Goal: Feedback & Contribution: Contribute content

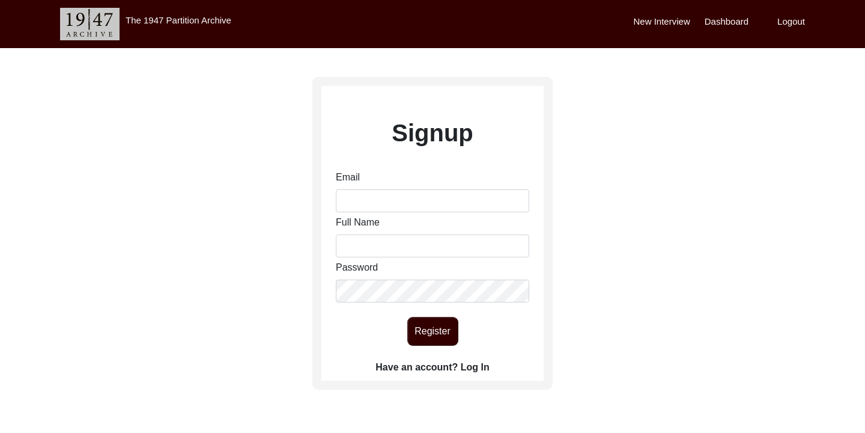
click at [469, 367] on label "Have an account? Log In" at bounding box center [433, 367] width 114 height 14
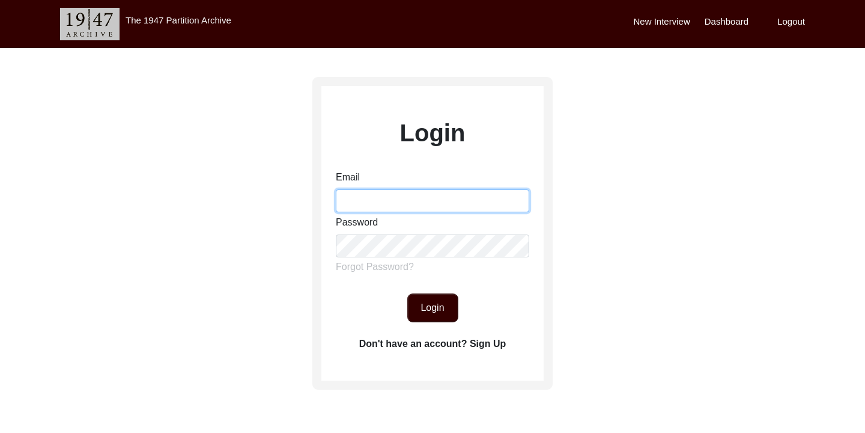
click at [399, 193] on input "Email" at bounding box center [432, 200] width 193 height 23
type input "[EMAIL_ADDRESS][DOMAIN_NAME]"
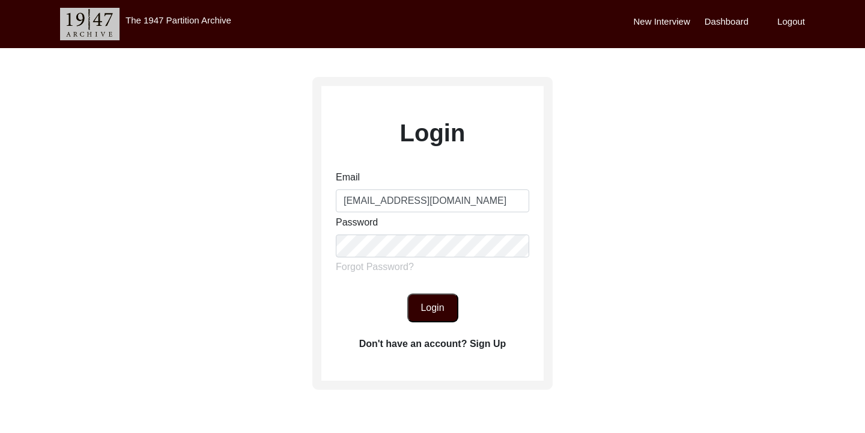
click at [430, 300] on button "Login" at bounding box center [432, 307] width 51 height 29
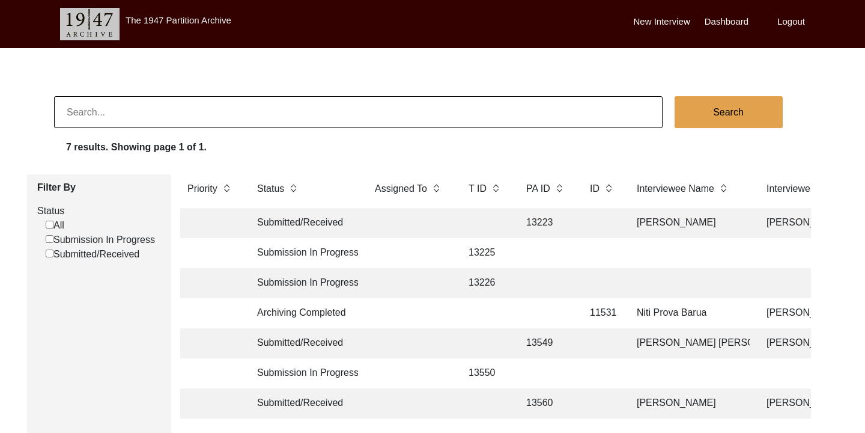
click at [678, 25] on label "New Interview" at bounding box center [662, 22] width 56 height 14
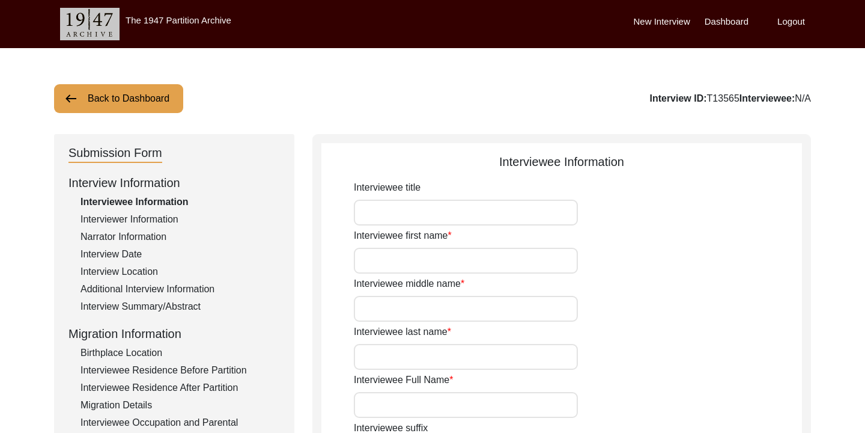
click at [401, 212] on input "Interviewee title" at bounding box center [466, 213] width 224 height 26
click at [387, 258] on input "Interviewee first name" at bounding box center [466, 261] width 224 height 26
type input "Salma"
click at [407, 303] on input "Interviewee middle name" at bounding box center [466, 309] width 224 height 26
click at [376, 358] on input "Interviewee last name" at bounding box center [466, 357] width 224 height 26
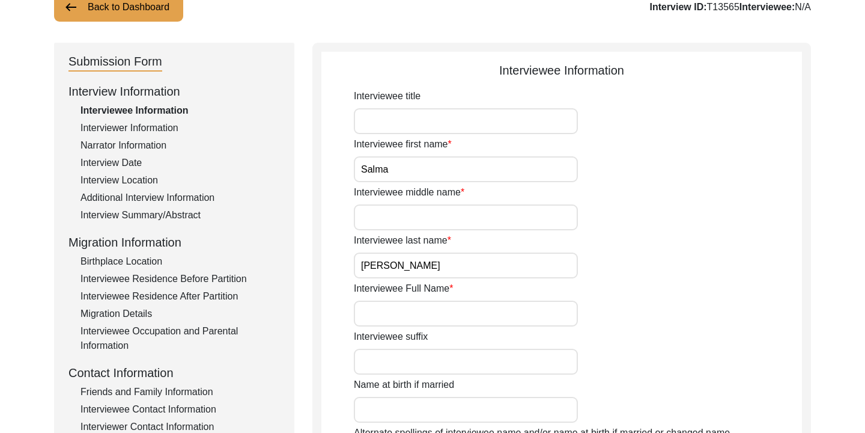
scroll to position [111, 0]
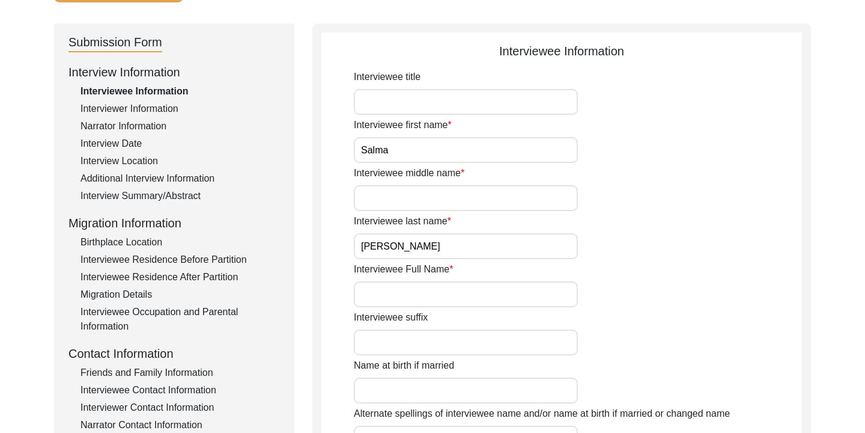
type input "[PERSON_NAME]"
click at [436, 299] on input "Interviewee Full Name" at bounding box center [466, 294] width 224 height 26
type input "[PERSON_NAME]"
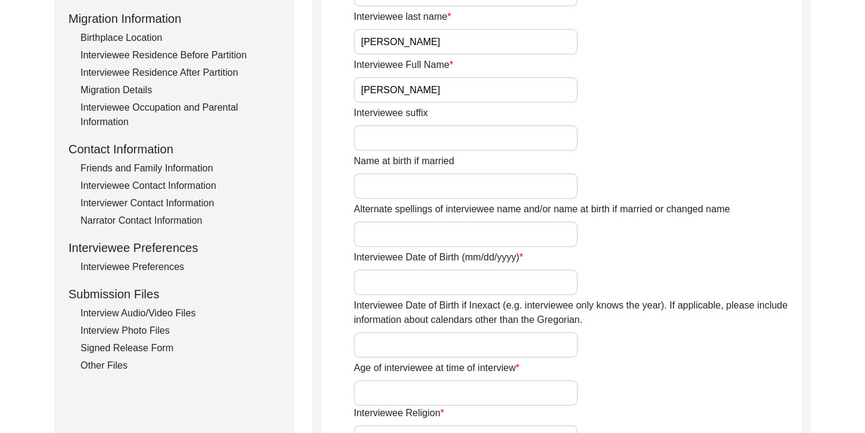
scroll to position [337, 0]
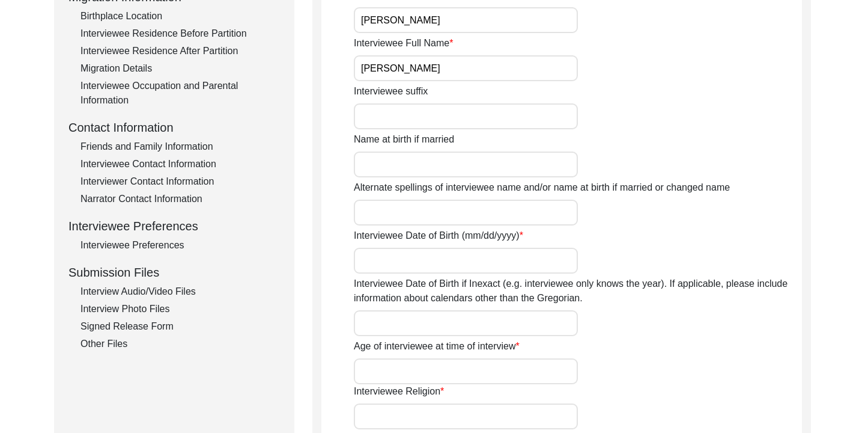
click at [533, 256] on input "Interviewee Date of Birth (mm/dd/yyyy)" at bounding box center [466, 261] width 224 height 26
type input "[DATE]"
click at [680, 225] on div "Alternate spellings of interviewee name and/or name at birth if married or chan…" at bounding box center [578, 202] width 448 height 45
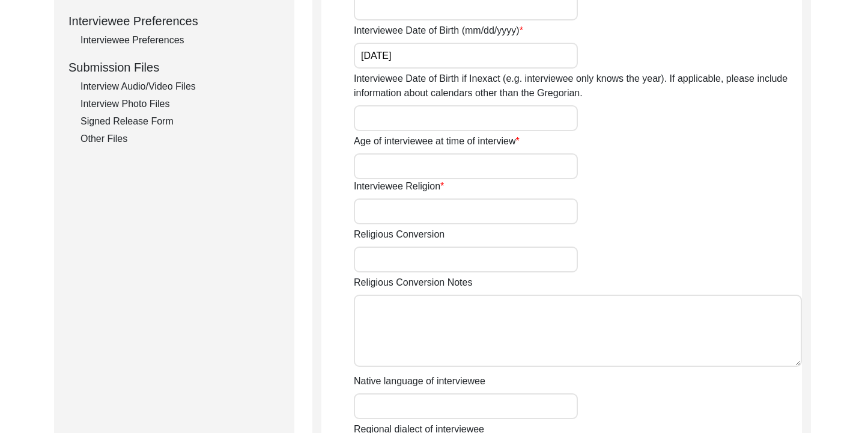
scroll to position [542, 0]
drag, startPoint x: 413, startPoint y: 54, endPoint x: 350, endPoint y: 54, distance: 62.5
click at [350, 54] on app-interviewee-information "Interviewee Information Interviewee title Interviewee first name [PERSON_NAME] …" at bounding box center [561, 125] width 481 height 1029
type input "[DATE]"
click at [635, 127] on div "Interviewee Date of Birth if Inexact (e.g. interviewee only knows the year). If…" at bounding box center [578, 100] width 448 height 59
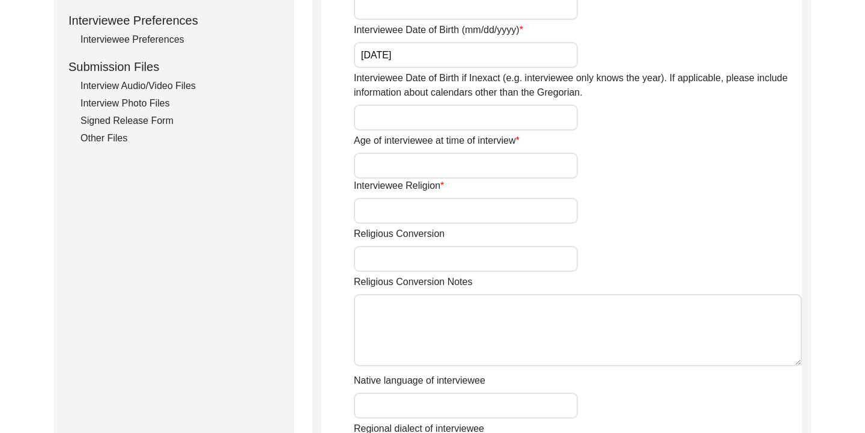
click at [545, 124] on input "Interviewee Date of Birth if Inexact (e.g. interviewee only knows the year). If…" at bounding box center [466, 118] width 224 height 26
type input "1963"
click at [489, 157] on input "Age of interviewee at time of interview" at bounding box center [466, 166] width 224 height 26
type input "62"
click at [486, 215] on input "Interviewee Religion" at bounding box center [466, 211] width 224 height 26
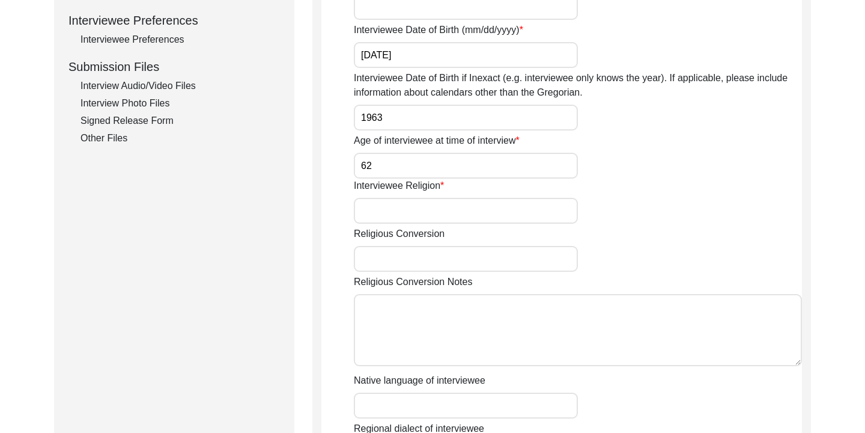
type input "[DEMOGRAPHIC_DATA]"
click at [586, 230] on div "Religious Conversion" at bounding box center [578, 249] width 448 height 45
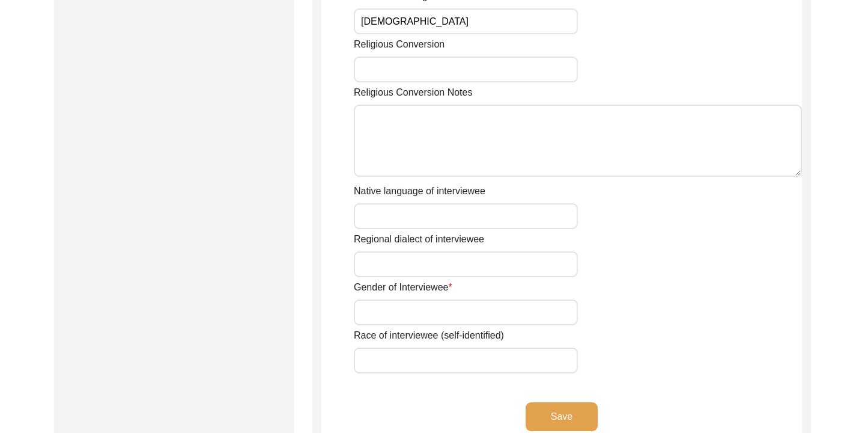
scroll to position [732, 0]
click at [558, 221] on input "Native language of interviewee" at bounding box center [466, 216] width 224 height 26
type input "Bangla"
click at [415, 263] on input "Regional dialect of interviewee" at bounding box center [466, 264] width 224 height 26
type input "Chatgaiya"
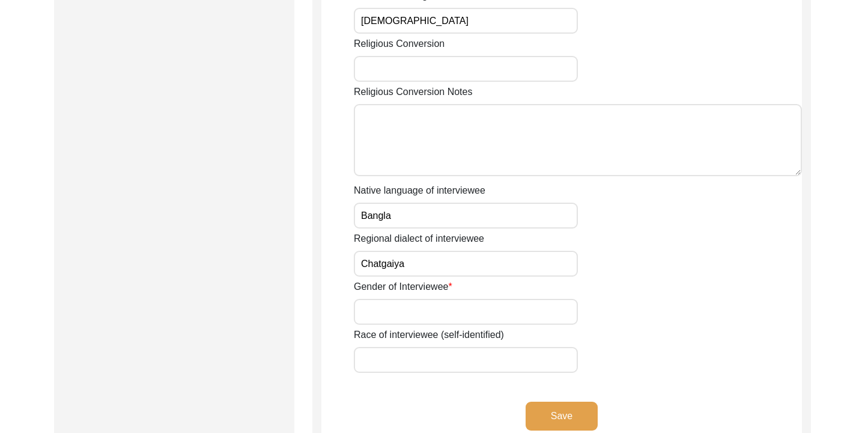
click at [437, 306] on input "Gender of Interviewee" at bounding box center [466, 312] width 224 height 26
type input "[DEMOGRAPHIC_DATA]"
click at [421, 357] on input "Race of interviewee (self-identified)" at bounding box center [466, 360] width 224 height 26
type input "South Asian"
click at [561, 412] on button "Save" at bounding box center [562, 415] width 72 height 29
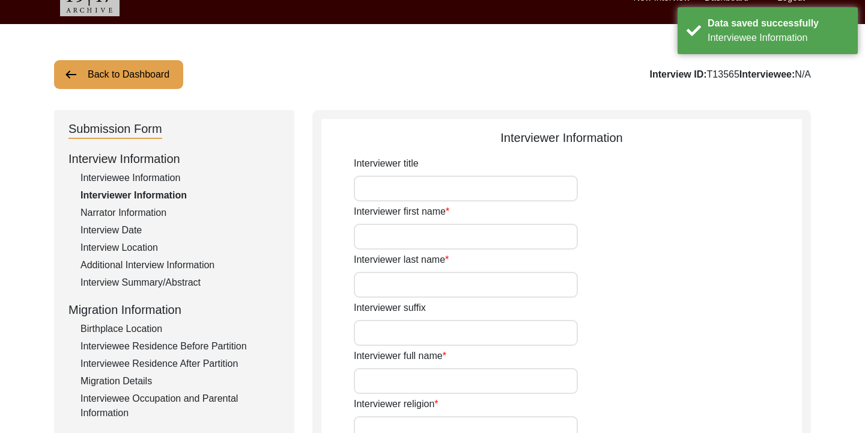
scroll to position [0, 0]
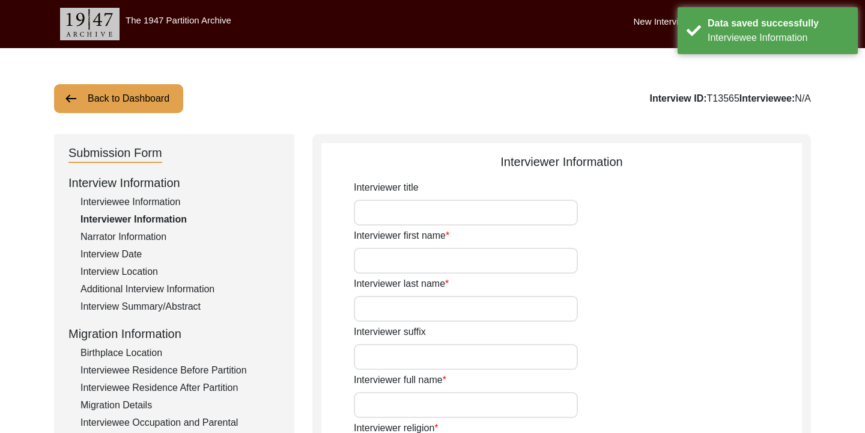
click at [434, 257] on input "Interviewer first name" at bounding box center [466, 261] width 224 height 26
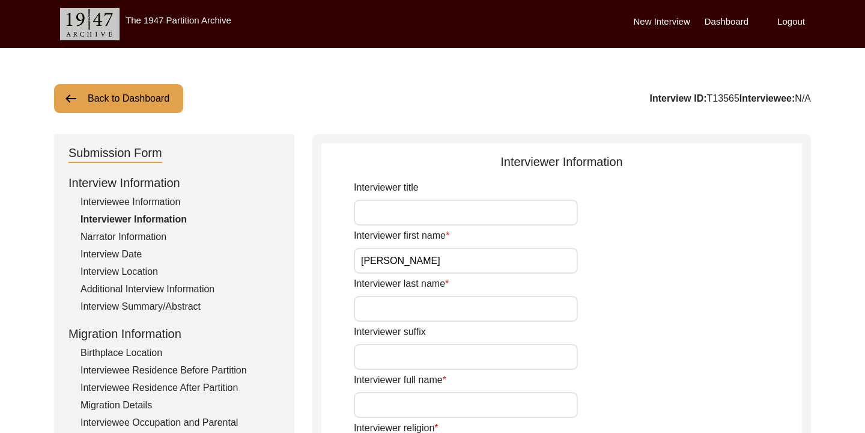
type input "[PERSON_NAME]"
click at [387, 307] on input "Interviewer last name" at bounding box center [466, 309] width 224 height 26
type input "M"
type input "Nabila"
click at [580, 305] on div "Interviewer last name [PERSON_NAME]" at bounding box center [578, 298] width 448 height 45
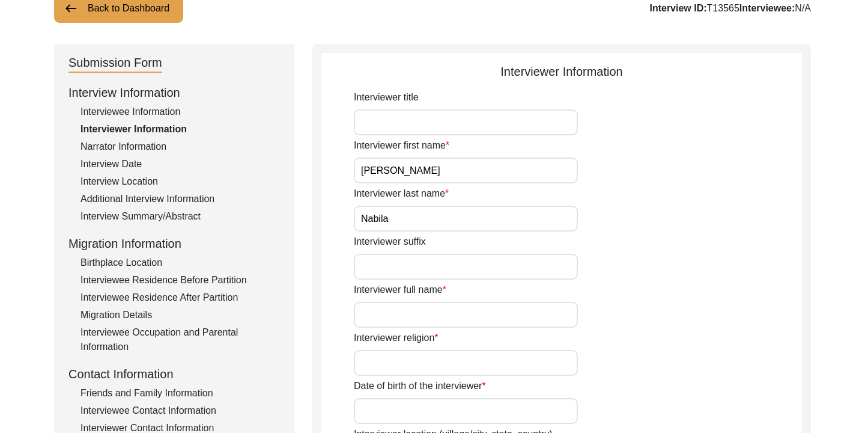
scroll to position [148, 0]
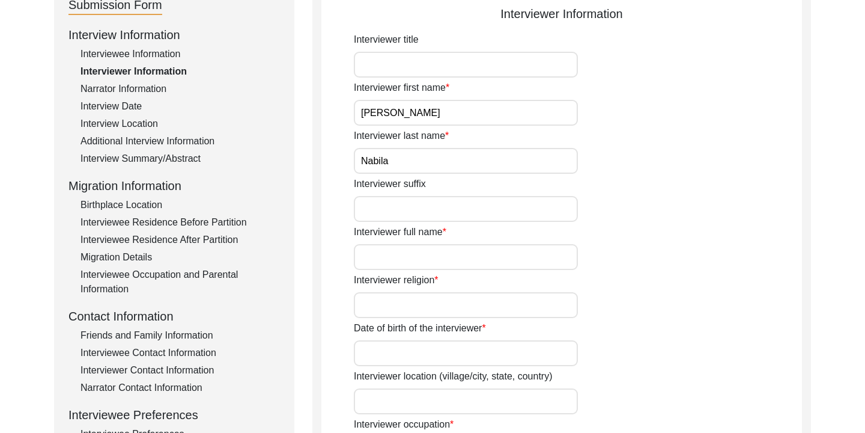
click at [493, 258] on input "Interviewer full name" at bounding box center [466, 257] width 224 height 26
type input "[PERSON_NAME] [PERSON_NAME]"
click at [558, 313] on input "Interviewer religion" at bounding box center [466, 305] width 224 height 26
type input "[DEMOGRAPHIC_DATA]"
click at [638, 341] on div "Date of birth of the interviewer" at bounding box center [578, 343] width 448 height 45
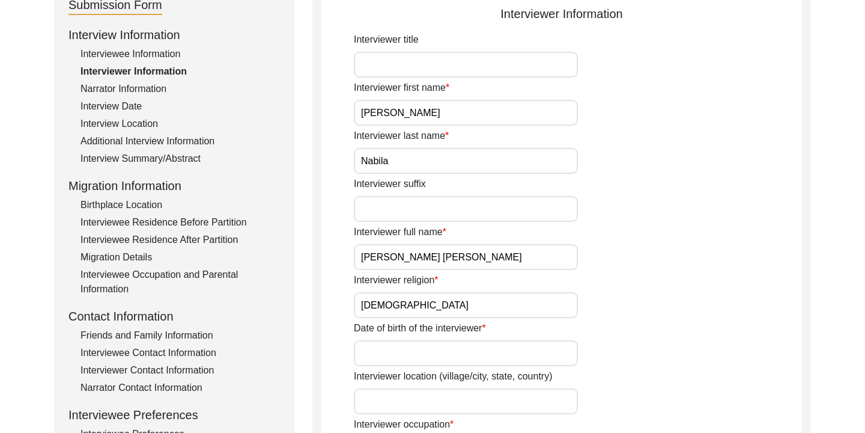
click at [499, 332] on div "Date of birth of the interviewer" at bounding box center [578, 343] width 448 height 45
click at [469, 347] on input "Date of birth of the interviewer" at bounding box center [466, 353] width 224 height 26
type input "[DATE]"
click at [588, 352] on div "Date of birth of the interviewer [DATE]" at bounding box center [578, 343] width 448 height 45
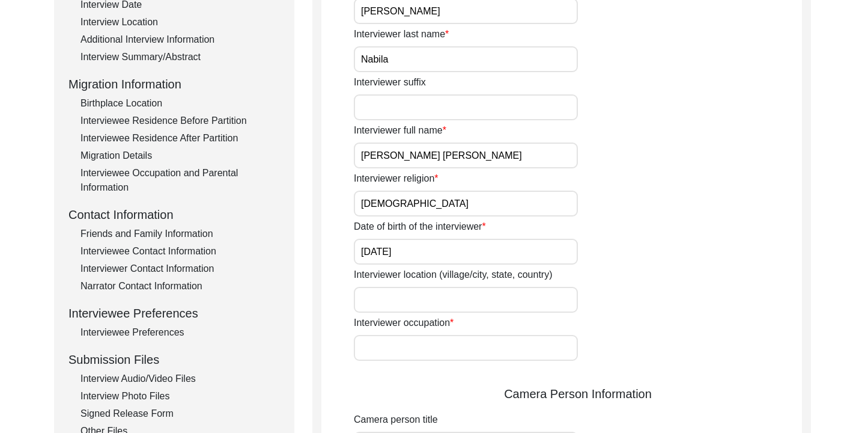
scroll to position [269, 0]
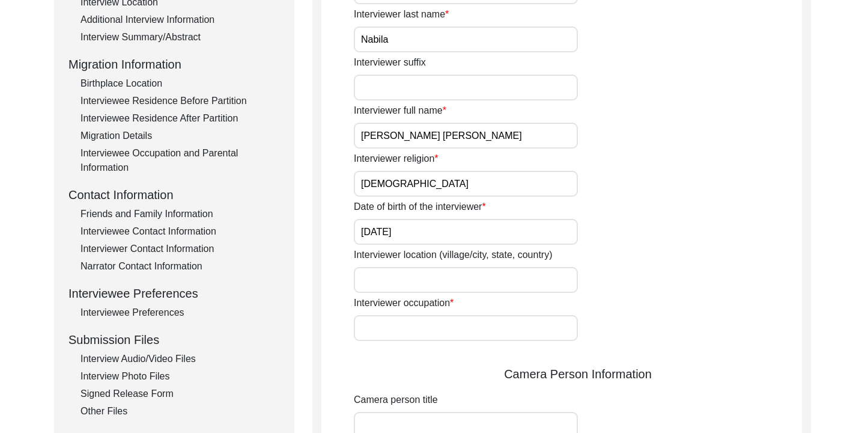
click at [517, 275] on input "Interviewer location (village/city, state, country)" at bounding box center [466, 280] width 224 height 26
type input "[PERSON_NAME] [PERSON_NAME], [GEOGRAPHIC_DATA], [GEOGRAPHIC_DATA]"
click at [638, 278] on div "Interviewer location (village/city, state, country) [PERSON_NAME][GEOGRAPHIC_DA…" at bounding box center [578, 270] width 448 height 45
click at [507, 333] on input "Interviewer occupation" at bounding box center [466, 328] width 224 height 26
type input "Student"
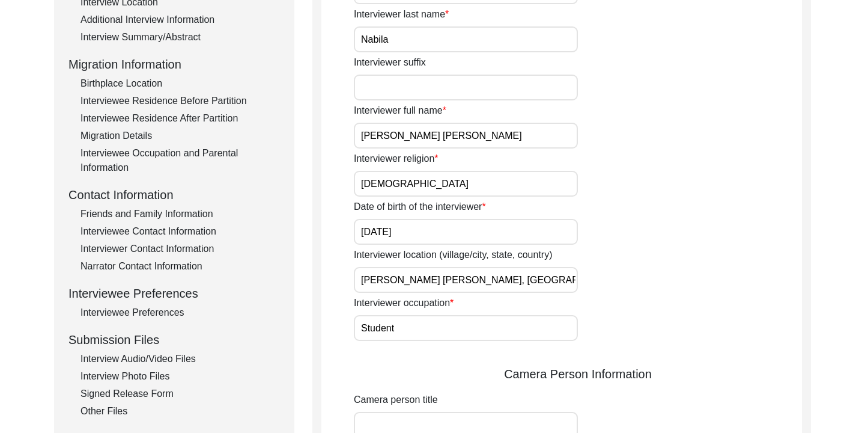
click at [448, 356] on div "Interviewer title Interviewer first name [PERSON_NAME] Interviewer last name [P…" at bounding box center [578, 417] width 448 height 1012
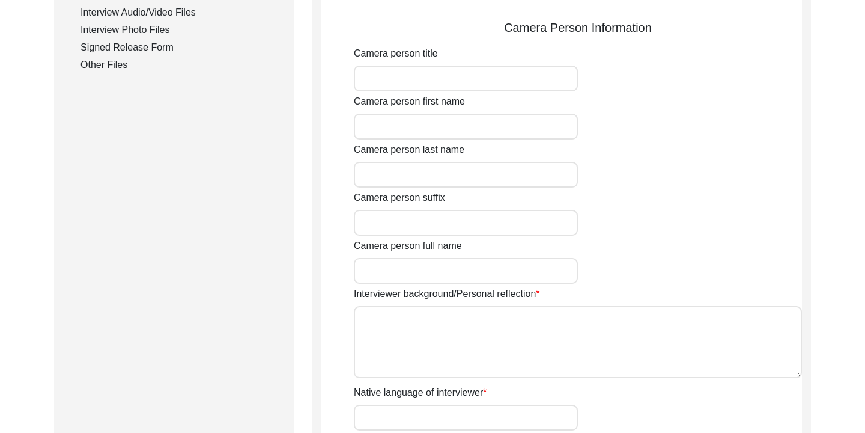
scroll to position [618, 0]
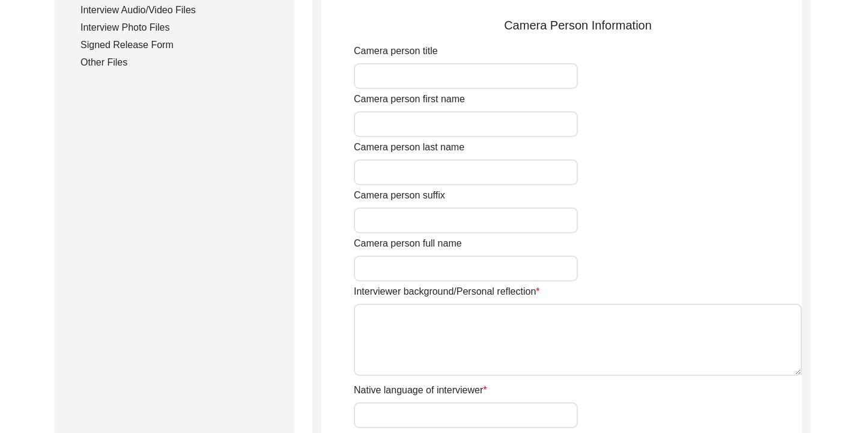
click at [448, 356] on textarea "Interviewer background/Personal reflection" at bounding box center [578, 339] width 448 height 72
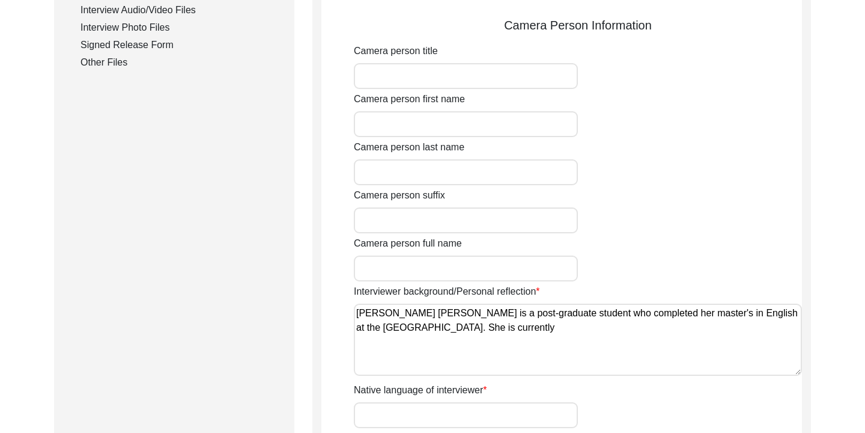
click at [529, 327] on textarea "[PERSON_NAME] [PERSON_NAME] is a post-graduate student who completed her master…" at bounding box center [578, 339] width 448 height 72
type textarea "[PERSON_NAME] [PERSON_NAME] is a post-graduate student who completed her master…"
click at [601, 292] on div "Interviewer background/Personal reflection [PERSON_NAME] [PERSON_NAME] is a pos…" at bounding box center [578, 332] width 448 height 96
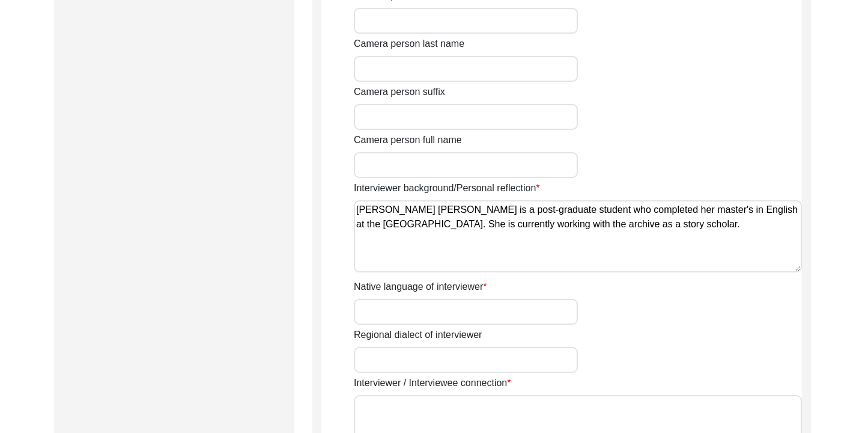
scroll to position [737, 0]
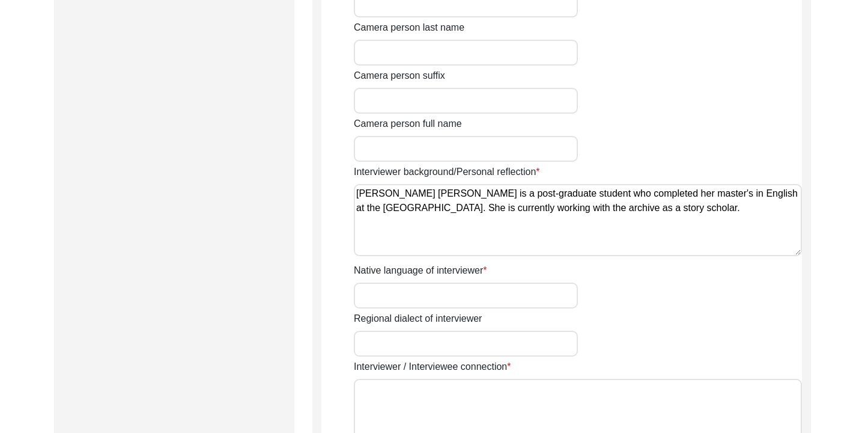
click at [484, 292] on input "Native language of interviewer" at bounding box center [466, 295] width 224 height 26
type input "Bangla"
click at [454, 336] on input "Regional dialect of interviewer" at bounding box center [466, 344] width 224 height 26
type input "Chittagonian Dialect"
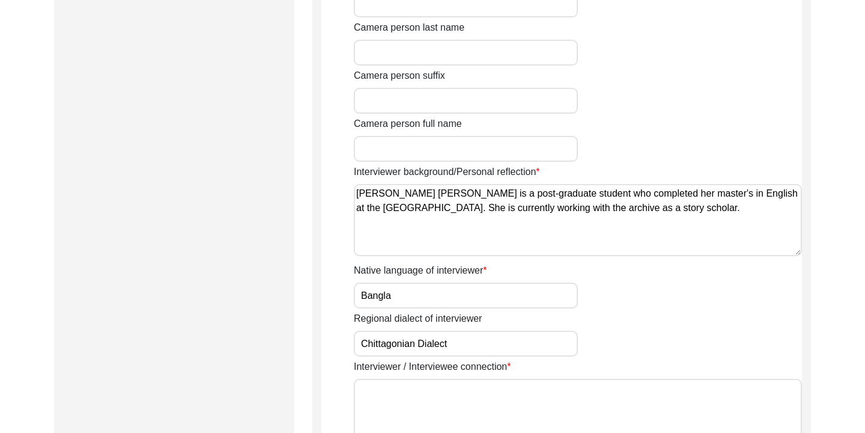
click at [658, 347] on div "Regional dialect of interviewer Chittagonian Dialect" at bounding box center [578, 333] width 448 height 45
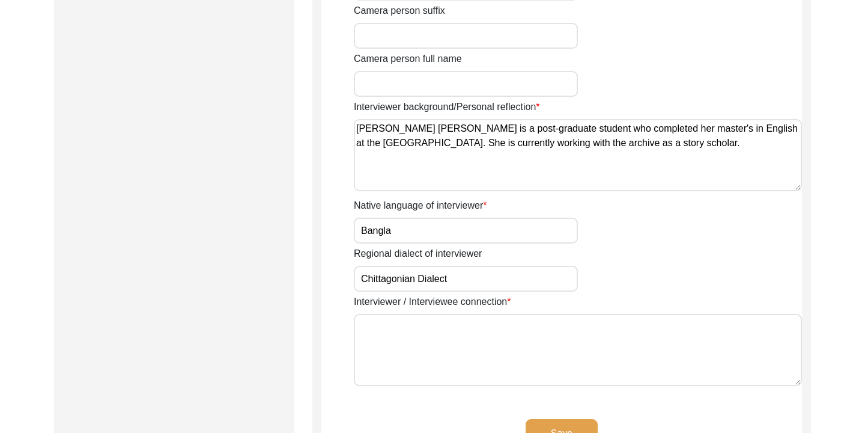
scroll to position [832, 0]
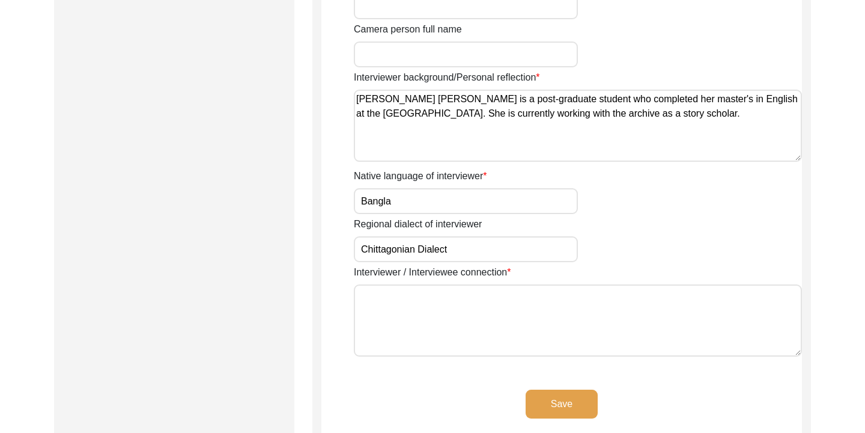
click at [586, 299] on textarea "Interviewer / Interviewee connection" at bounding box center [578, 320] width 448 height 72
type textarea "s"
type textarea "M"
type textarea "[PERSON_NAME] used to work as a househelp for my grandmother."
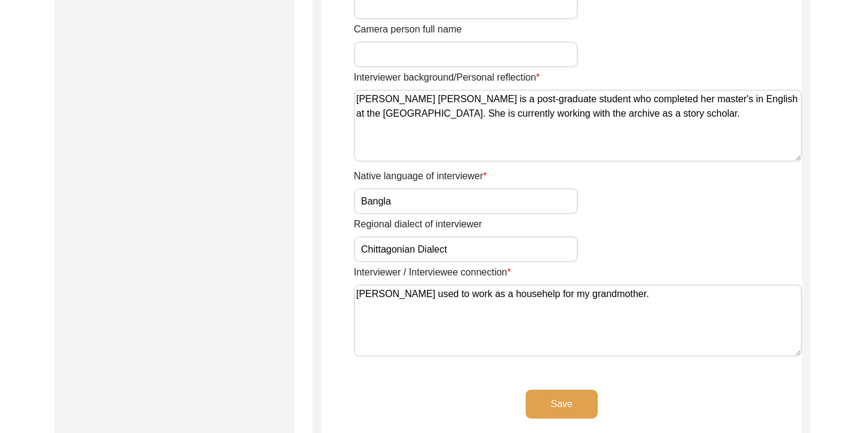
click at [559, 394] on button "Save" at bounding box center [562, 403] width 72 height 29
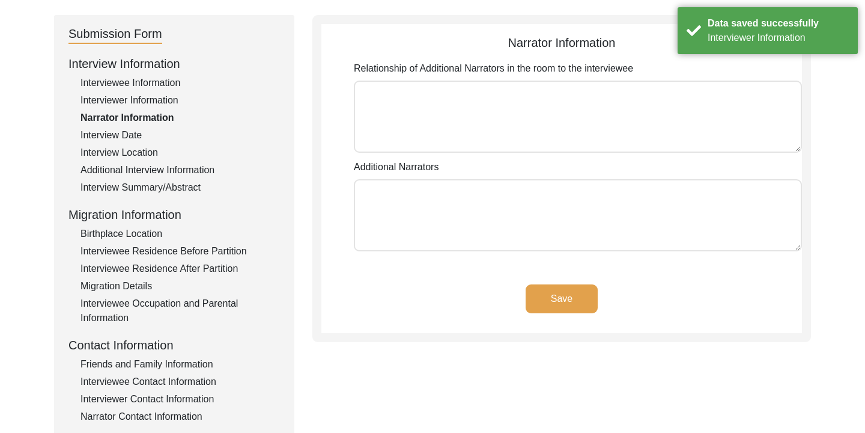
scroll to position [112, 0]
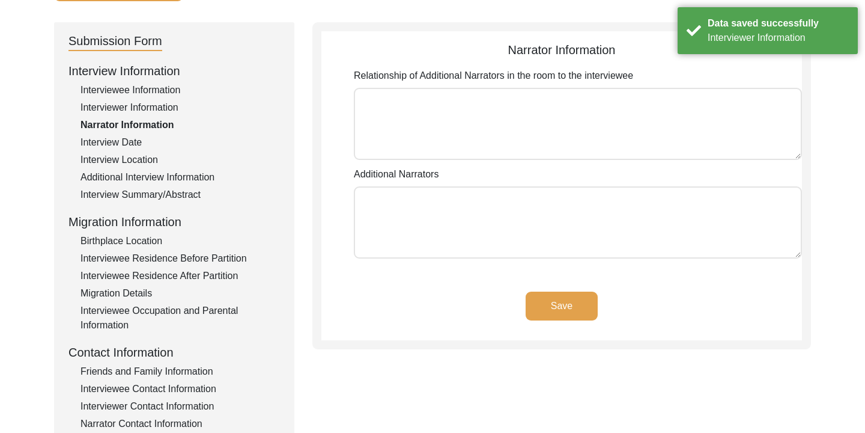
click at [516, 135] on textarea "Relationship of Additional Narrators in the room to the interviewee" at bounding box center [578, 124] width 448 height 72
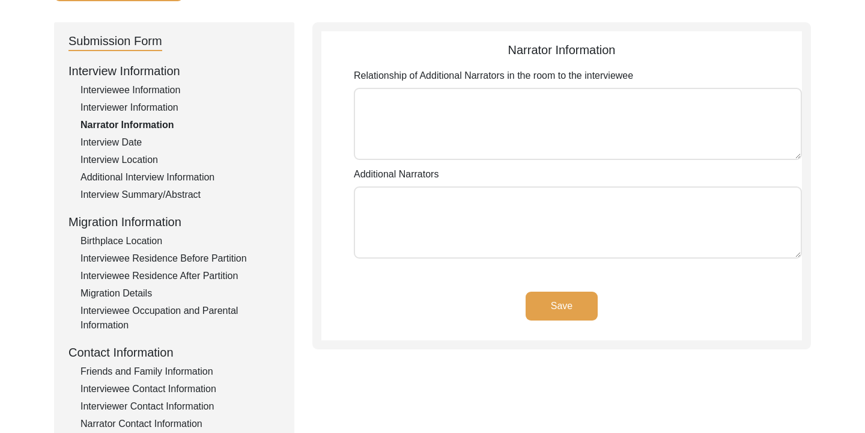
click at [564, 296] on button "Save" at bounding box center [562, 305] width 72 height 29
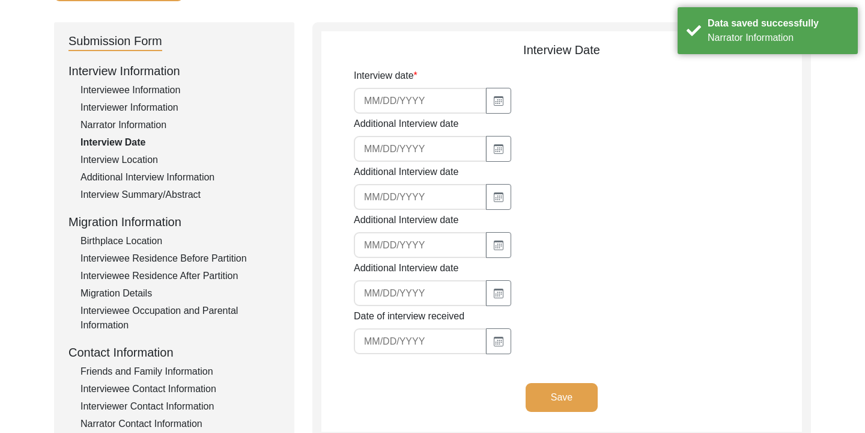
click at [373, 101] on input at bounding box center [420, 101] width 133 height 26
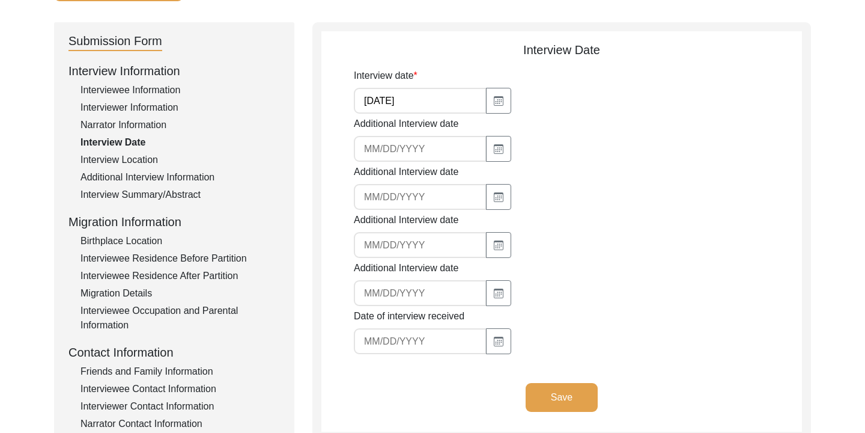
type input "[DATE]"
click at [565, 323] on div "Date of interview received" at bounding box center [578, 331] width 448 height 45
click at [375, 341] on input at bounding box center [420, 341] width 133 height 26
type input "[DATE]"
click at [573, 400] on button "Save" at bounding box center [562, 397] width 72 height 29
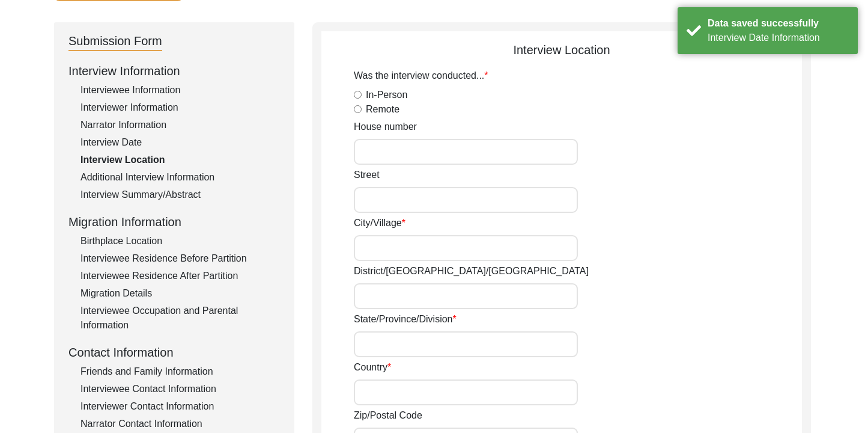
click at [358, 94] on input "In-Person" at bounding box center [358, 95] width 8 height 8
radio input "true"
click at [386, 148] on input "House number" at bounding box center [466, 152] width 224 height 26
type input "570"
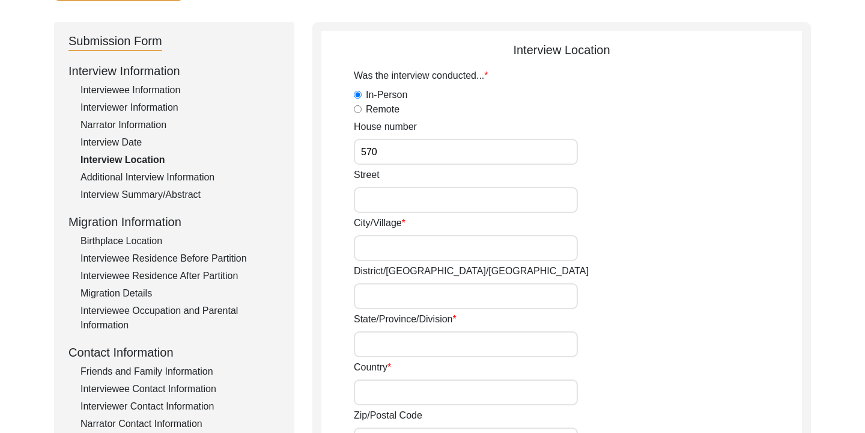
click at [394, 210] on input "Street" at bounding box center [466, 200] width 224 height 26
type input "A"
type input "[PERSON_NAME] [PERSON_NAME]"
click at [385, 250] on input "City/Village" at bounding box center [466, 248] width 224 height 26
type input "[GEOGRAPHIC_DATA], 4330, Hathazari"
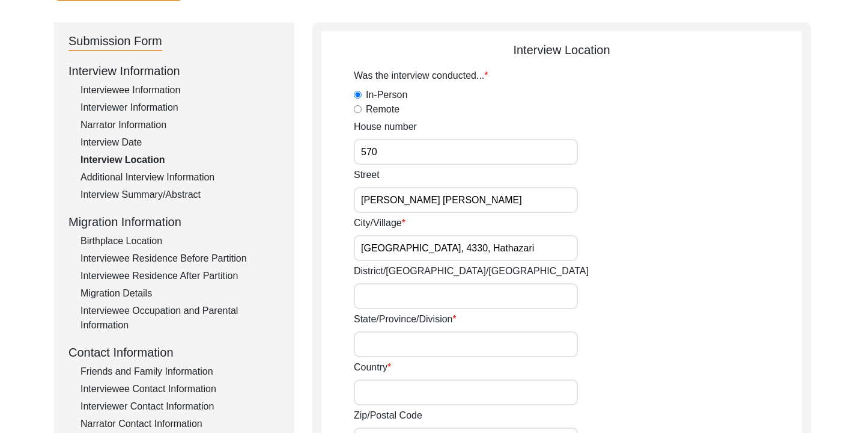
click at [403, 294] on input "District/[GEOGRAPHIC_DATA]/[GEOGRAPHIC_DATA]" at bounding box center [466, 296] width 224 height 26
type input "Chattogram"
click at [416, 347] on input "State/Province/Division" at bounding box center [466, 344] width 224 height 26
type input "Chittagong Division"
click at [589, 375] on div "Country" at bounding box center [578, 382] width 448 height 45
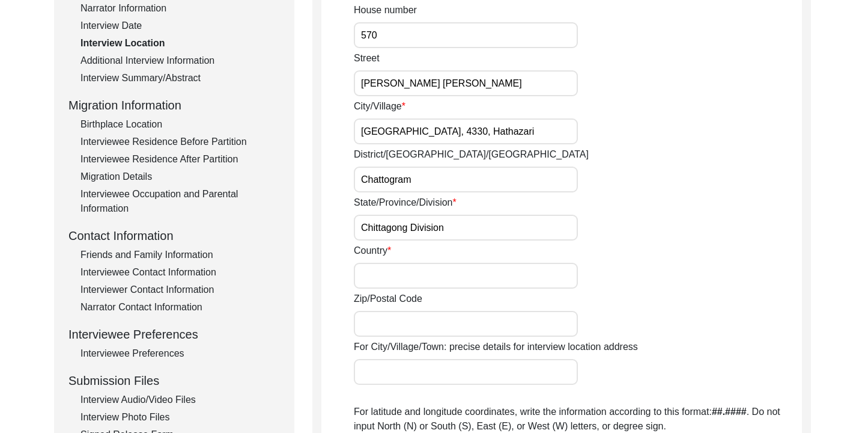
scroll to position [245, 0]
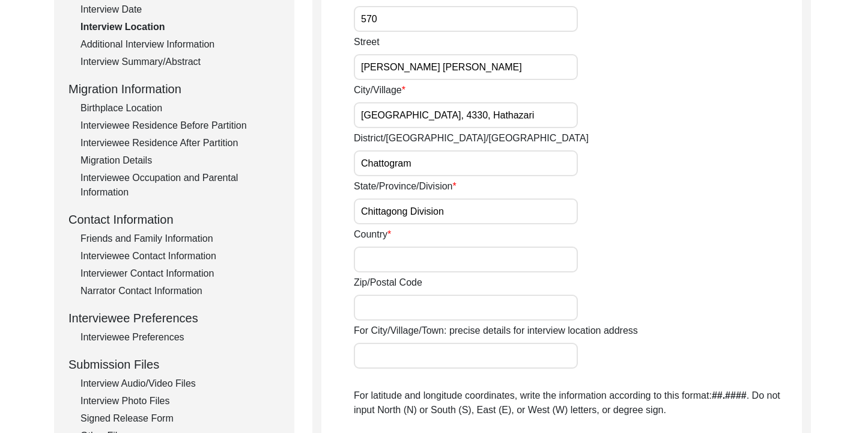
click at [495, 273] on div "Was the interview conducted... In-Person Remote House number [STREET_ADDRESS][P…" at bounding box center [578, 302] width 448 height 733
click at [478, 254] on input "Country" at bounding box center [466, 259] width 224 height 26
type input "[GEOGRAPHIC_DATA]"
click at [632, 246] on div "Country [GEOGRAPHIC_DATA]" at bounding box center [578, 249] width 448 height 45
click at [471, 323] on label "For City/Village/Town: precise details for interview location address" at bounding box center [496, 330] width 284 height 14
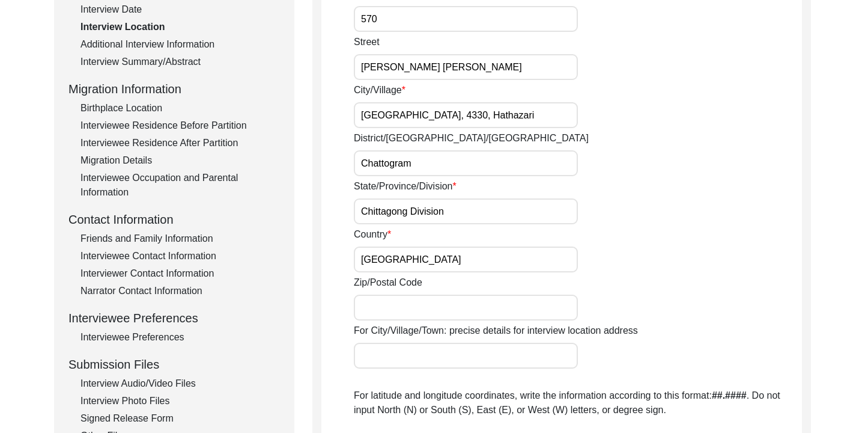
click at [471, 343] on input "For City/Village/Town: precise details for interview location address" at bounding box center [466, 356] width 224 height 26
click at [377, 303] on input "Zip/Postal Code" at bounding box center [466, 307] width 224 height 26
type input "4330"
click at [405, 355] on input "For City/Village/Town: precise details for interview location address" at bounding box center [466, 356] width 224 height 26
click at [706, 273] on div "Was the interview conducted... In-Person Remote House number [GEOGRAPHIC_DATA][…" at bounding box center [578, 302] width 448 height 733
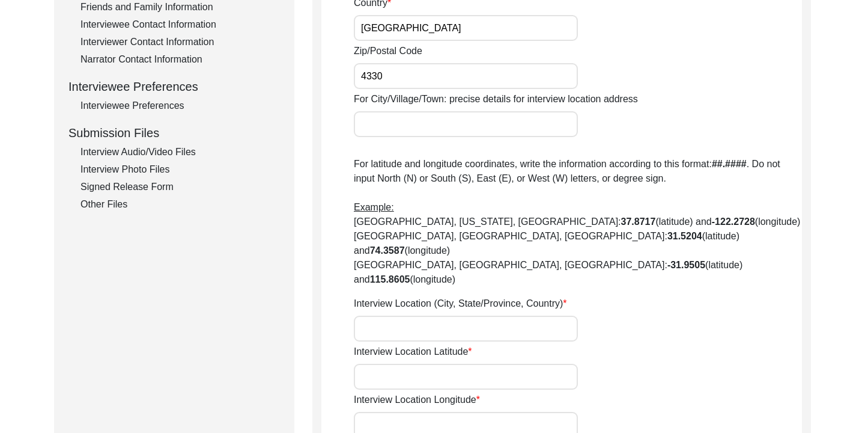
scroll to position [494, 0]
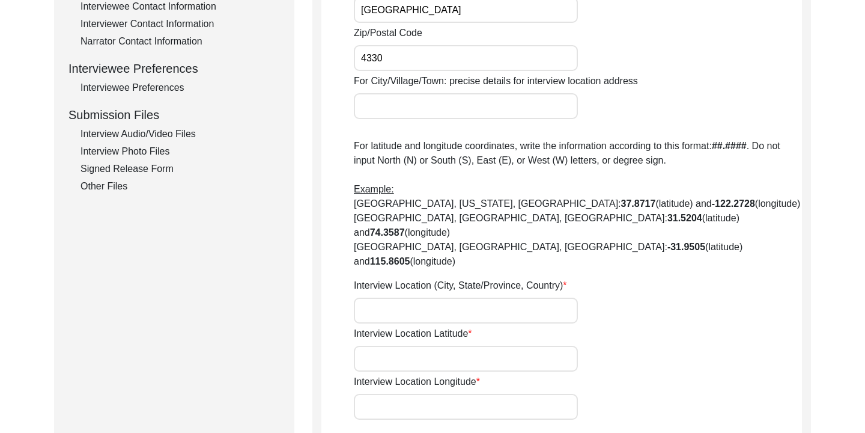
click at [458, 297] on input "Interview Location (City, State/Province, Country)" at bounding box center [466, 310] width 224 height 26
click at [511, 297] on input "[PERSON_NAME] [PERSON_NAME], [GEOGRAPHIC_DATA], [GEOGRAPHIC_DATA]" at bounding box center [466, 310] width 224 height 26
type input "[PERSON_NAME] [PERSON_NAME], [GEOGRAPHIC_DATA], 4330, [GEOGRAPHIC_DATA]"
click at [477, 346] on input "Interview Location Latitude" at bounding box center [466, 359] width 224 height 26
paste input "22.50511"
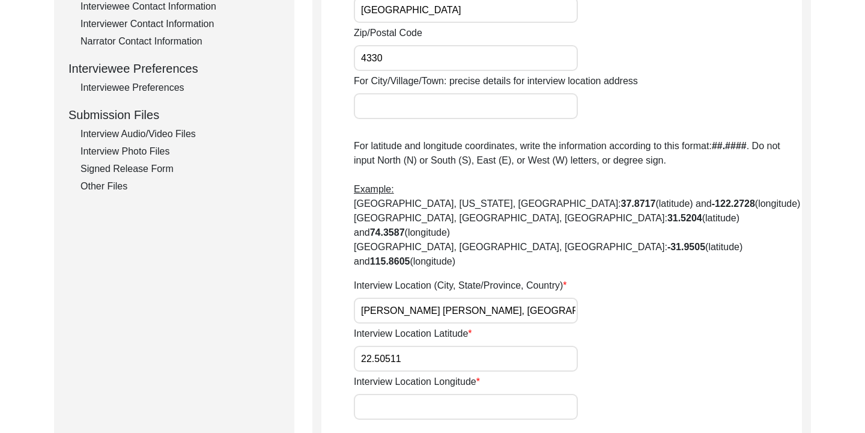
type input "22.50511"
click at [389, 394] on input "Interview Location Longitude" at bounding box center [466, 407] width 224 height 26
paste input "91.80886"
type input "91.80886"
click at [766, 374] on div "Interview Location Longitude 91.80886" at bounding box center [578, 396] width 448 height 45
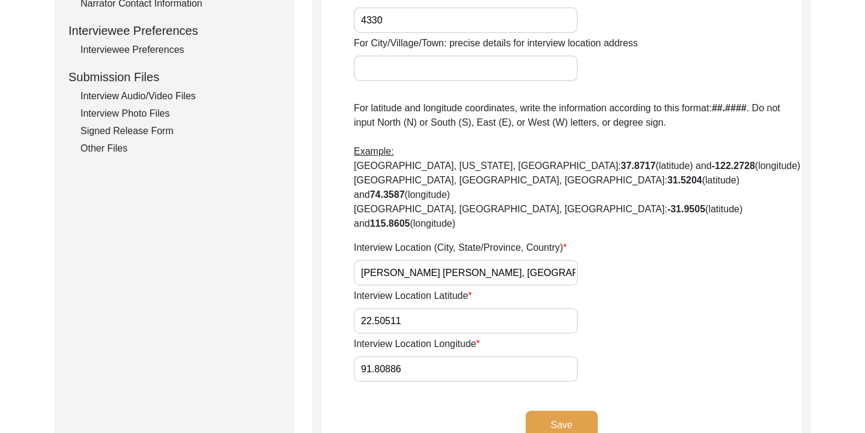
click at [588, 410] on button "Save" at bounding box center [562, 424] width 72 height 29
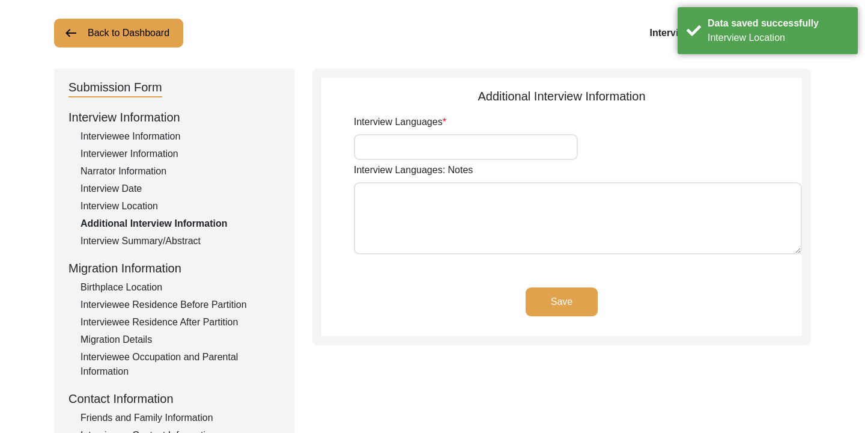
scroll to position [63, 0]
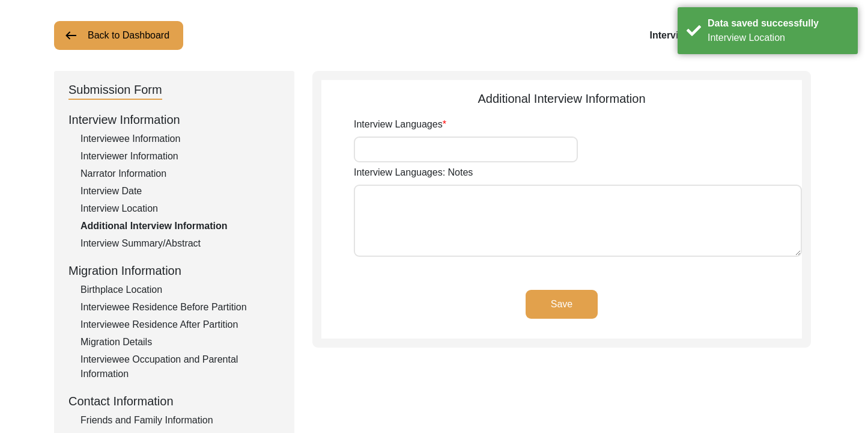
click at [449, 156] on input "Interview Languages" at bounding box center [466, 149] width 224 height 26
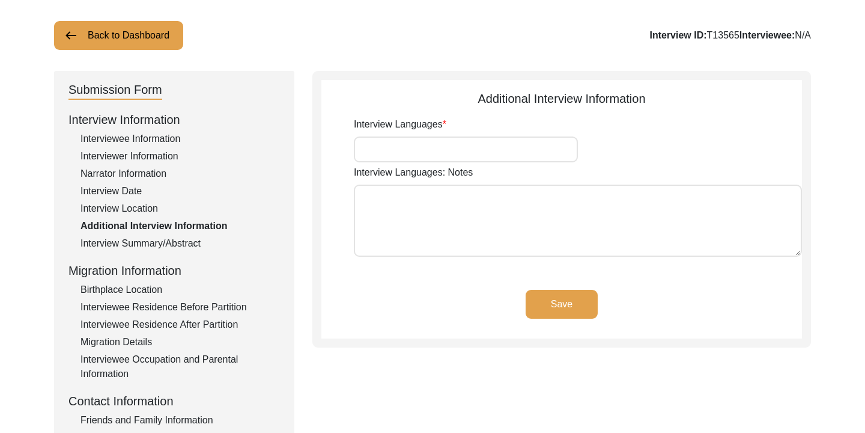
type input "Bangla and Chittagonian Dialect"
click at [492, 190] on textarea "Interview Languages: Notes" at bounding box center [578, 220] width 448 height 72
click at [434, 283] on app-additional-information "Additional Interview Information Interview Languages Bangla and Chittagonian Di…" at bounding box center [561, 214] width 481 height 249
click at [551, 308] on button "Save" at bounding box center [562, 304] width 72 height 29
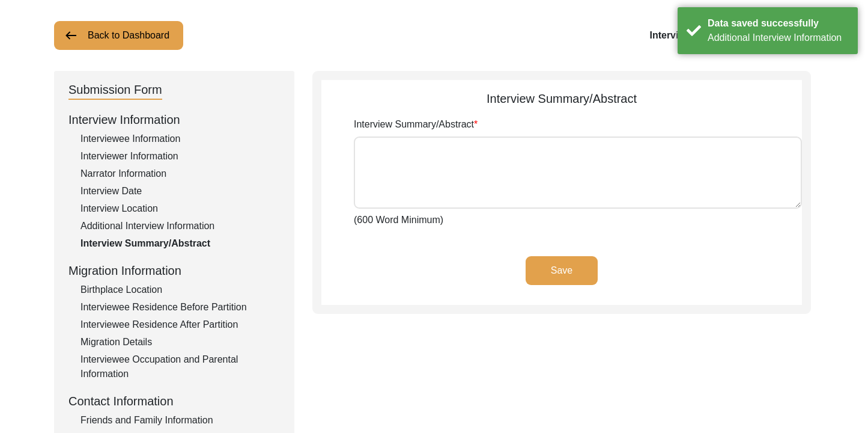
click at [403, 175] on textarea "Interview Summary/Abstract" at bounding box center [578, 172] width 448 height 72
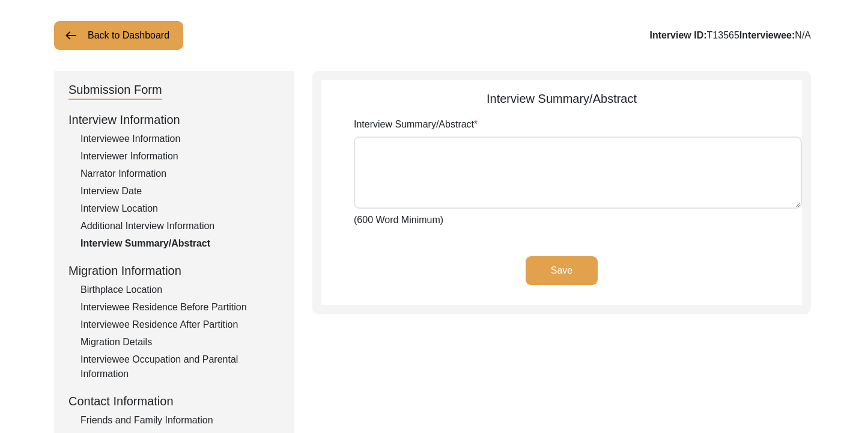
paste textarea "Lo ipsumdolors ame Con Adipi Elitse, doeiusmo te Inc Utlab etd Magnaal Enimad. …"
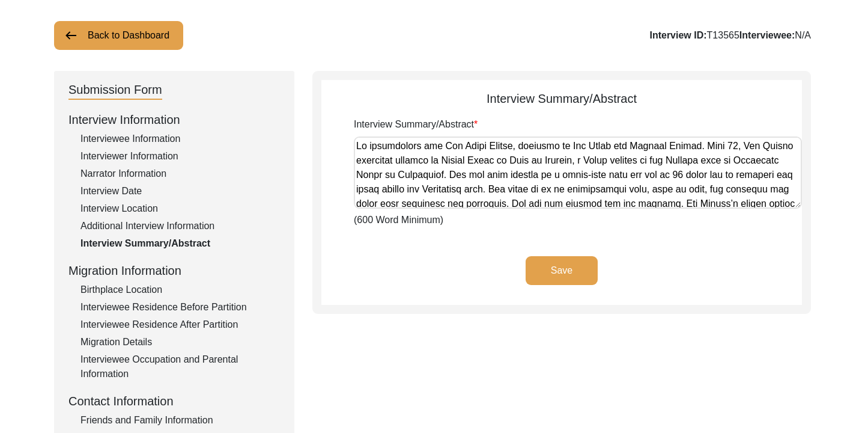
scroll to position [622, 0]
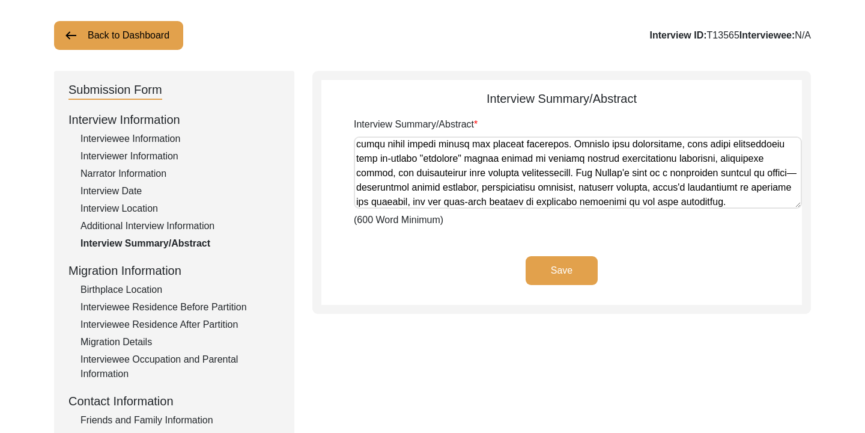
click at [0, 0] on icon "Please click to verify you’re human" at bounding box center [0, 0] width 0 height 0
type textarea "Lo ipsumdolors ame Con Adipi Elitse, doeiusmo te Inc Utlab etd Magnaal Enimad. …"
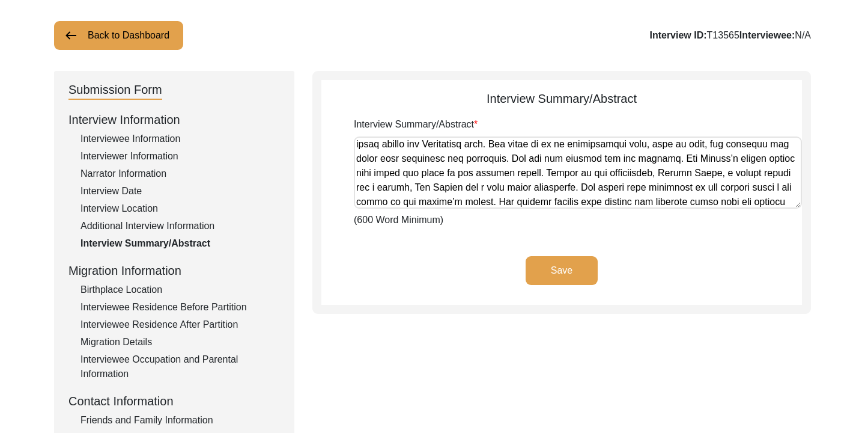
scroll to position [0, 0]
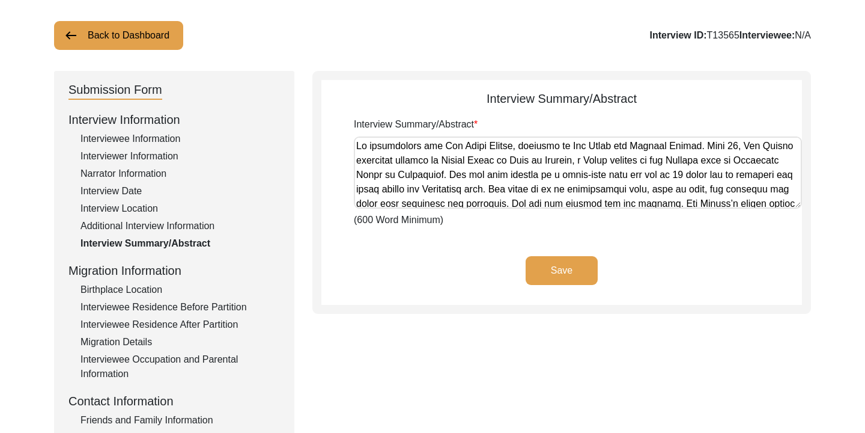
click at [578, 273] on button "Save" at bounding box center [562, 270] width 72 height 29
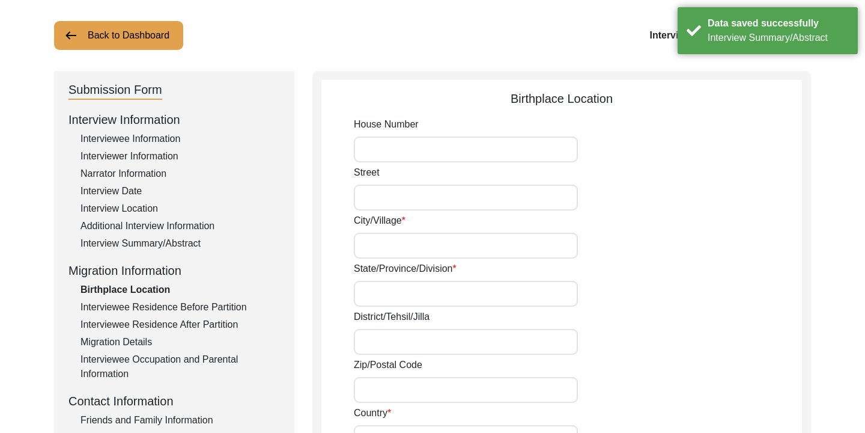
click at [488, 156] on input "House Number" at bounding box center [466, 149] width 224 height 26
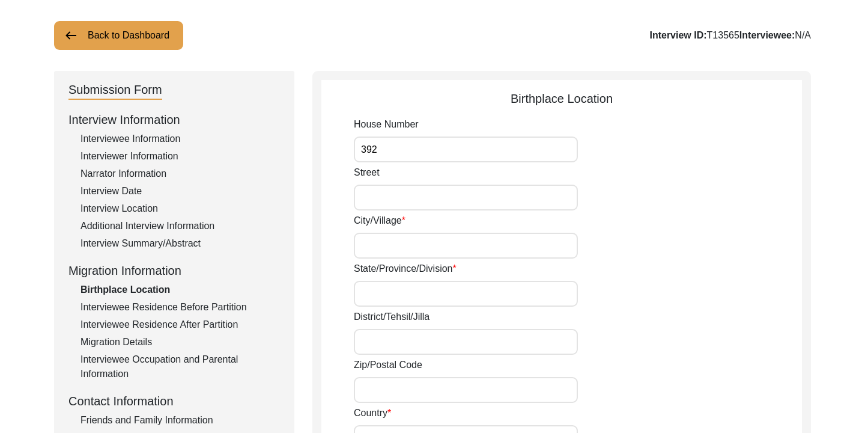
type input "392"
click at [437, 209] on input "Street" at bounding box center [466, 197] width 224 height 26
type input "[GEOGRAPHIC_DATA]"
click at [401, 240] on input "City/Village" at bounding box center [466, 246] width 224 height 26
type input "[PERSON_NAME] [PERSON_NAME]"
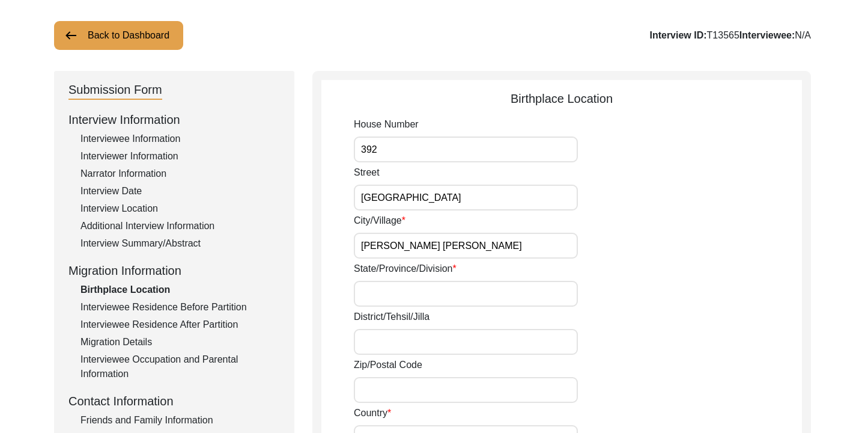
click at [400, 284] on input "State/Province/Division" at bounding box center [466, 294] width 224 height 26
drag, startPoint x: 407, startPoint y: 293, endPoint x: 373, endPoint y: 296, distance: 34.4
click at [373, 296] on input "Chittagong" at bounding box center [466, 294] width 224 height 26
type input "Chattogram"
click at [383, 347] on input "District/Tehsil/Jilla" at bounding box center [466, 342] width 224 height 26
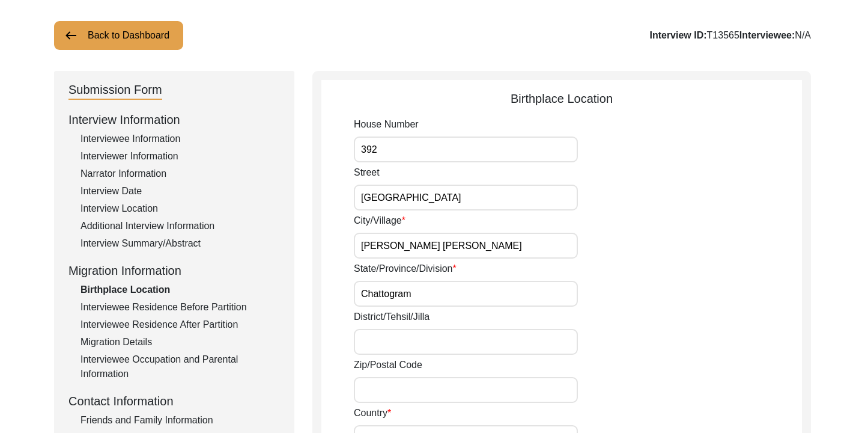
type input "Chattogram"
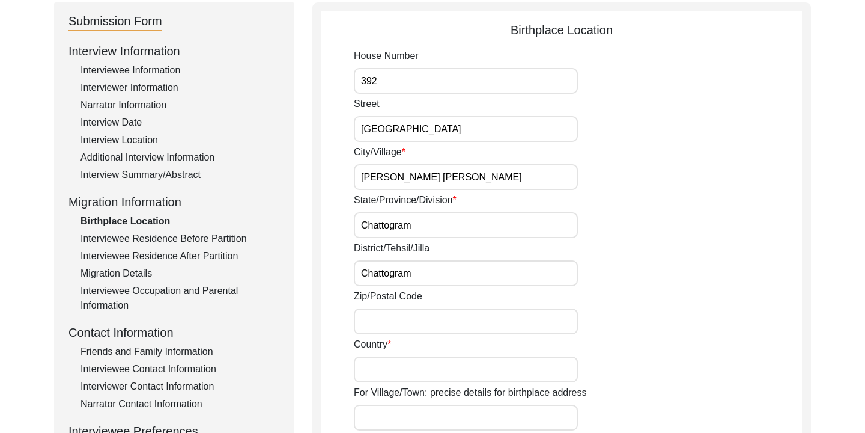
scroll to position [157, 0]
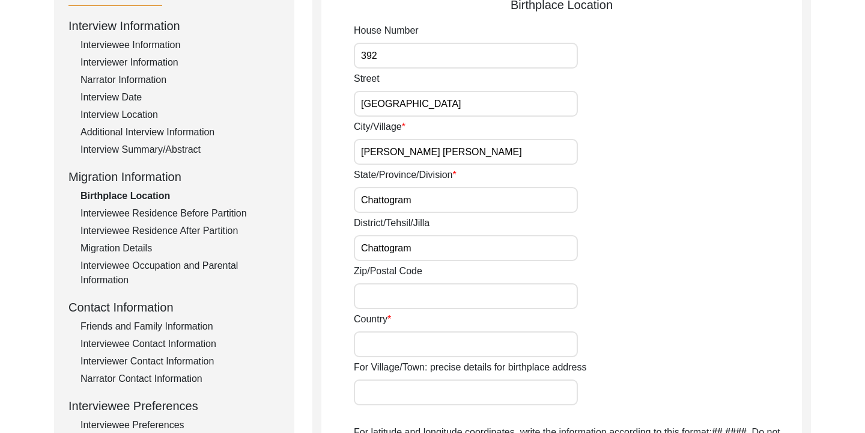
click at [431, 290] on input "Zip/Postal Code" at bounding box center [466, 296] width 224 height 26
type input "4330"
type input "[GEOGRAPHIC_DATA]"
type input "[GEOGRAPHIC_DATA], HATHAZARI, 4330, CHATTOGRAM"
drag, startPoint x: 553, startPoint y: 395, endPoint x: 345, endPoint y: 391, distance: 208.5
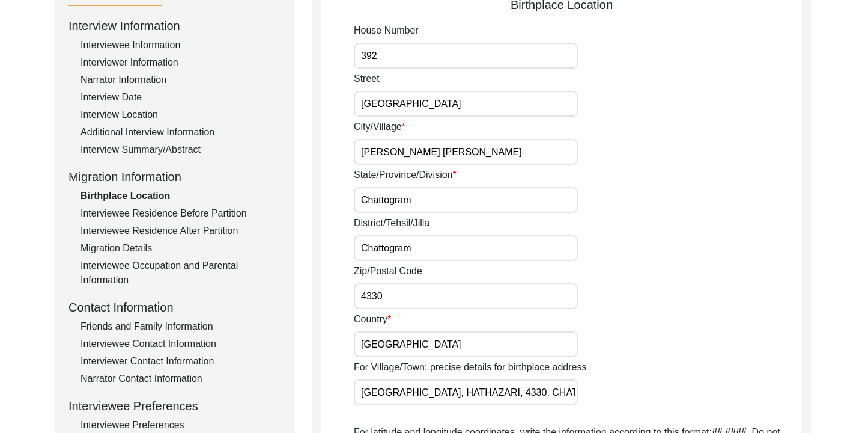
click at [345, 391] on app-birthplace-location "Birthplace Location House Number [GEOGRAPHIC_DATA] [GEOGRAPHIC_DATA]/Village [G…" at bounding box center [561, 389] width 481 height 787
click at [611, 351] on div "Country [GEOGRAPHIC_DATA]" at bounding box center [578, 334] width 448 height 45
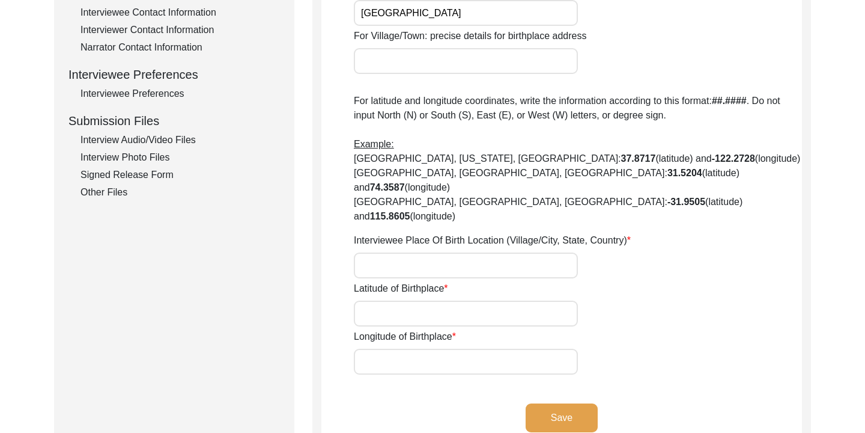
scroll to position [495, 0]
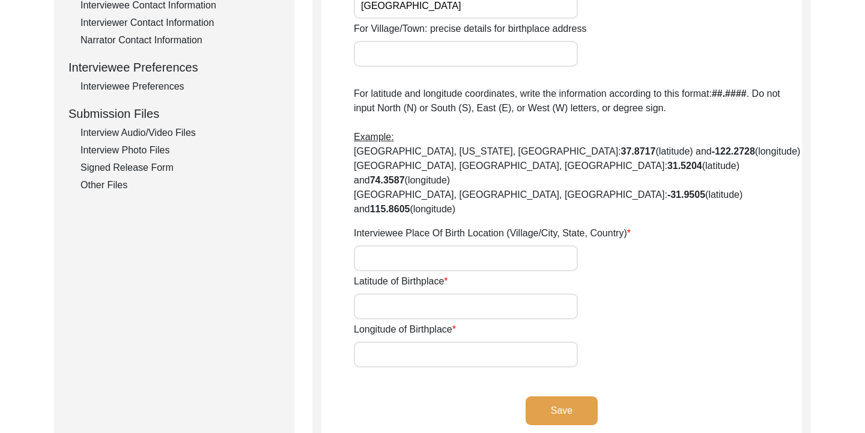
click at [514, 245] on input "Interviewee Place Of Birth Location (Village/City, State, Country)" at bounding box center [466, 258] width 224 height 26
type input "[PERSON_NAME] [PERSON_NAME], [PERSON_NAME], Hathazari"
click at [477, 293] on input "Latitude of Birthplace" at bounding box center [466, 306] width 224 height 26
paste input "22.50511"
type input "22.50511"
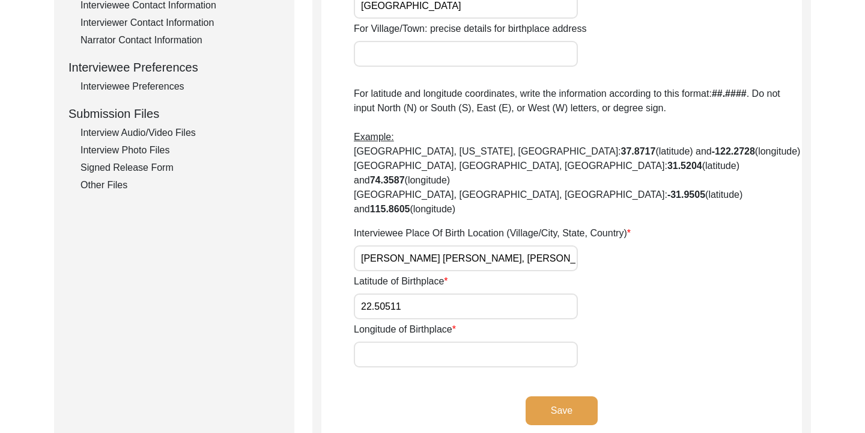
click at [401, 341] on input "Longitude of Birthplace" at bounding box center [466, 354] width 224 height 26
drag, startPoint x: 421, startPoint y: 337, endPoint x: 352, endPoint y: 320, distance: 71.1
click at [352, 320] on app-birthplace-location "Birthplace Location House Number [GEOGRAPHIC_DATA] [GEOGRAPHIC_DATA]/Village [P…" at bounding box center [561, 50] width 481 height 787
type input "9"
paste input "91.80886"
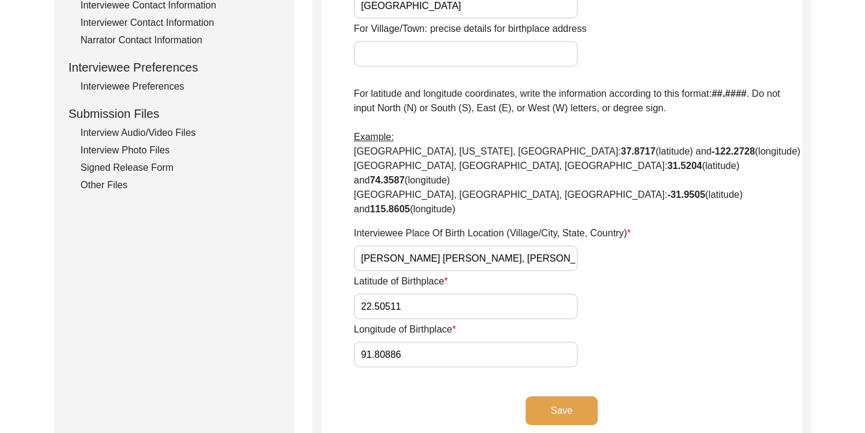
type input "91.80886"
click at [572, 396] on button "Save" at bounding box center [562, 410] width 72 height 29
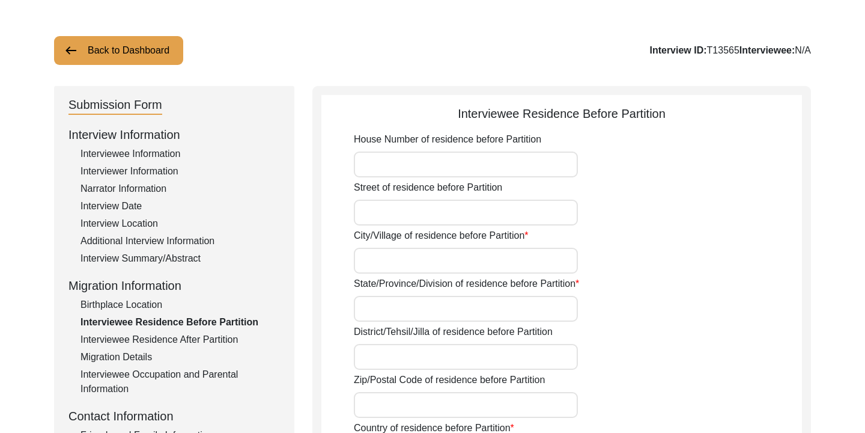
scroll to position [49, 0]
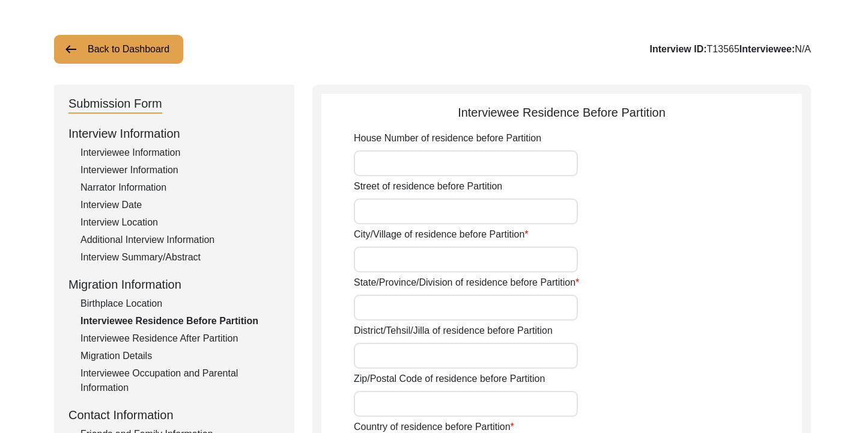
click at [520, 169] on input "House Number of residence before Partition" at bounding box center [466, 163] width 224 height 26
click at [158, 303] on div "Birthplace Location" at bounding box center [181, 303] width 200 height 14
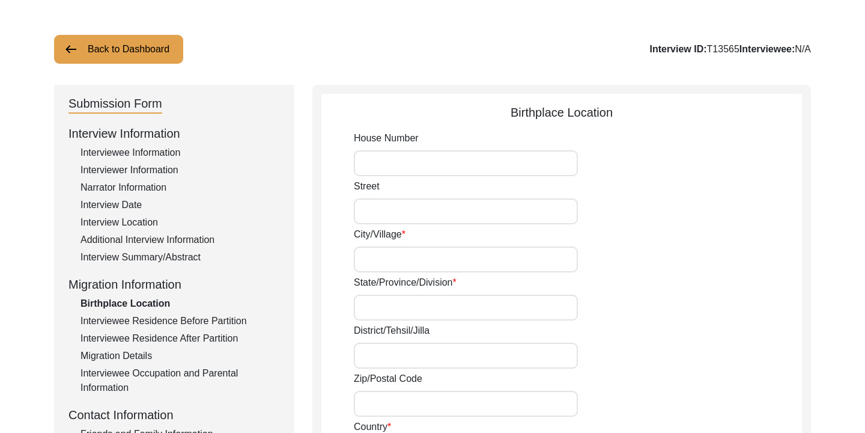
type input "392"
type input "[GEOGRAPHIC_DATA]"
type input "[PERSON_NAME] [PERSON_NAME]"
type input "Chattogram"
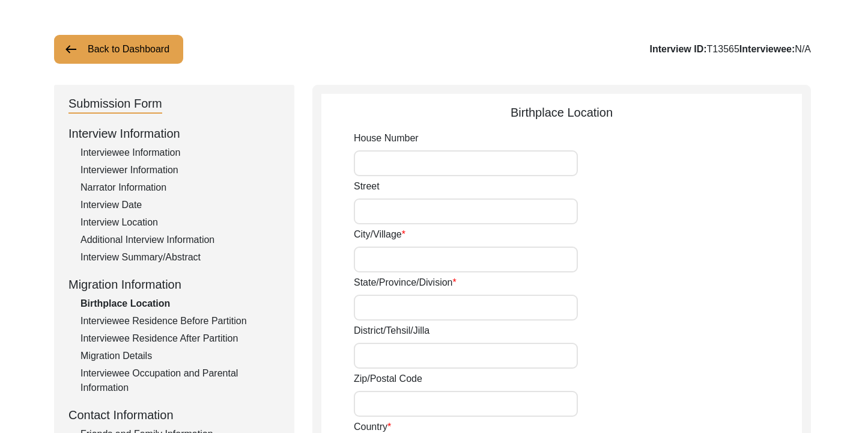
type input "4330"
type input "[GEOGRAPHIC_DATA]"
type input "[PERSON_NAME] [PERSON_NAME], [PERSON_NAME], Hathazari"
type input "22.50511"
type input "91.80886"
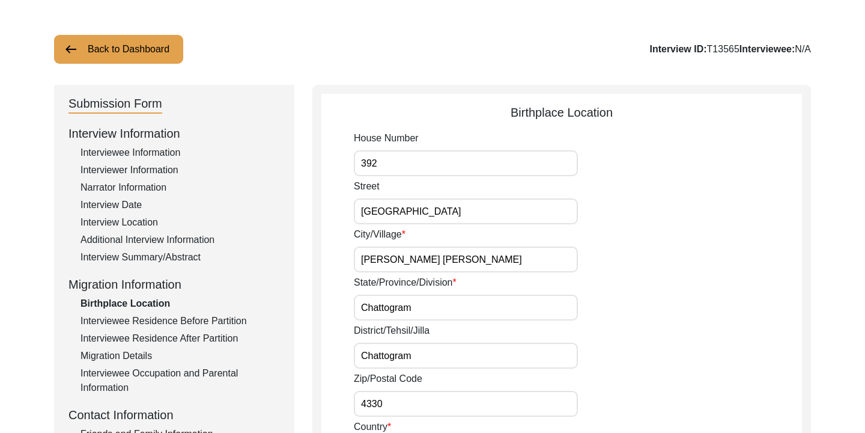
click at [177, 323] on div "Interviewee Residence Before Partition" at bounding box center [181, 321] width 200 height 14
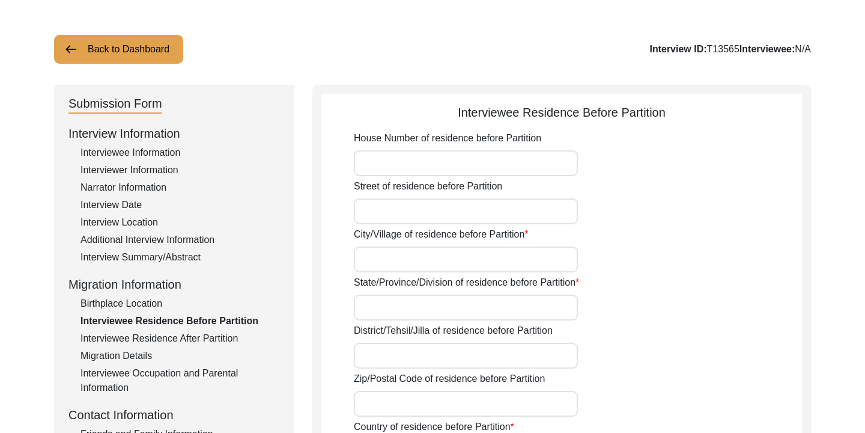
click at [374, 159] on input "House Number of residence before Partition" at bounding box center [466, 163] width 224 height 26
type input "392"
click at [397, 205] on input "Street of residence before Partition" at bounding box center [466, 211] width 224 height 26
type input "[GEOGRAPHIC_DATA]"
click at [602, 240] on div "City/Village of residence before Partition" at bounding box center [578, 249] width 448 height 45
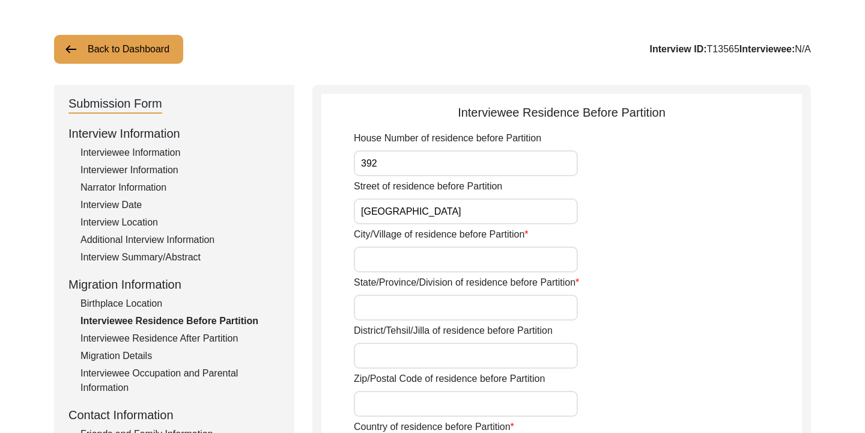
click at [519, 255] on input "City/Village of residence before Partition" at bounding box center [466, 259] width 224 height 26
type input "[PERSON_NAME] [PERSON_NAME], [PERSON_NAME], Hathazari"
click at [488, 310] on input "State/Province/Division of residence before Partition" at bounding box center [466, 307] width 224 height 26
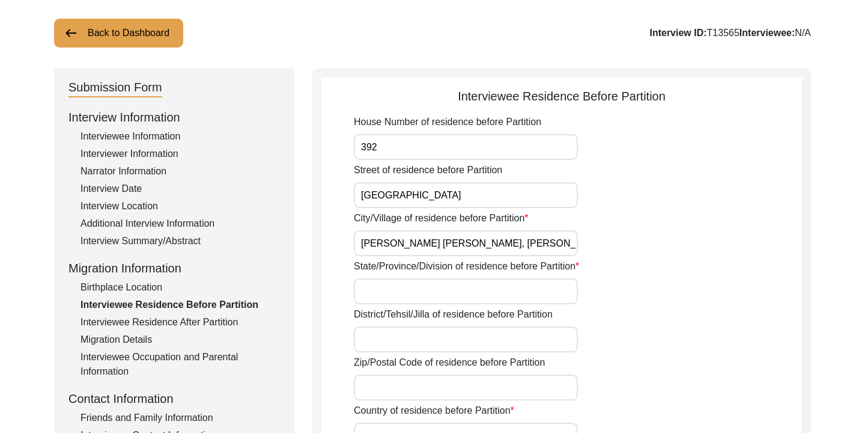
scroll to position [70, 0]
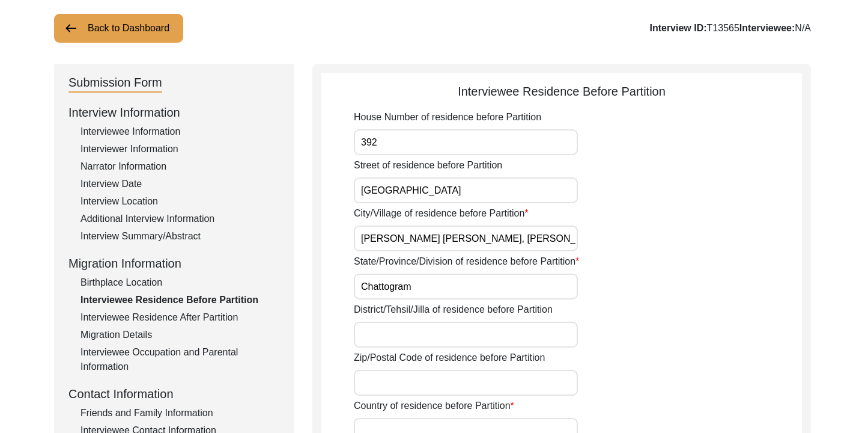
type input "Chattogram"
click at [669, 312] on div "District/Tehsil/Jilla of residence before Partition" at bounding box center [578, 324] width 448 height 45
click at [507, 344] on input "District/Tehsil/Jilla of residence before Partition" at bounding box center [466, 334] width 224 height 26
type input "Chittagong Division"
click at [434, 388] on input "Zip/Postal Code of residence before Partition" at bounding box center [466, 383] width 224 height 26
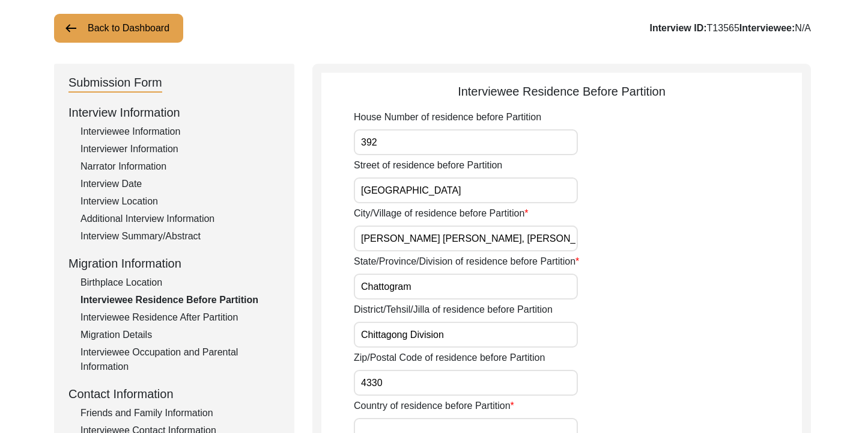
type input "4330"
click at [576, 409] on div "Country of residence before Partition" at bounding box center [578, 420] width 448 height 45
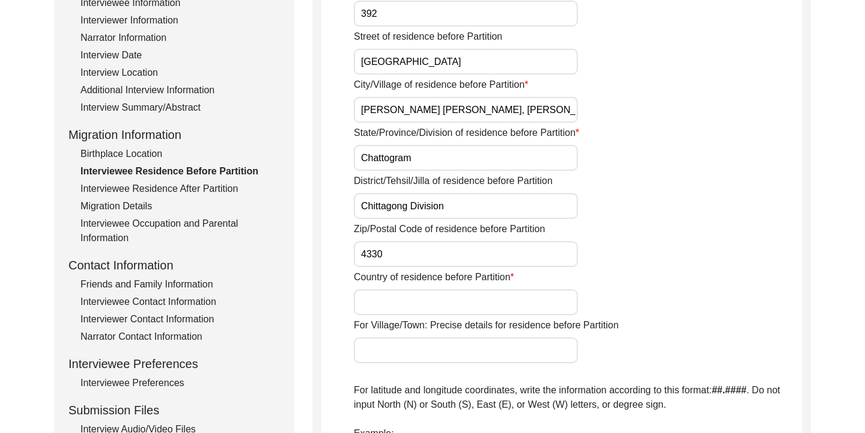
scroll to position [210, 0]
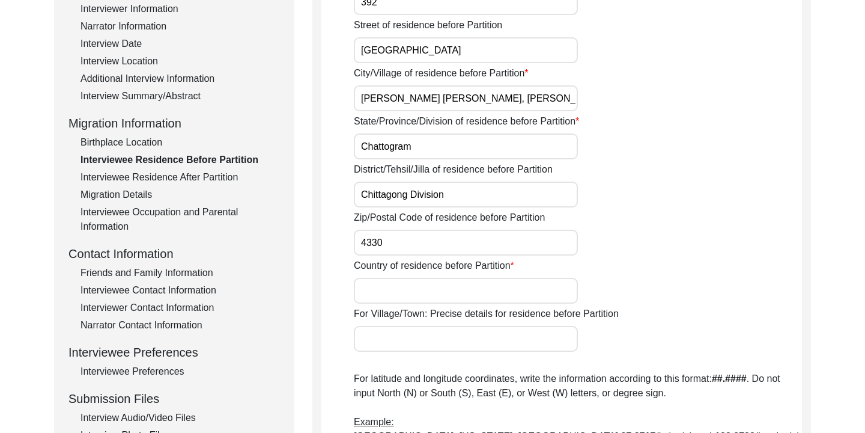
click at [484, 291] on input "Country of residence before Partition" at bounding box center [466, 291] width 224 height 26
type input "[GEOGRAPHIC_DATA]"
type input "Chattogram"
drag, startPoint x: 403, startPoint y: 341, endPoint x: 340, endPoint y: 341, distance: 63.1
click at [340, 341] on app-residence-before-partition "Interviewee Residence Before Partition House Number of residence before Partiti…" at bounding box center [561, 335] width 481 height 787
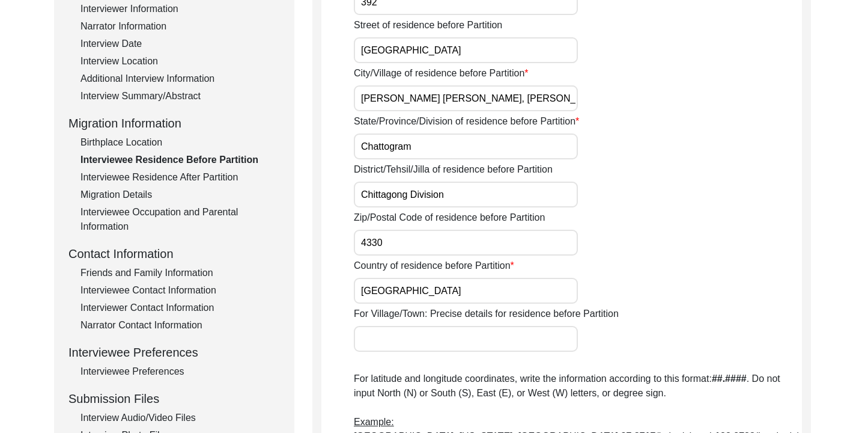
click at [678, 300] on div "Country of residence before Partition [DEMOGRAPHIC_DATA]" at bounding box center [578, 280] width 448 height 45
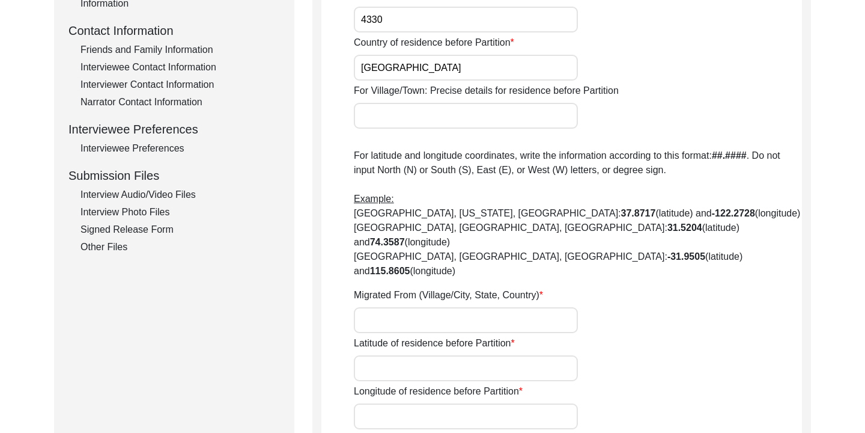
scroll to position [437, 0]
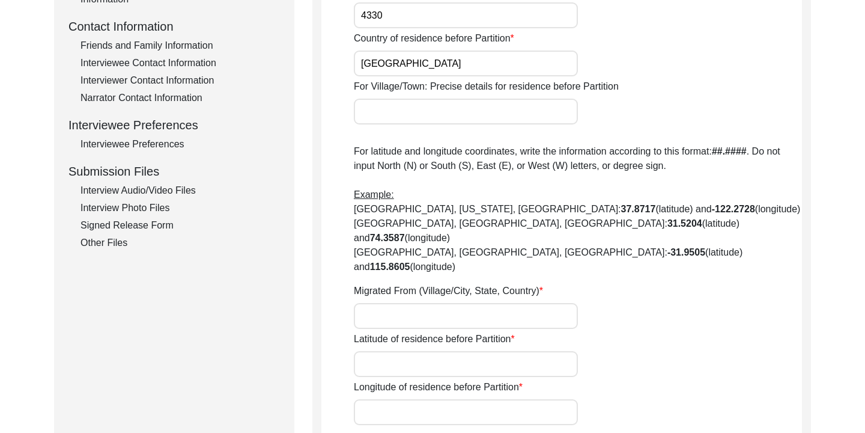
click at [514, 303] on input "Migrated From (Village/City, State, Country)" at bounding box center [466, 316] width 224 height 26
type input "Not Applicable"
click at [423, 351] on input "Latitude of residence before Partition" at bounding box center [466, 364] width 224 height 26
paste input "22.50511"
type input "22.50511"
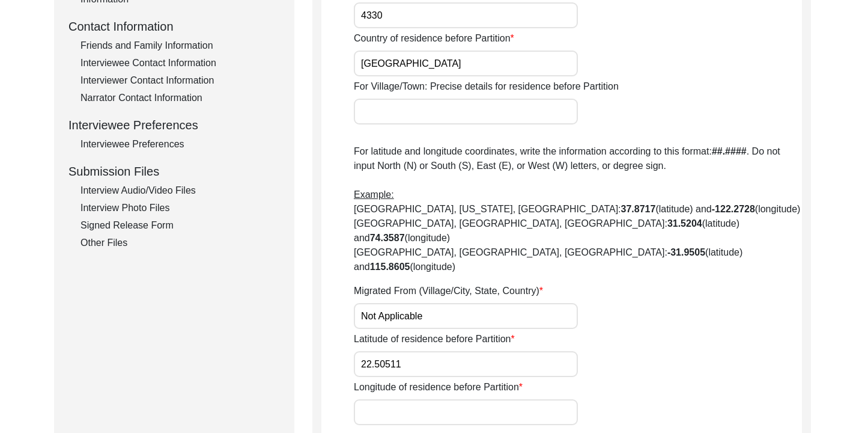
click at [391, 399] on input "Longitude of residence before Partition" at bounding box center [466, 412] width 224 height 26
click at [383, 399] on input "Longitude of residence before Partition" at bounding box center [466, 412] width 224 height 26
paste input "91.80886"
type input "91.80886"
click at [733, 380] on div "Longitude of residence before Partition 91.80886" at bounding box center [578, 402] width 448 height 45
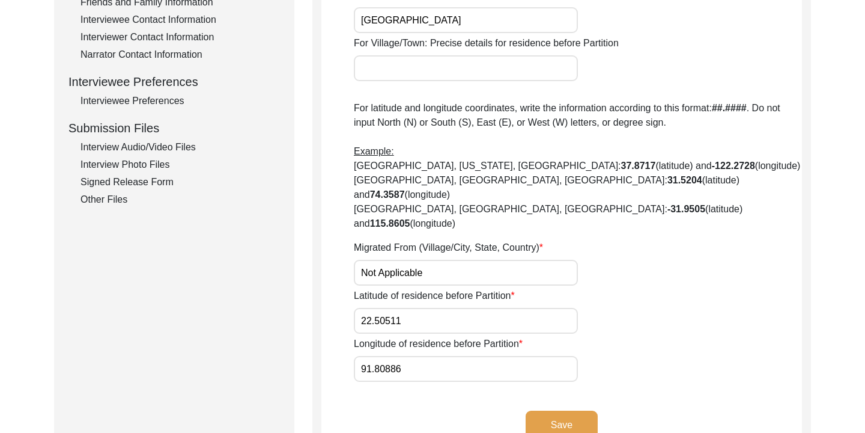
scroll to position [486, 0]
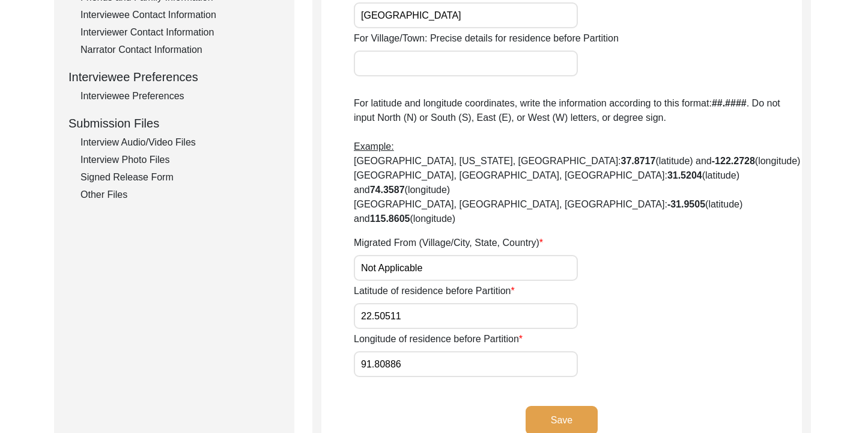
click at [574, 406] on button "Save" at bounding box center [562, 420] width 72 height 29
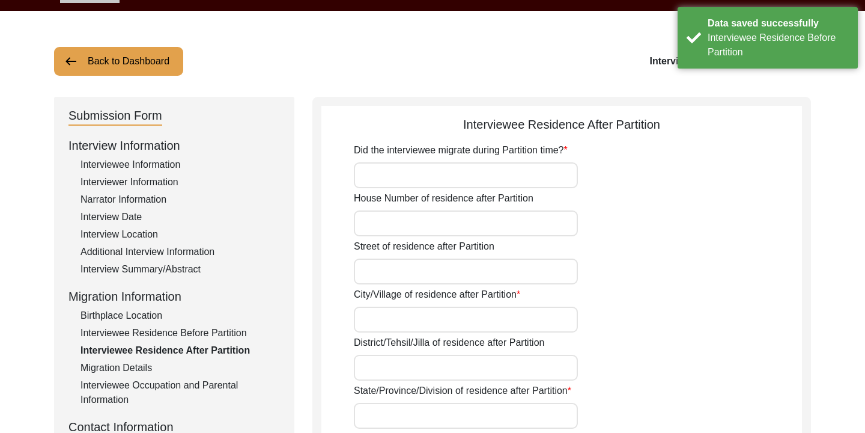
scroll to position [0, 0]
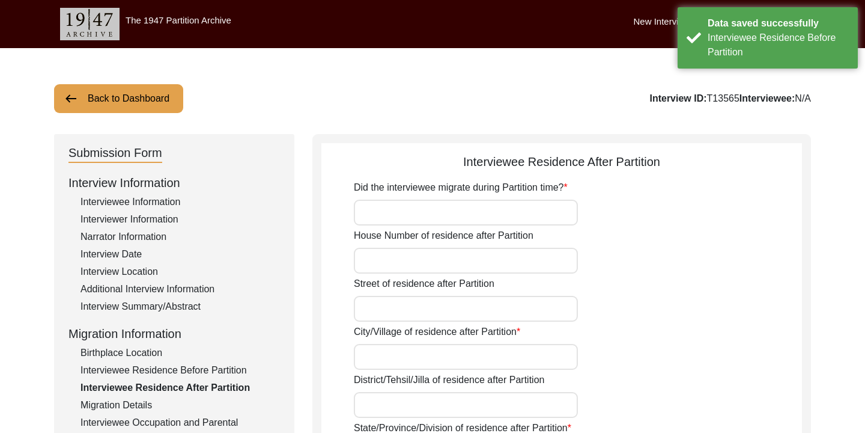
click at [532, 217] on input "Did the interviewee migrate during Partition time?" at bounding box center [466, 213] width 224 height 26
type input "No"
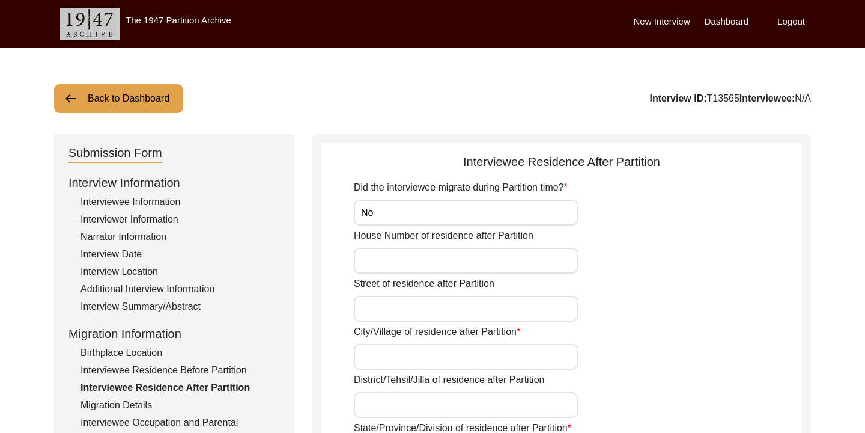
click at [431, 264] on input "House Number of residence after Partition" at bounding box center [466, 261] width 224 height 26
click at [670, 210] on div "Did the interviewee migrate during Partition time? No" at bounding box center [578, 202] width 448 height 45
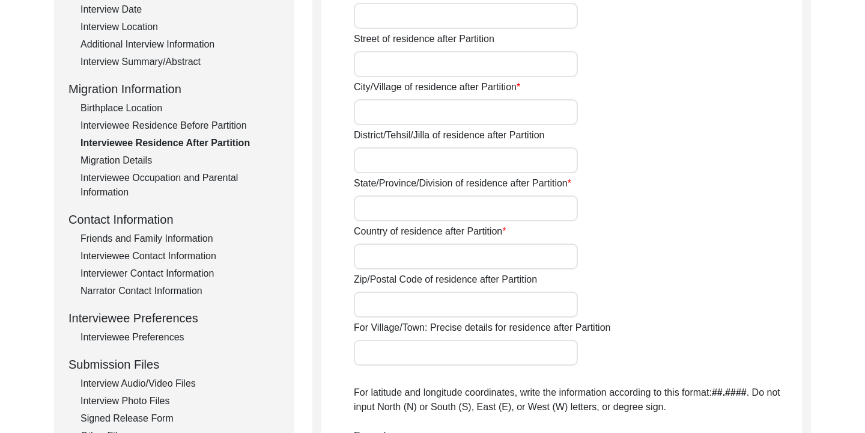
scroll to position [240, 0]
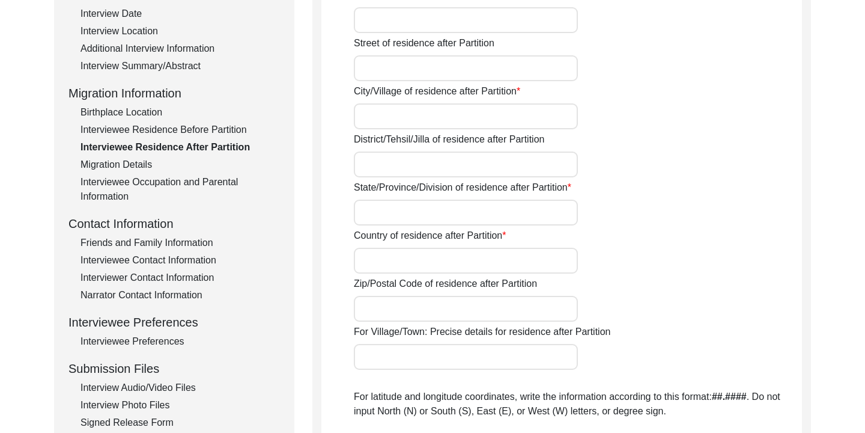
click at [522, 208] on input "State/Province/Division of residence after Partition" at bounding box center [466, 213] width 224 height 26
type input "Chattogram Division"
click at [442, 263] on input "Country of residence after Partition" at bounding box center [466, 261] width 224 height 26
type input "b"
click at [511, 264] on input "[GEOGRAPHIC_DATA]" at bounding box center [466, 261] width 224 height 26
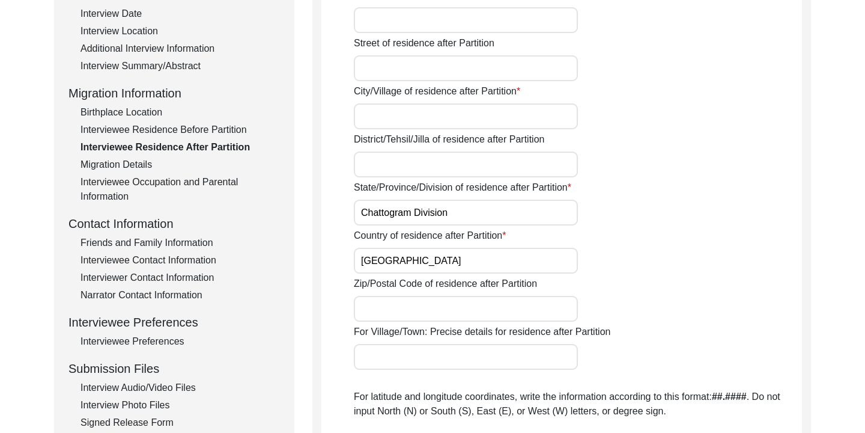
type input "[GEOGRAPHIC_DATA]"
click at [659, 227] on div "Did the interviewee migrate during Partition time? No House Number of residence…" at bounding box center [578, 305] width 448 height 730
click at [505, 119] on input "City/Village of residence after Partition" at bounding box center [466, 116] width 224 height 26
type input "[PERSON_NAME] [PERSON_NAME]"
click at [661, 91] on div "City/Village of residence after Partition [PERSON_NAME] [PERSON_NAME][GEOGRAPHI…" at bounding box center [578, 106] width 448 height 45
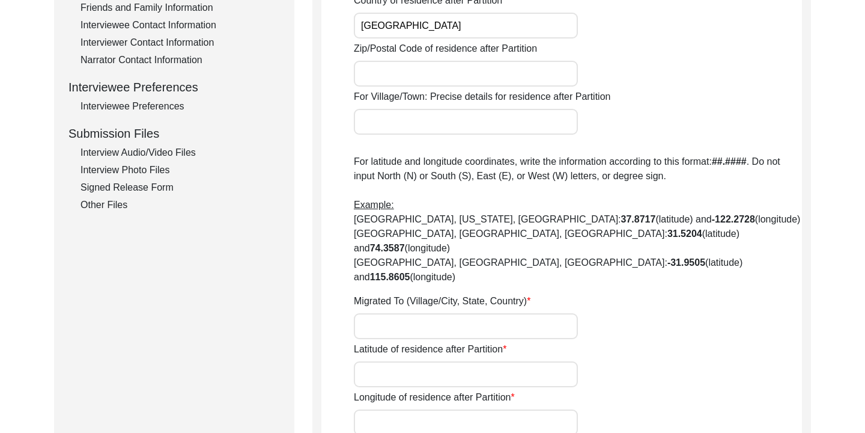
scroll to position [477, 0]
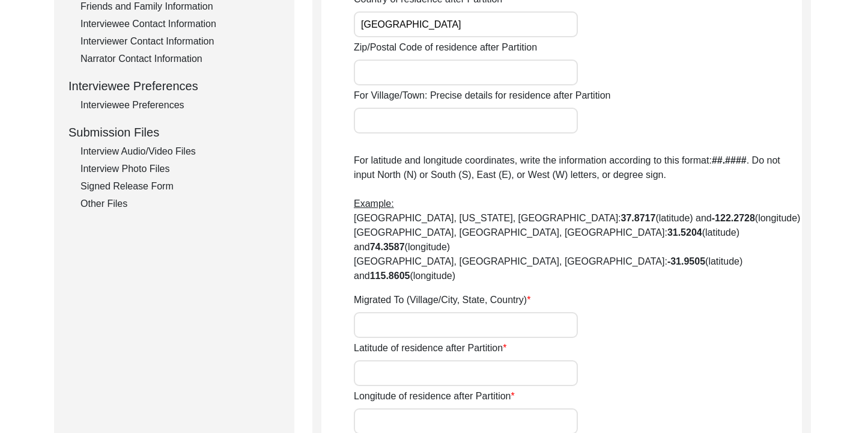
click at [418, 312] on input "Migrated To (Village/City, State, Country)" at bounding box center [466, 325] width 224 height 26
type input "n"
type input "Not Applicable"
click at [447, 360] on input "Latitude of residence after Partition" at bounding box center [466, 373] width 224 height 26
paste input "22.50511"
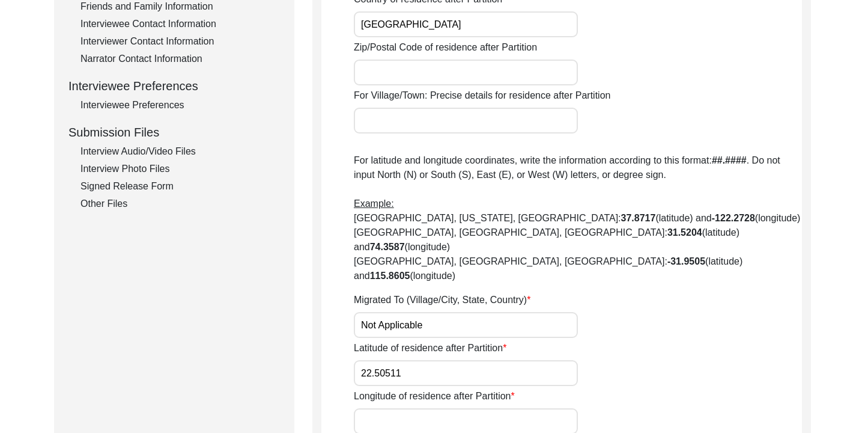
type input "22.50511"
click at [405, 389] on div "Longitude of residence after Partition" at bounding box center [578, 411] width 448 height 45
click at [391, 408] on input "Longitude of residence after Partition" at bounding box center [466, 421] width 224 height 26
paste input "91.80886"
type input "91.80886"
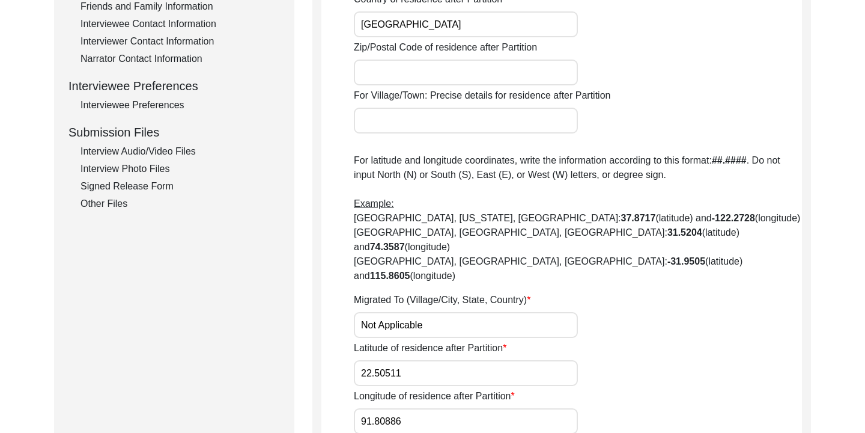
click at [658, 341] on div "Latitude of residence after Partition 22.50511" at bounding box center [578, 363] width 448 height 45
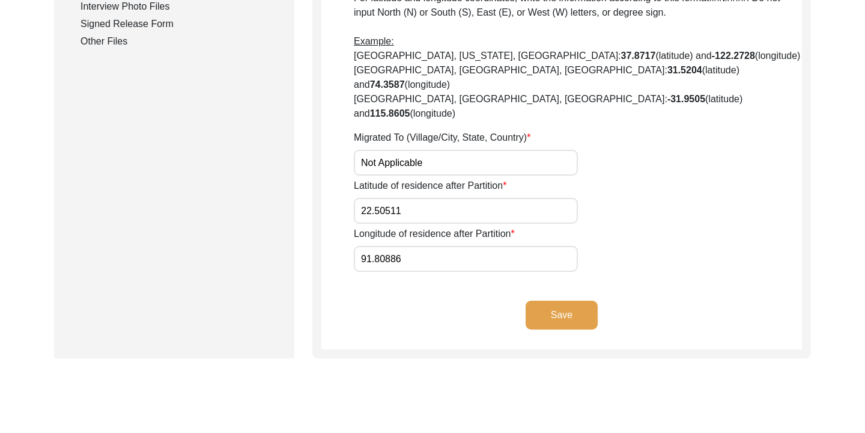
click at [563, 300] on button "Save" at bounding box center [562, 314] width 72 height 29
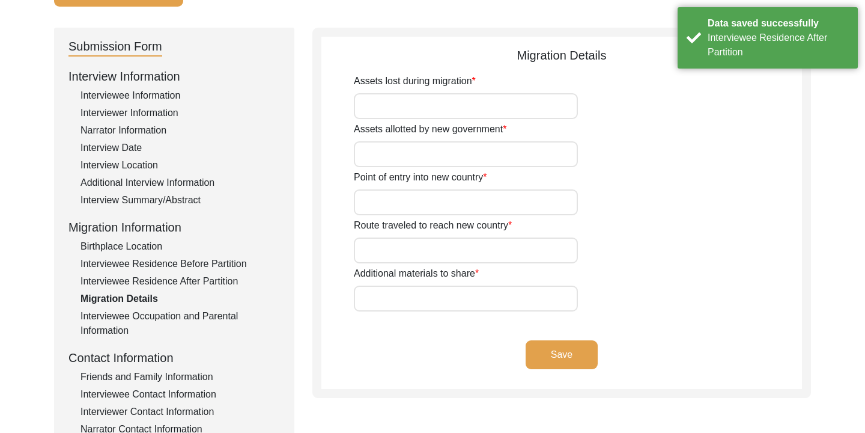
scroll to position [105, 0]
click at [465, 109] on input "Assets lost during migration" at bounding box center [466, 107] width 224 height 26
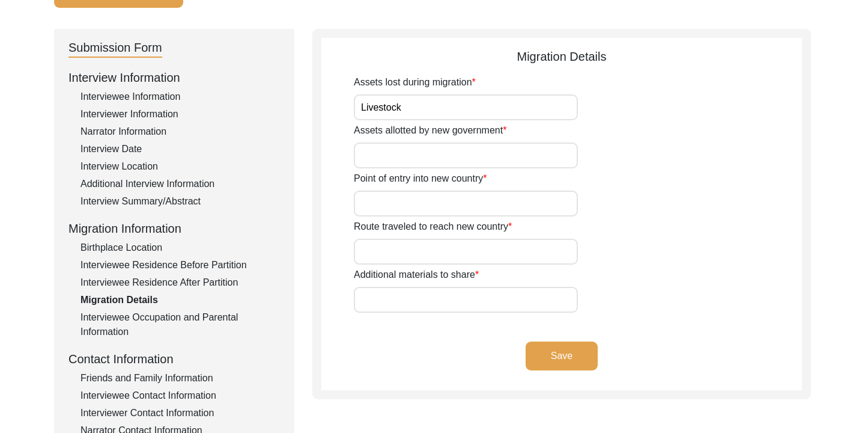
type input "Livestock"
click at [456, 153] on input "Assets allotted by new government" at bounding box center [466, 155] width 224 height 26
type input "Unknown"
click at [419, 207] on input "Point of entry into new country" at bounding box center [466, 203] width 224 height 26
type input "Not Applicable"
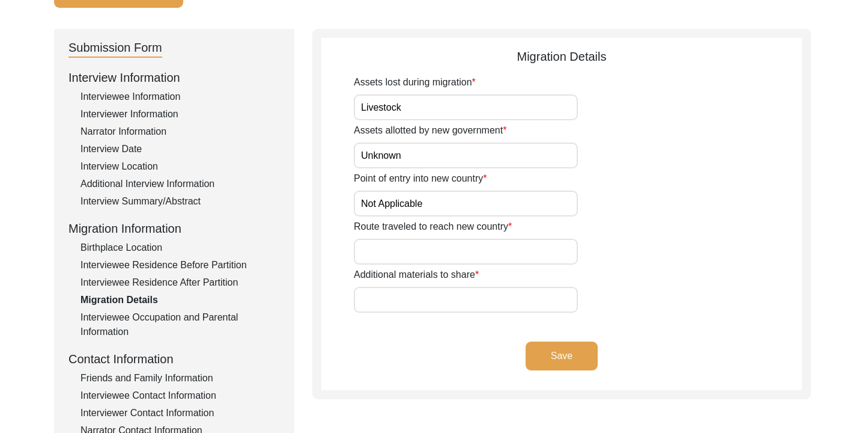
click at [410, 252] on input "Route traveled to reach new country" at bounding box center [466, 252] width 224 height 26
type input "Not Applicable"
click at [401, 300] on input "Additional materials to share" at bounding box center [466, 300] width 224 height 26
type input "Not Applicable"
click at [563, 362] on button "Save" at bounding box center [562, 355] width 72 height 29
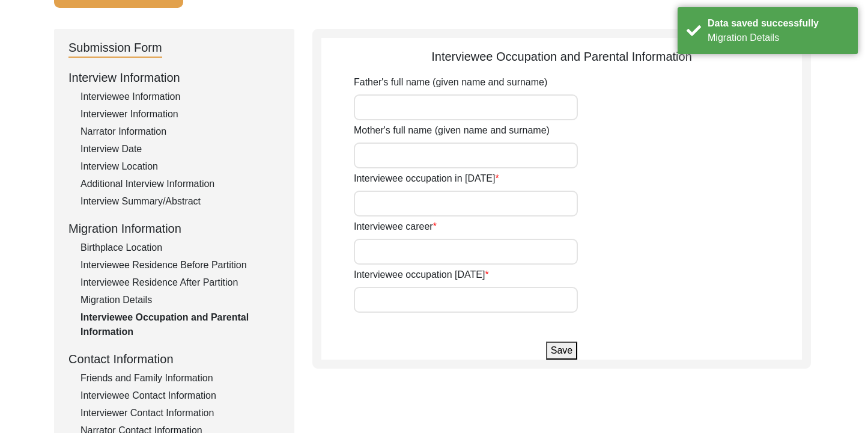
click at [416, 106] on input "Father's full name (given name and surname)" at bounding box center [466, 107] width 224 height 26
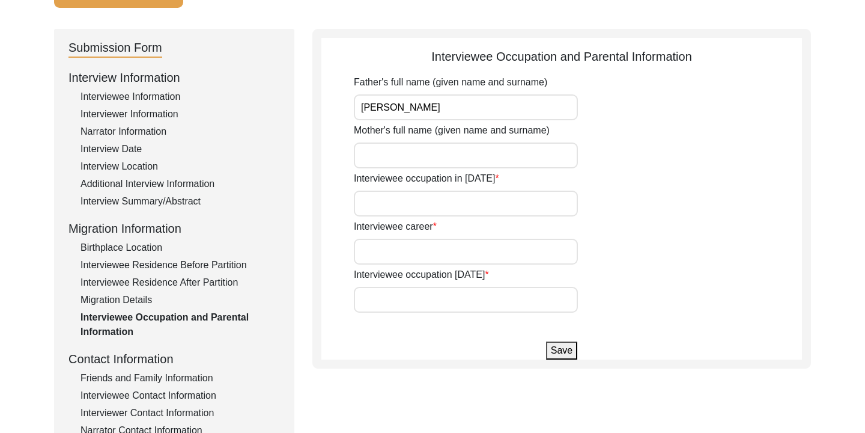
type input "[PERSON_NAME]"
click at [406, 151] on input "Mother's full name (given name and surname)" at bounding box center [466, 155] width 224 height 26
type input "[PERSON_NAME]"
click at [385, 206] on input "Interviewee occupation in [DATE]" at bounding box center [466, 203] width 224 height 26
type input "None"
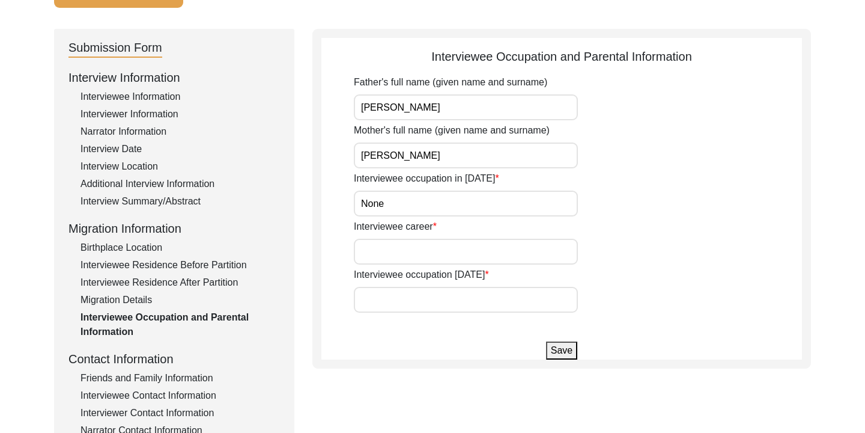
click at [412, 267] on div "Father's full name (given name and surname) [PERSON_NAME] Mother's full name (g…" at bounding box center [578, 193] width 448 height 237
click at [407, 258] on input "Interviewee career" at bounding box center [466, 252] width 224 height 26
click at [381, 281] on label "Interviewee occupation [DATE]" at bounding box center [421, 274] width 135 height 14
click at [381, 287] on input "Interviewee occupation [DATE]" at bounding box center [466, 300] width 224 height 26
type input "Househelp"
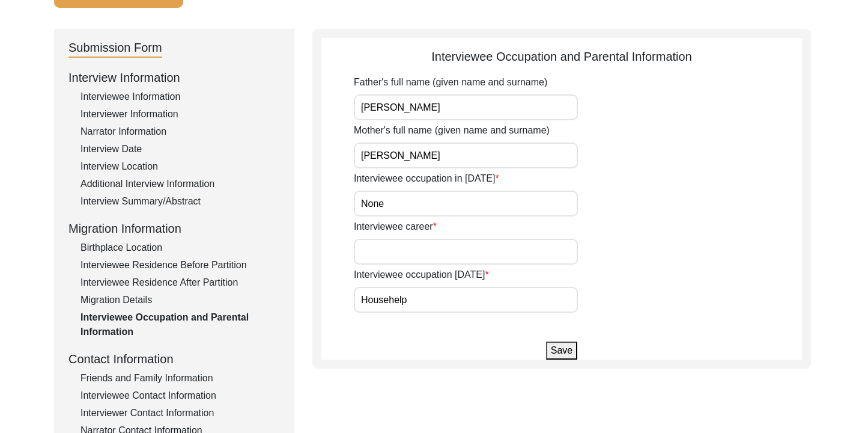
click at [406, 251] on input "Interviewee career" at bounding box center [466, 252] width 224 height 26
type input "None"
click at [605, 275] on div "Interviewee occupation [DATE] Househelp" at bounding box center [578, 289] width 448 height 45
click at [559, 357] on button "Save" at bounding box center [561, 350] width 31 height 18
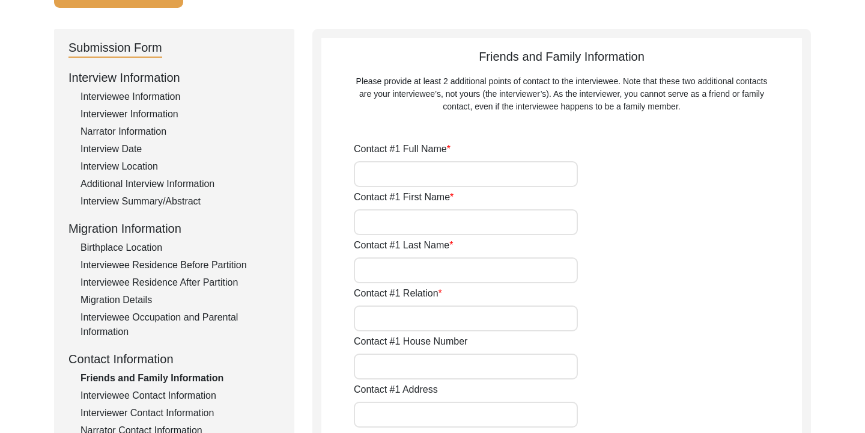
click at [473, 178] on input "Contact #1 Full Name" at bounding box center [466, 174] width 224 height 26
type input "s"
type input "[PERSON_NAME]"
click at [405, 216] on input "Contact #1 First Name" at bounding box center [466, 222] width 224 height 26
type input "Sumaiya"
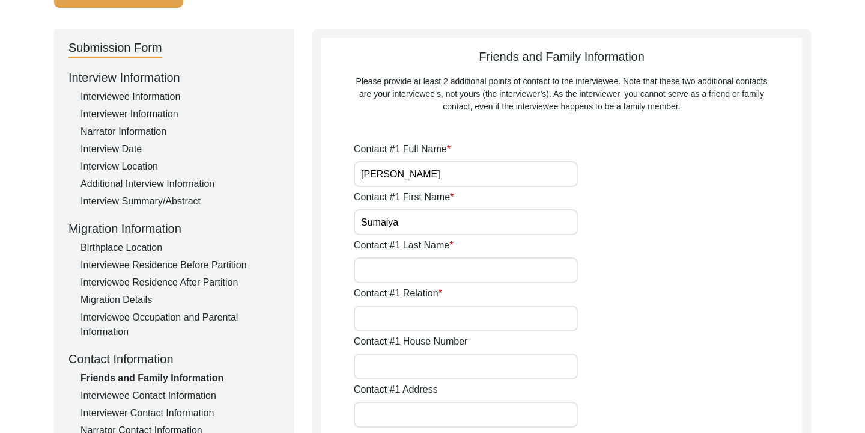
click at [410, 257] on input "Contact #1 Last Name" at bounding box center [466, 270] width 224 height 26
type input "[PERSON_NAME]"
click at [408, 318] on input "Contact #1 Relation" at bounding box center [466, 318] width 224 height 26
type input "Granddaughter"
click at [643, 343] on div "Contact #1 House Number" at bounding box center [578, 356] width 448 height 45
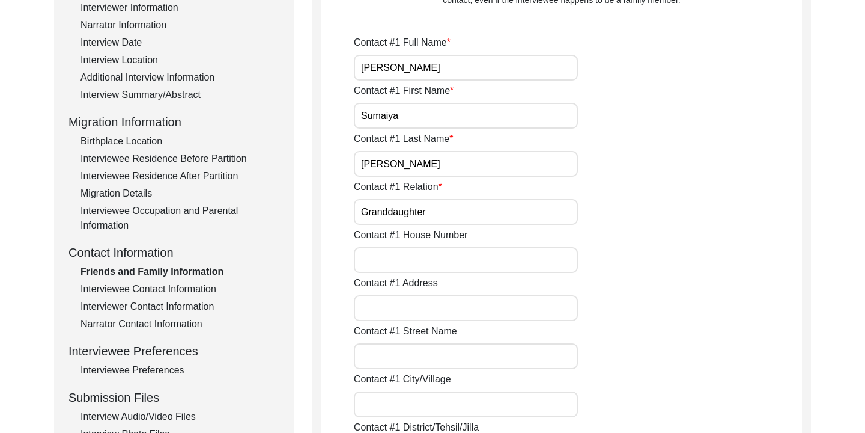
scroll to position [219, 0]
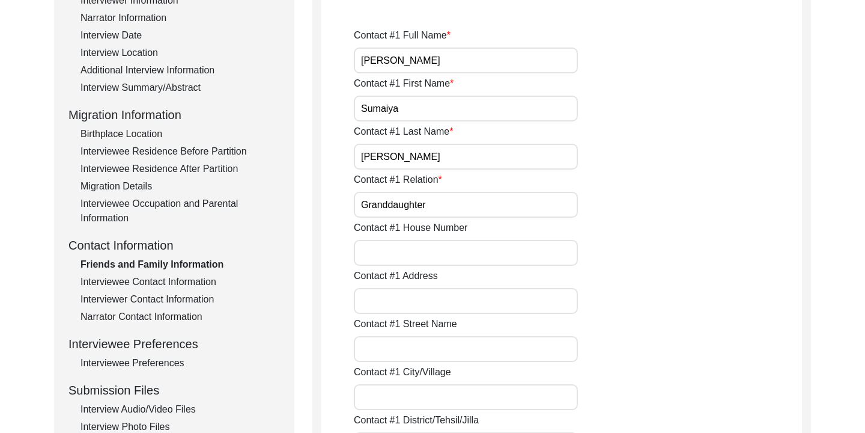
click at [460, 241] on input "Contact #1 House Number" at bounding box center [466, 253] width 224 height 26
type input "390"
click at [448, 313] on input "Contact #1 Address" at bounding box center [466, 301] width 224 height 26
type input "[GEOGRAPHIC_DATA]"
click at [431, 349] on input "Contact #1 Street Name" at bounding box center [466, 349] width 224 height 26
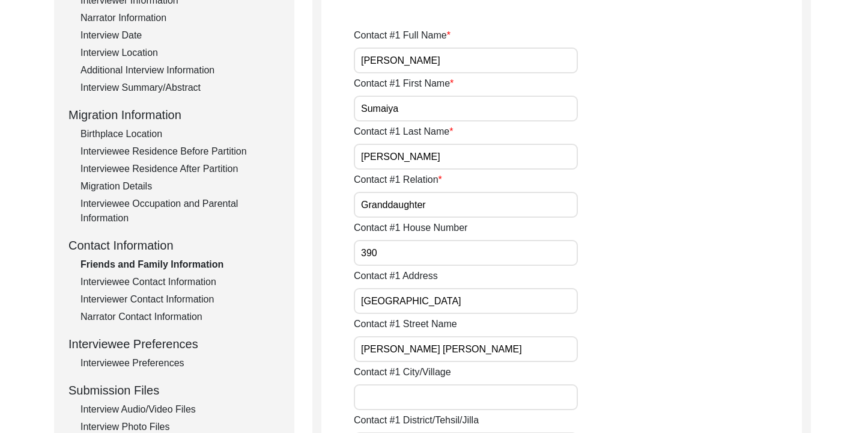
type input "[PERSON_NAME] [PERSON_NAME]"
click at [403, 395] on input "Contact #1 City/Village" at bounding box center [466, 397] width 224 height 26
type input "Hathazari"
click at [755, 308] on div "Contact #1 Address [GEOGRAPHIC_DATA]" at bounding box center [578, 291] width 448 height 45
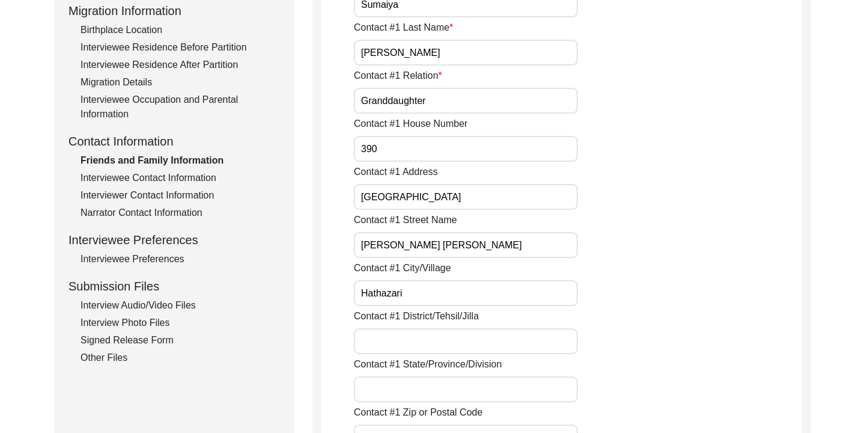
scroll to position [329, 0]
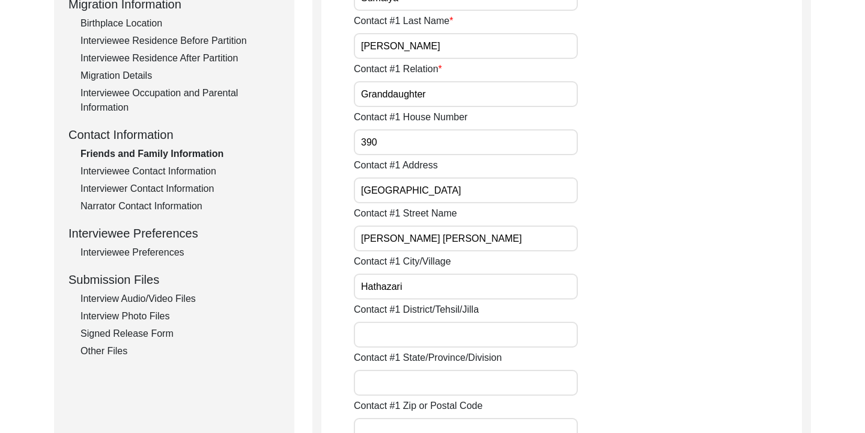
click at [441, 331] on input "Contact #1 District/Tehsil/Jilla" at bounding box center [466, 334] width 224 height 26
type input "Chattogram"
click at [519, 370] on input "Contact #1 State/Province/Division" at bounding box center [466, 383] width 224 height 26
type input "Chattogram Division"
click at [630, 361] on div "Contact #1 State/Province/Division Chattogram Division" at bounding box center [578, 372] width 448 height 45
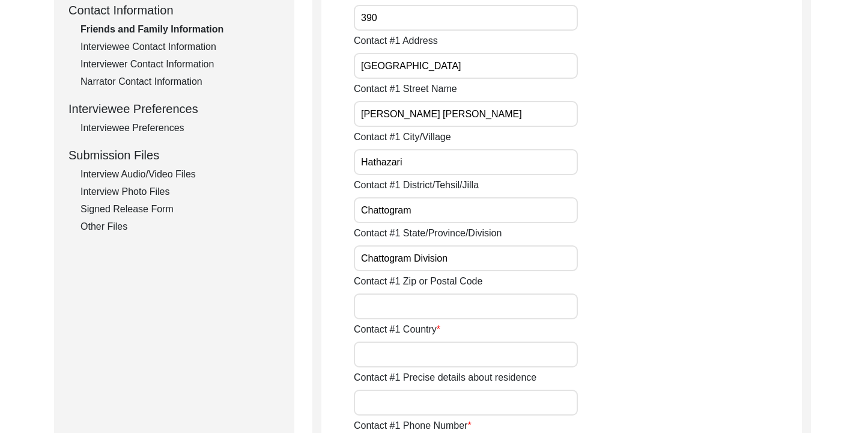
scroll to position [457, 0]
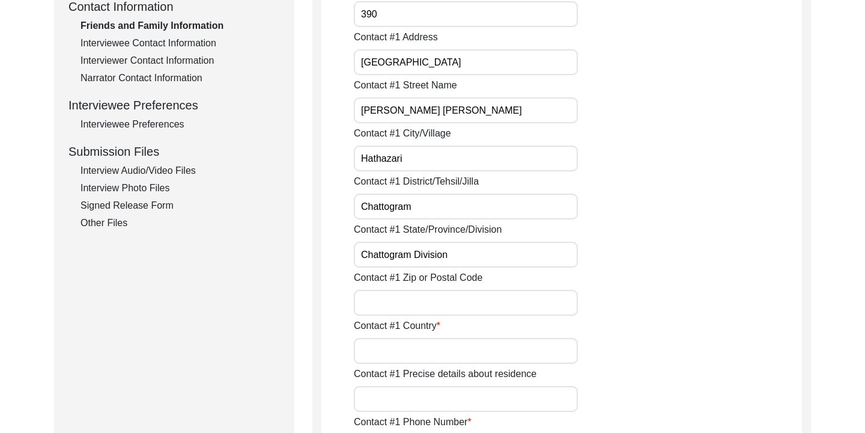
click at [463, 306] on input "Contact #1 Zip or Postal Code" at bounding box center [466, 303] width 224 height 26
type input "4330"
click at [456, 343] on input "Contact #1 Country" at bounding box center [466, 351] width 224 height 26
type input "[GEOGRAPHIC_DATA]"
click at [677, 340] on div "Contact #1 Country [GEOGRAPHIC_DATA]" at bounding box center [578, 340] width 448 height 45
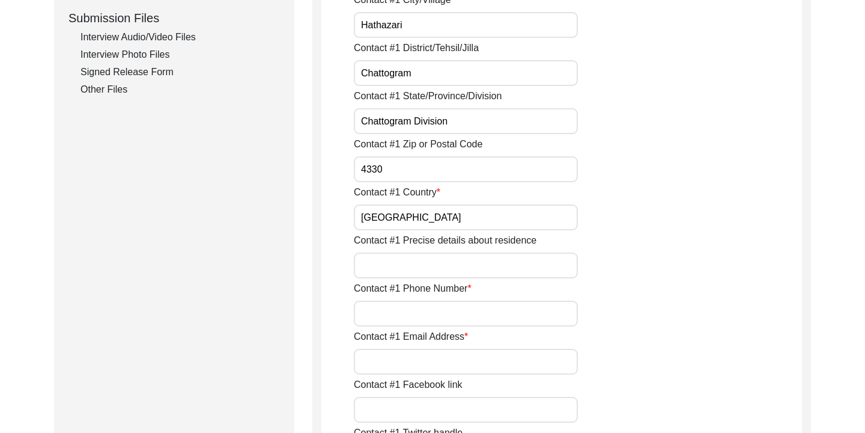
scroll to position [595, 0]
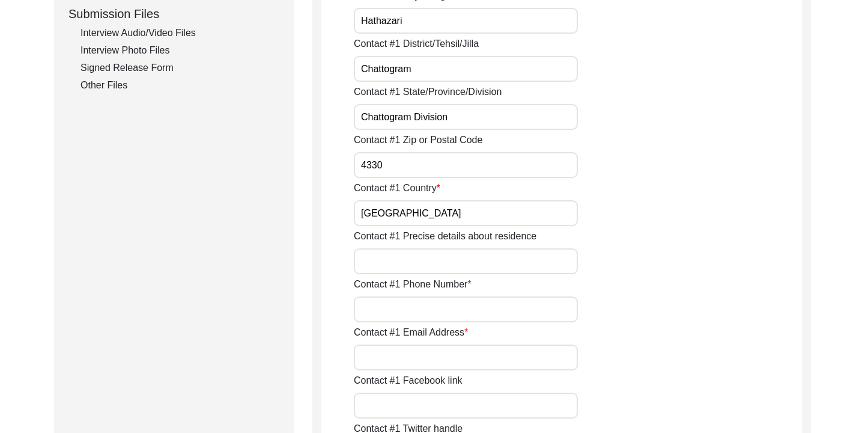
click at [520, 302] on input "Contact #1 Phone Number" at bounding box center [466, 309] width 224 height 26
type input "[PHONE_NUMBER]"
click at [633, 321] on div "Contact #1 Phone Number [PHONE_NUMBER]" at bounding box center [578, 299] width 448 height 45
click at [476, 376] on div "Contact #1 Facebook link" at bounding box center [578, 395] width 448 height 45
click at [468, 365] on input "Contact #1 Email Address" at bounding box center [466, 357] width 224 height 26
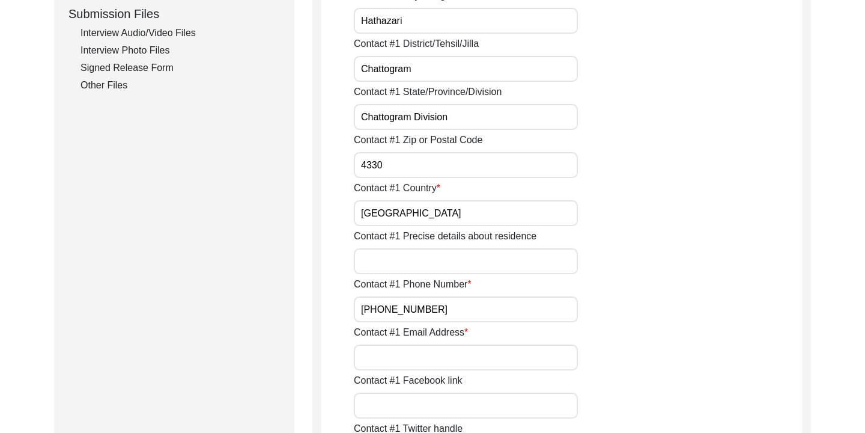
type input "N"
type input "nil"
click at [551, 332] on div "Contact #1 Email Address nil" at bounding box center [578, 347] width 448 height 45
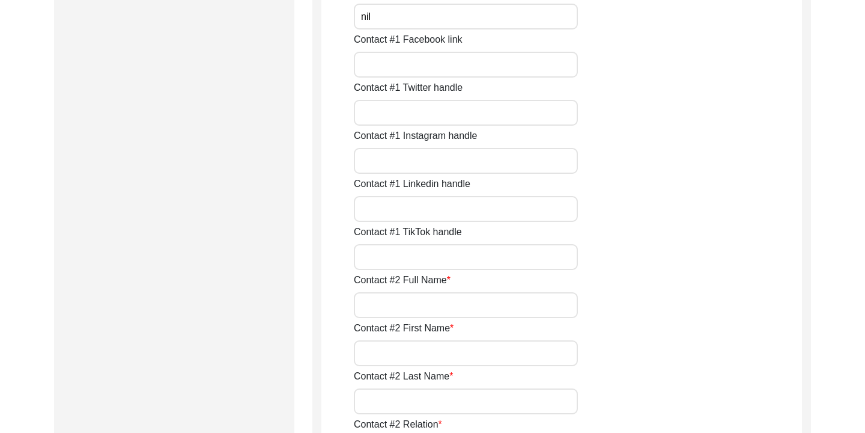
scroll to position [937, 0]
click at [505, 297] on input "Contact #2 Full Name" at bounding box center [466, 303] width 224 height 26
click at [614, 277] on div "Contact #2 Full Name" at bounding box center [578, 293] width 448 height 45
click at [495, 298] on input "Contact #2 Full Name" at bounding box center [466, 303] width 224 height 26
type input "[PERSON_NAME]"
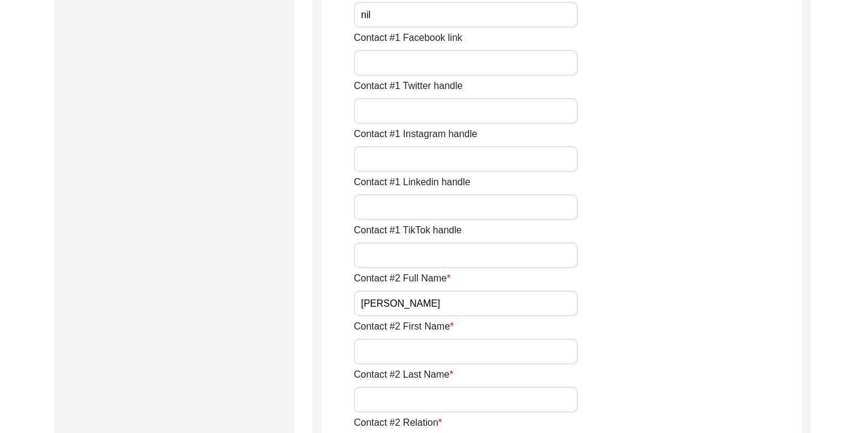
click at [434, 347] on input "Contact #2 First Name" at bounding box center [466, 351] width 224 height 26
type input "Alamgir"
click at [430, 400] on input "Contact #2 Last Name" at bounding box center [466, 399] width 224 height 26
type input "[PERSON_NAME]"
click at [688, 361] on div "Contact #2 First Name Alamgir" at bounding box center [578, 341] width 448 height 45
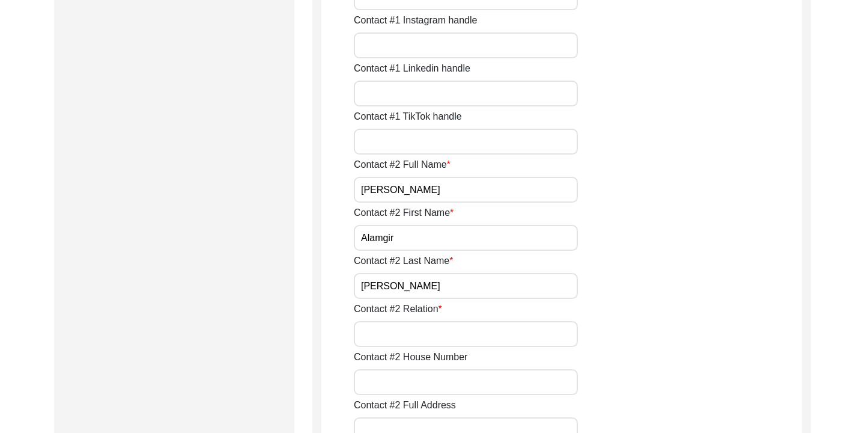
scroll to position [1058, 0]
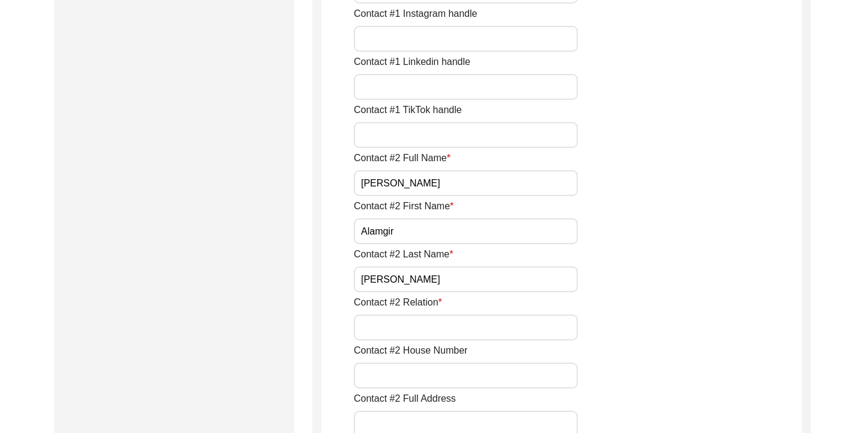
click at [474, 322] on input "Contact #2 Relation" at bounding box center [466, 327] width 224 height 26
type input "Younger Son"
click at [430, 367] on input "Contact #2 House Number" at bounding box center [466, 375] width 224 height 26
type input "71"
click at [614, 359] on div "Contact #2 House Number 71" at bounding box center [578, 365] width 448 height 45
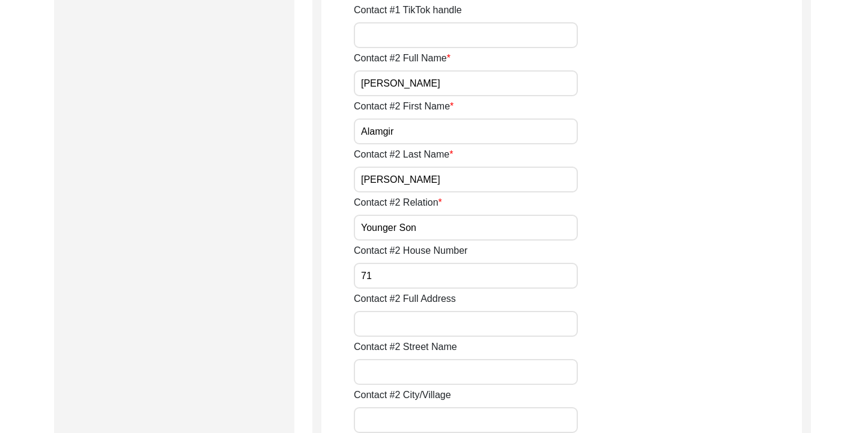
scroll to position [1161, 0]
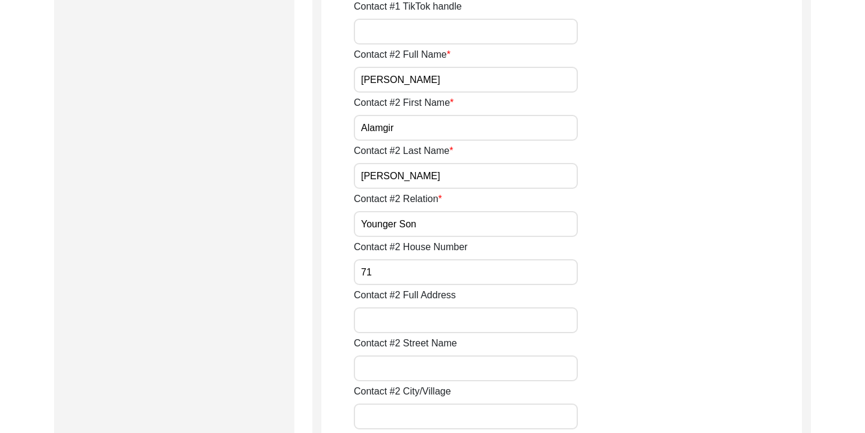
click at [500, 319] on input "Contact #2 Full Address" at bounding box center [466, 320] width 224 height 26
type input "71, [PERSON_NAME], [PERSON_NAME], Chattogram"
click at [695, 316] on div "Contact #2 Full Address [STREET_ADDRESS]" at bounding box center [578, 310] width 448 height 45
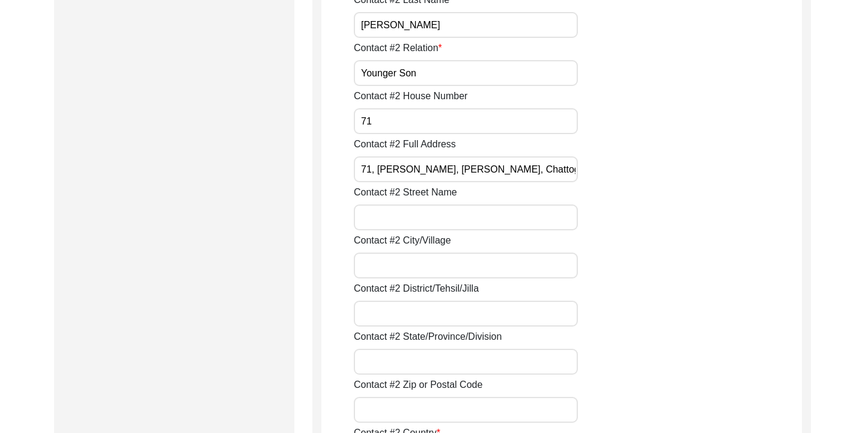
scroll to position [1315, 0]
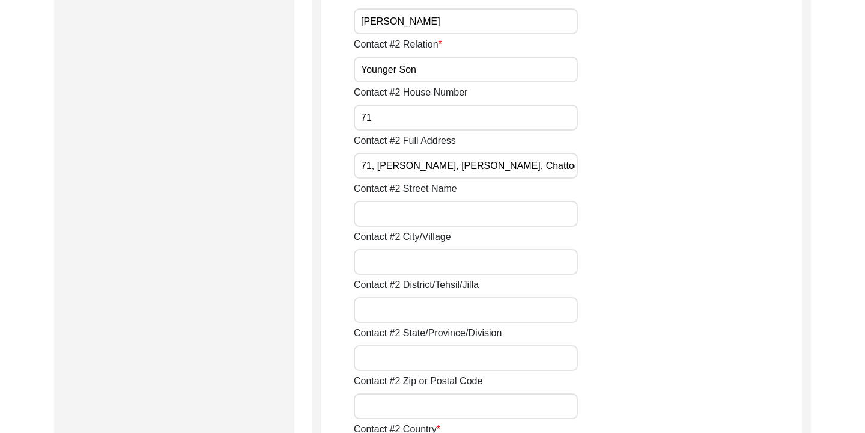
click at [502, 215] on input "Contact #2 Street Name" at bounding box center [466, 214] width 224 height 26
click at [600, 196] on div "Contact #2 Street Name" at bounding box center [578, 203] width 448 height 45
click at [472, 264] on input "Contact #2 City/Village" at bounding box center [466, 262] width 224 height 26
type input "Adarsha Gram"
click at [396, 315] on input "Contact #2 District/Tehsil/Jilla" at bounding box center [466, 310] width 224 height 26
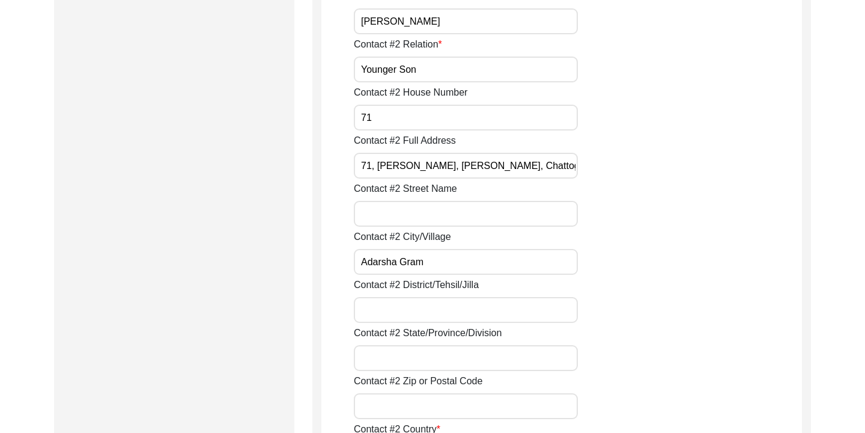
type input "Chittagong"
click at [431, 354] on input "Contact #2 State/Province/Division" at bounding box center [466, 358] width 224 height 26
type input "Chattogram Division"
click at [612, 365] on div "Contact #2 State/Province/Division Chattogram Division" at bounding box center [578, 348] width 448 height 45
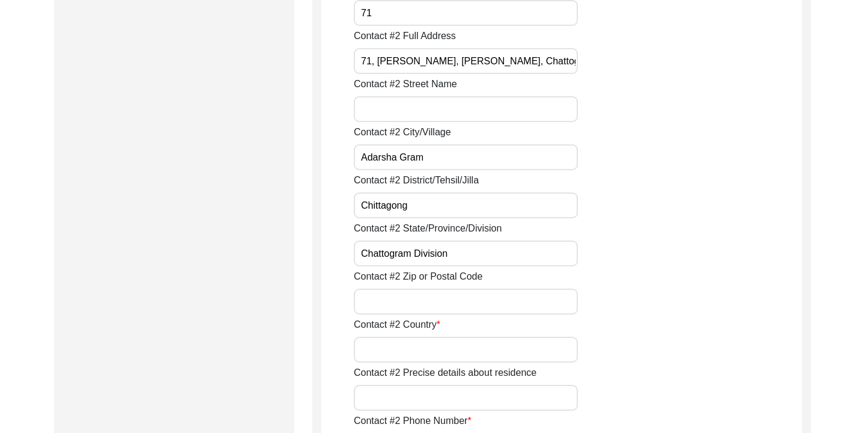
scroll to position [1439, 0]
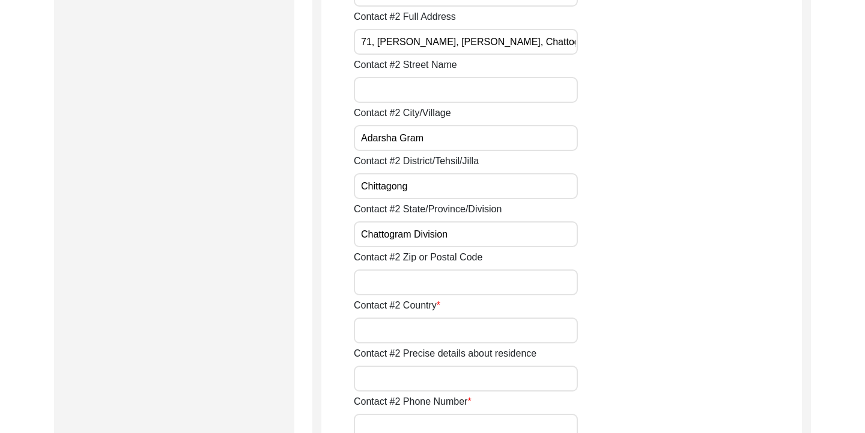
click at [474, 314] on div "Contact #2 Country" at bounding box center [578, 320] width 448 height 45
click at [447, 327] on input "Contact #2 Country" at bounding box center [466, 330] width 224 height 26
type input "[GEOGRAPHIC_DATA]"
click at [603, 350] on div "Contact #2 Precise details about residence" at bounding box center [578, 368] width 448 height 45
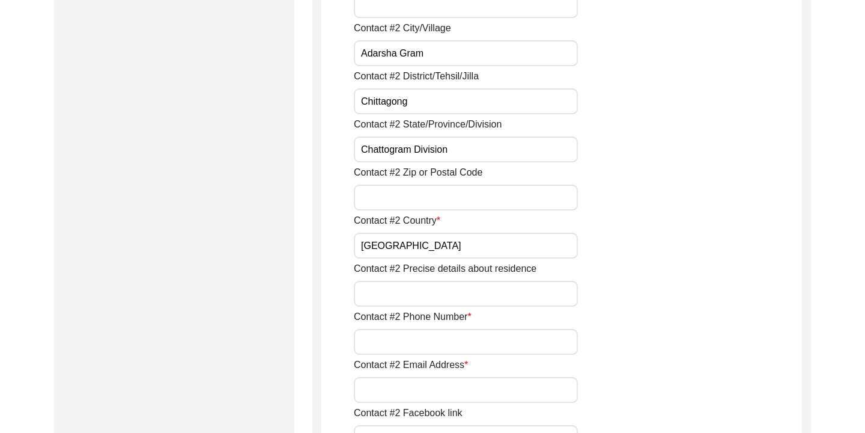
scroll to position [1530, 0]
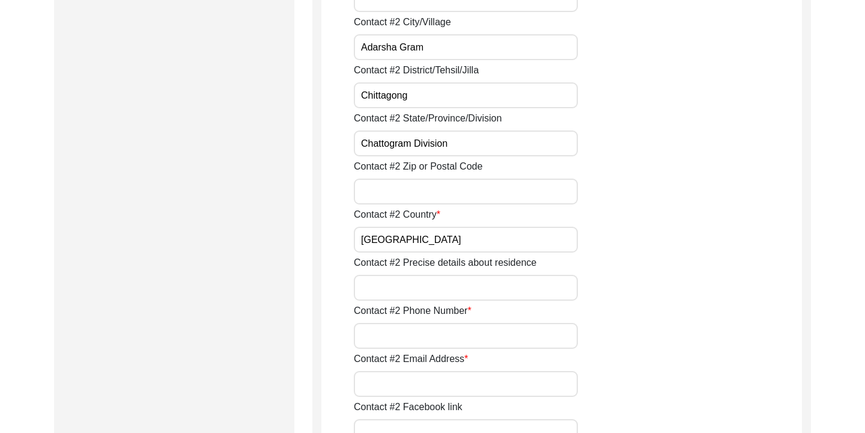
click at [516, 331] on input "Contact #2 Phone Number" at bounding box center [466, 336] width 224 height 26
type input "[PHONE_NUMBER]"
click at [468, 382] on input "Contact #2 Email Address" at bounding box center [466, 384] width 224 height 26
type input "nil"
click at [612, 362] on div "Contact #2 Email Address nil" at bounding box center [578, 374] width 448 height 45
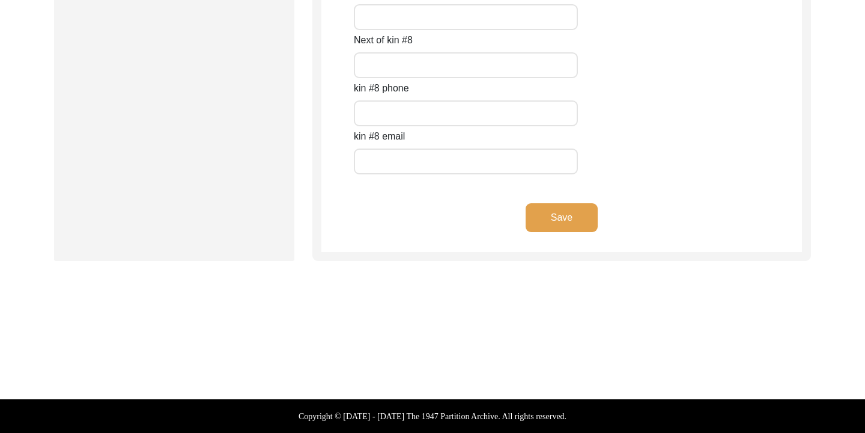
click at [558, 221] on button "Save" at bounding box center [562, 217] width 72 height 29
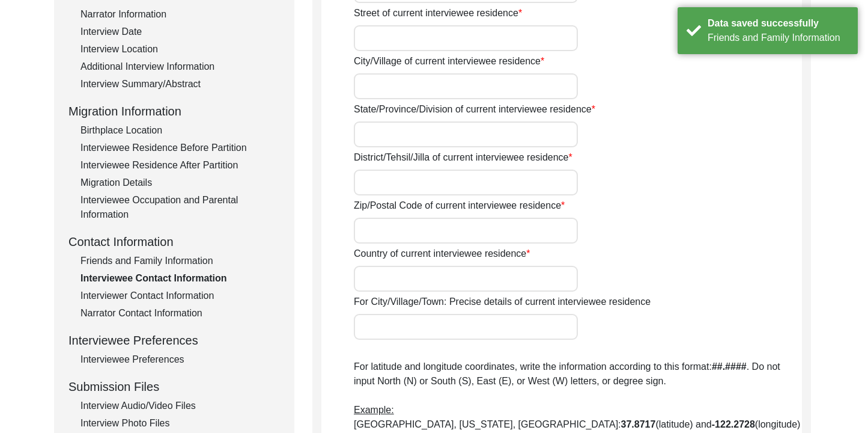
scroll to position [0, 0]
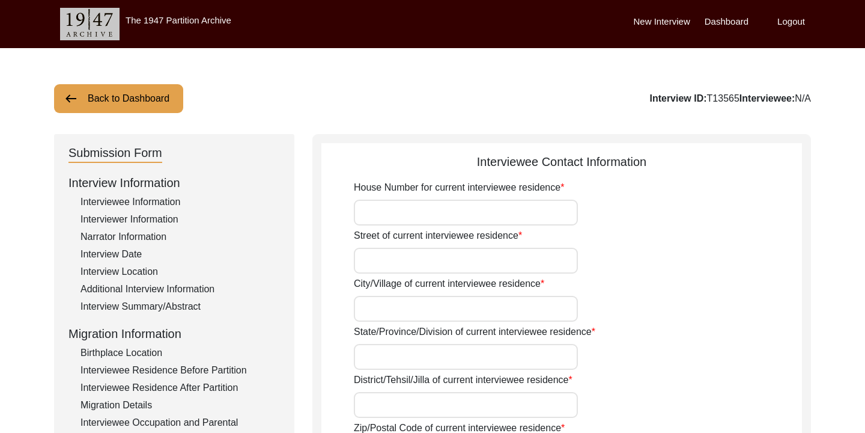
click at [419, 218] on input "House Number for current interviewee residence" at bounding box center [466, 213] width 224 height 26
type input "573"
click at [421, 264] on input "Street of current interviewee residence" at bounding box center [466, 261] width 224 height 26
type input "[PERSON_NAME] [PERSON_NAME], [GEOGRAPHIC_DATA], [GEOGRAPHIC_DATA]"
click at [433, 306] on input "City/Village of current interviewee residence" at bounding box center [466, 309] width 224 height 26
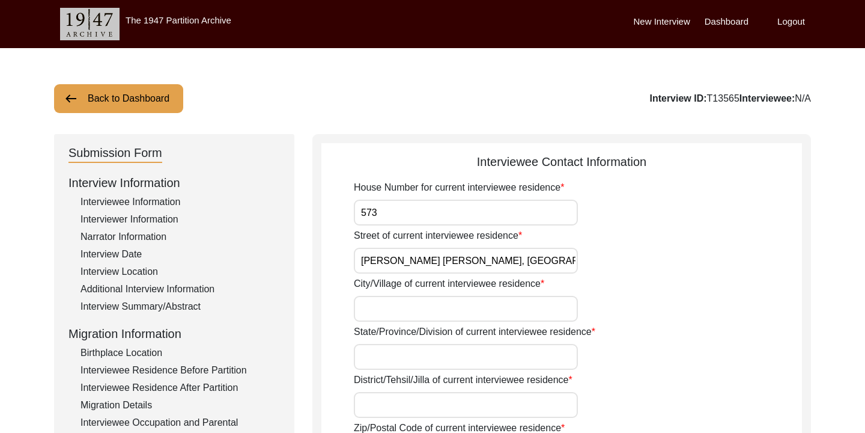
click at [389, 307] on input "City/Village of current interviewee residence" at bounding box center [466, 309] width 224 height 26
type input "[PERSON_NAME] [PERSON_NAME], [GEOGRAPHIC_DATA], [GEOGRAPHIC_DATA]"
type input "4330"
type input "[GEOGRAPHIC_DATA]"
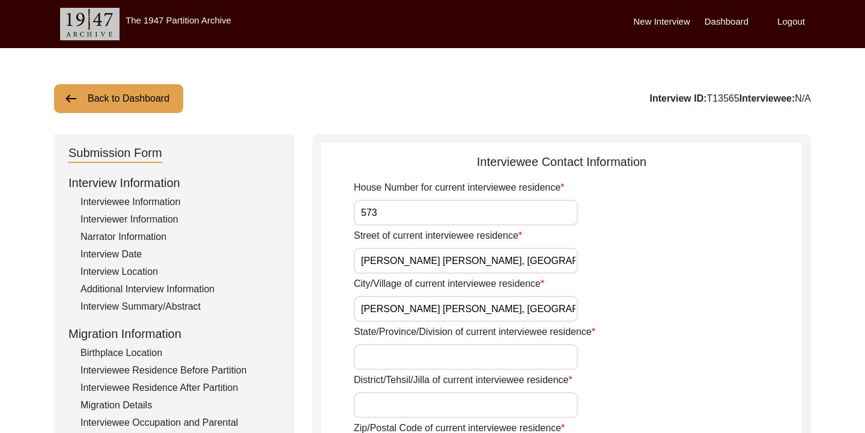
type input "[PERSON_NAME] [PERSON_NAME], [GEOGRAPHIC_DATA], [GEOGRAPHIC_DATA]"
type input "01919199977"
type input "[EMAIL_ADDRESS][DOMAIN_NAME]"
click at [614, 285] on div "City/Village of current interviewee residence [PERSON_NAME] [PERSON_NAME][GEOGR…" at bounding box center [578, 298] width 448 height 45
click at [465, 361] on input "State/Province/Division of current interviewee residence" at bounding box center [466, 357] width 224 height 26
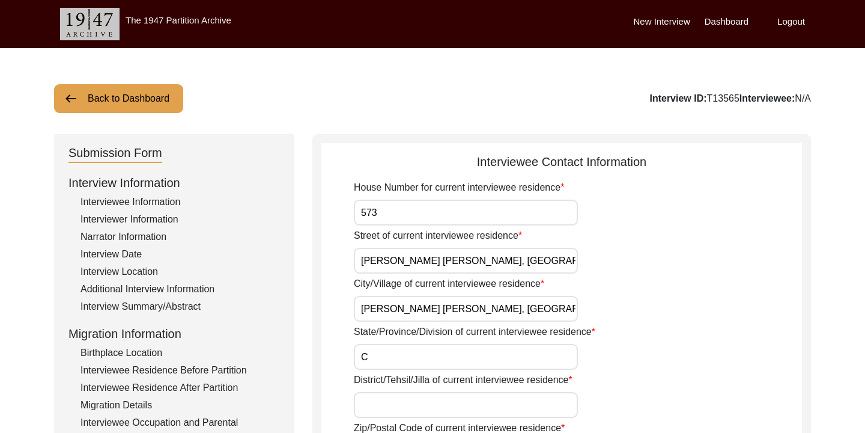
type input "Chittagong Division"
click at [659, 368] on div "State/Province/Division of current interviewee residence Chittagong Division" at bounding box center [578, 346] width 448 height 45
click at [501, 407] on input "District/Tehsil/Jilla of current interviewee residence" at bounding box center [466, 405] width 224 height 26
type input "Chattogram Division"
click at [657, 360] on div "State/Province/Division of current interviewee residence Chittagong Division" at bounding box center [578, 346] width 448 height 45
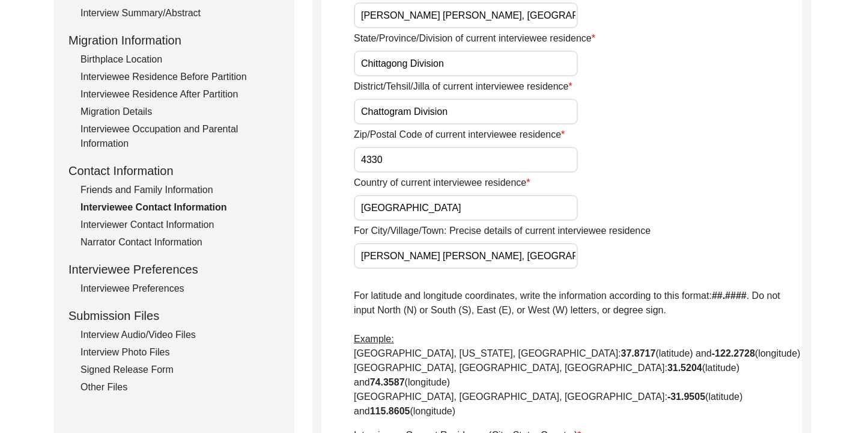
scroll to position [314, 0]
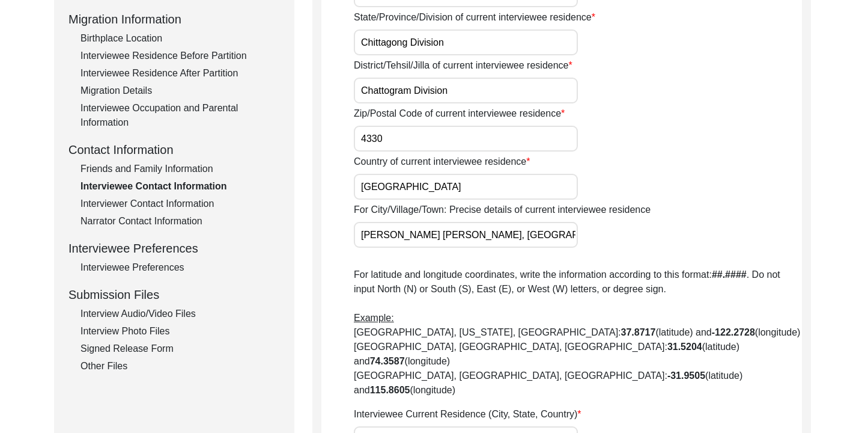
drag, startPoint x: 559, startPoint y: 234, endPoint x: 373, endPoint y: 229, distance: 186.4
click at [373, 229] on input "[PERSON_NAME] [PERSON_NAME], [GEOGRAPHIC_DATA], [GEOGRAPHIC_DATA]" at bounding box center [466, 235] width 224 height 26
click at [504, 266] on div "House Number for current interviewee residence [STREET_ADDRESS] of current inte…" at bounding box center [578, 424] width 448 height 1117
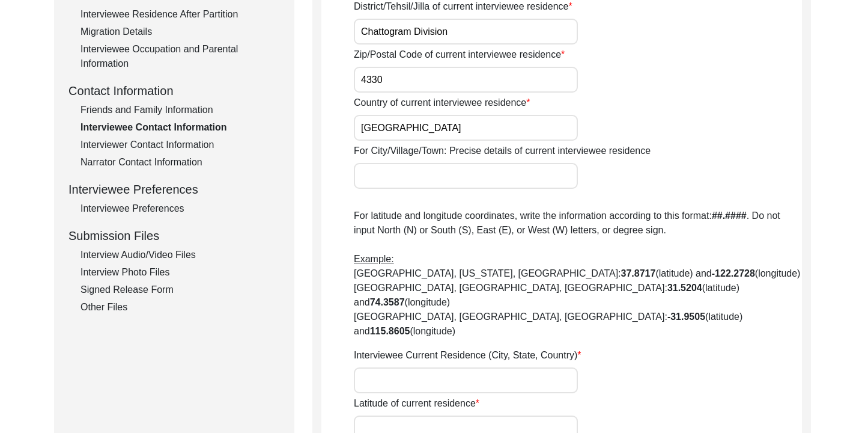
click at [446, 367] on input "Interviewee Current Residence (City, State, Country)" at bounding box center [466, 380] width 224 height 26
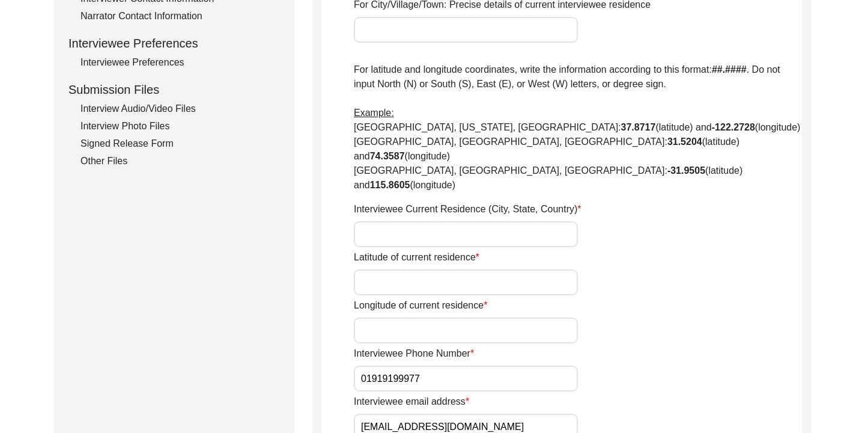
scroll to position [522, 0]
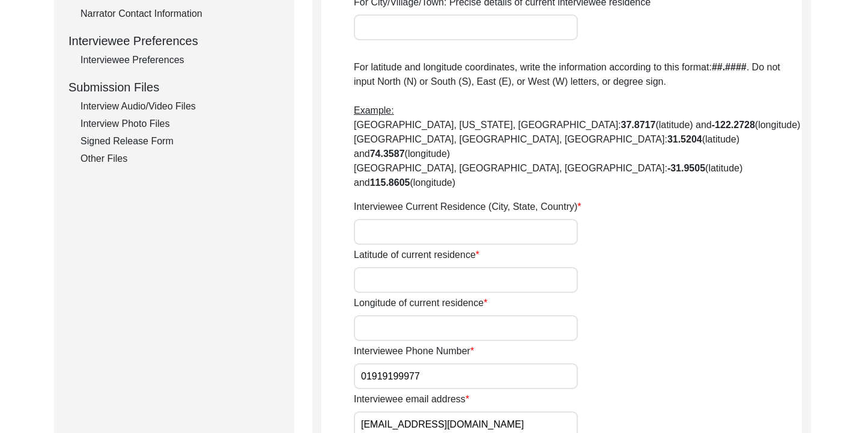
click at [389, 219] on input "Interviewee Current Residence (City, State, Country)" at bounding box center [466, 232] width 224 height 26
type input "C"
click at [532, 159] on p "For latitude and longitude coordinates, write the information according to this…" at bounding box center [578, 125] width 448 height 130
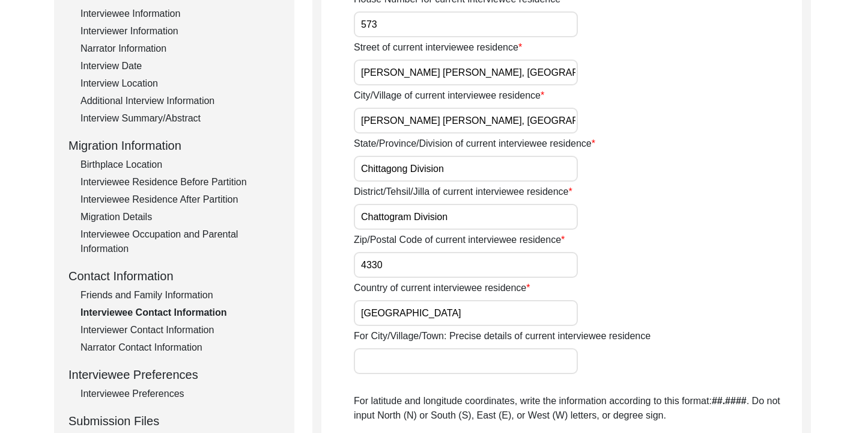
scroll to position [0, 0]
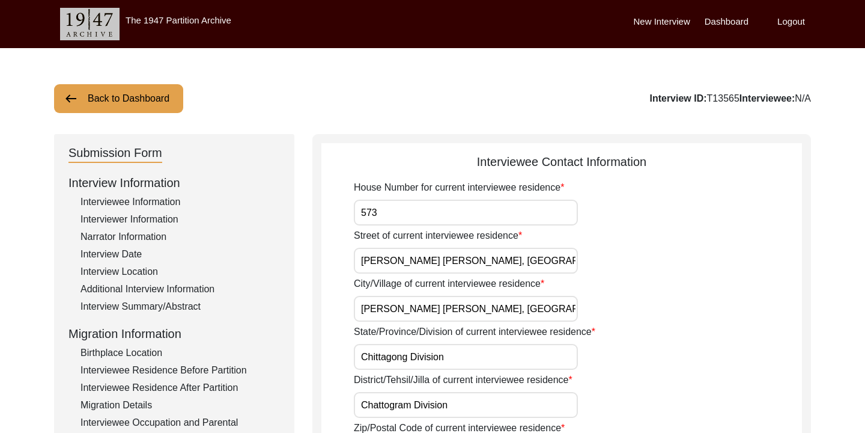
drag, startPoint x: 558, startPoint y: 263, endPoint x: 361, endPoint y: 261, distance: 196.5
click at [361, 261] on input "[PERSON_NAME] [PERSON_NAME], [GEOGRAPHIC_DATA], [GEOGRAPHIC_DATA]" at bounding box center [466, 261] width 224 height 26
click at [635, 306] on div "City/Village of current interviewee residence [PERSON_NAME] [PERSON_NAME][GEOGR…" at bounding box center [578, 298] width 448 height 45
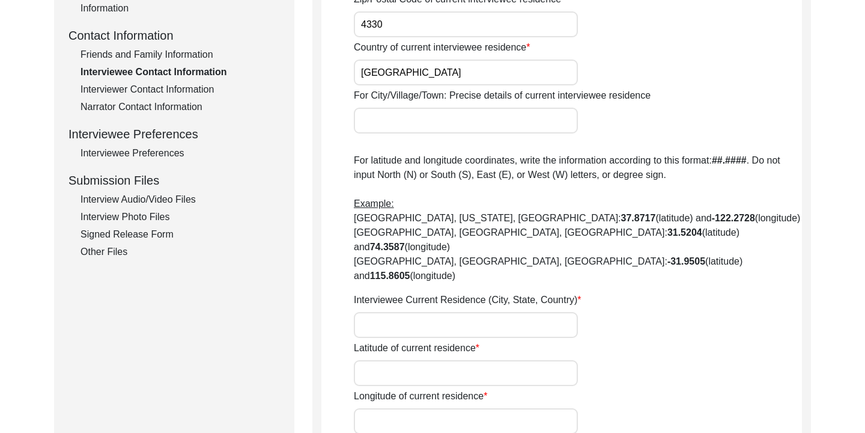
scroll to position [521, 0]
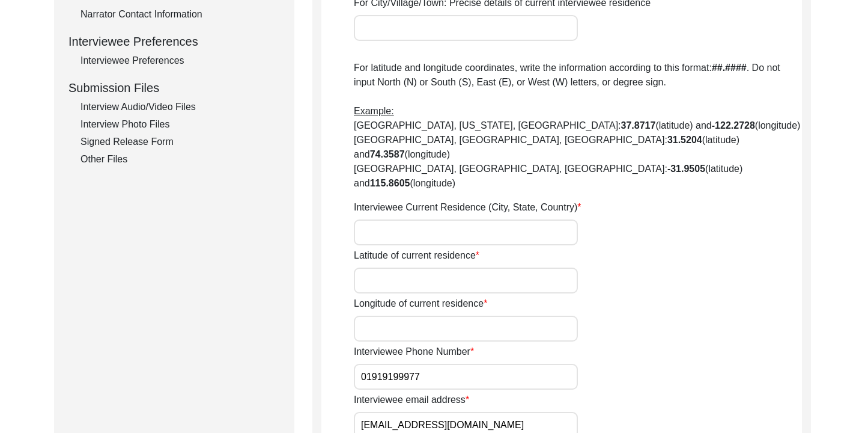
click at [453, 219] on input "Interviewee Current Residence (City, State, Country)" at bounding box center [466, 232] width 224 height 26
paste input "[PERSON_NAME] [PERSON_NAME], [GEOGRAPHIC_DATA], [GEOGRAPHIC_DATA]"
type input "[PERSON_NAME] [PERSON_NAME], [GEOGRAPHIC_DATA], [GEOGRAPHIC_DATA]"
click at [442, 267] on input "Latitude of current residence" at bounding box center [466, 280] width 224 height 26
click at [622, 308] on div "Longitude of current residence" at bounding box center [578, 318] width 448 height 45
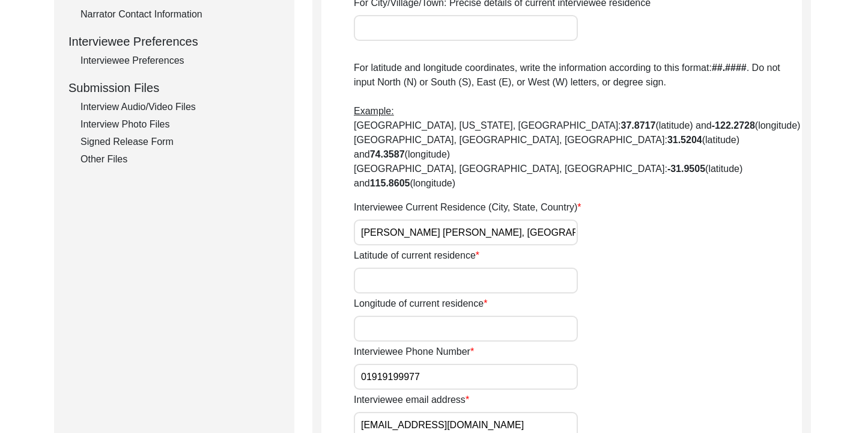
drag, startPoint x: 425, startPoint y: 345, endPoint x: 320, endPoint y: 349, distance: 105.2
click at [320, 349] on div "Interviewee Contact Information House Number for current interviewee residence …" at bounding box center [561, 238] width 499 height 1250
drag, startPoint x: 486, startPoint y: 401, endPoint x: 317, endPoint y: 397, distance: 168.9
click at [317, 397] on div "Interviewee Contact Information House Number for current interviewee residence …" at bounding box center [561, 238] width 499 height 1250
drag, startPoint x: 557, startPoint y: 200, endPoint x: 315, endPoint y: 203, distance: 242.2
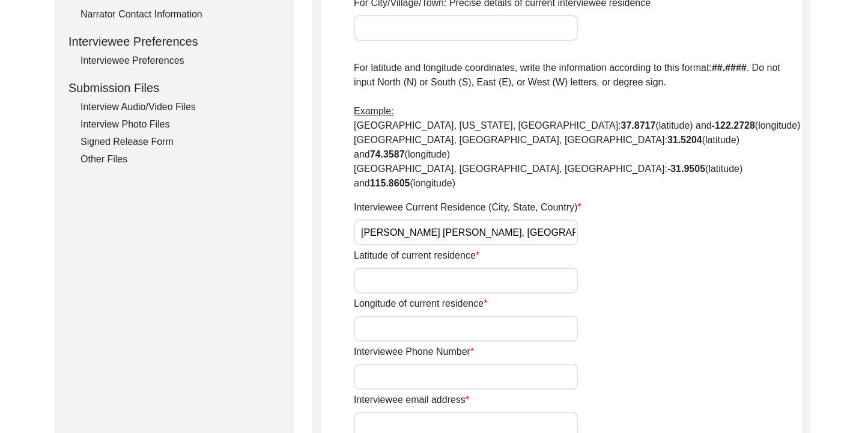
click at [315, 203] on div "Interviewee Contact Information House Number for current interviewee residence …" at bounding box center [561, 238] width 499 height 1250
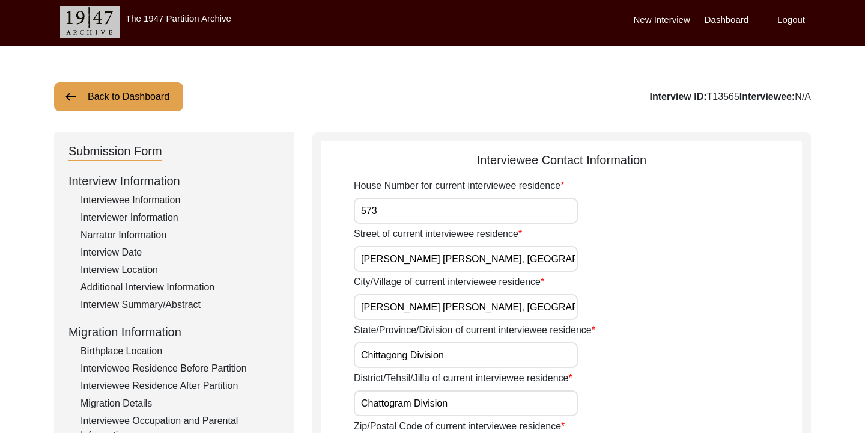
scroll to position [0, 0]
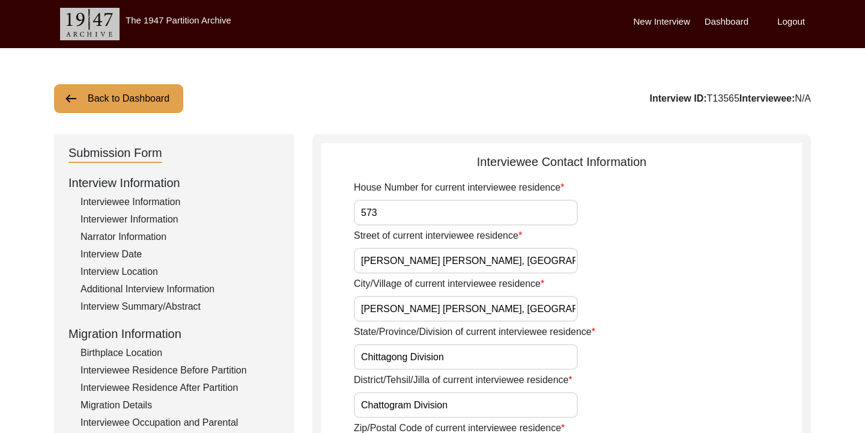
drag, startPoint x: 402, startPoint y: 218, endPoint x: 361, endPoint y: 215, distance: 41.0
click at [361, 215] on input "573" at bounding box center [466, 213] width 224 height 26
type input "4"
type input "390"
click at [477, 261] on input "[PERSON_NAME] [PERSON_NAME], [GEOGRAPHIC_DATA], [GEOGRAPHIC_DATA]" at bounding box center [466, 261] width 224 height 26
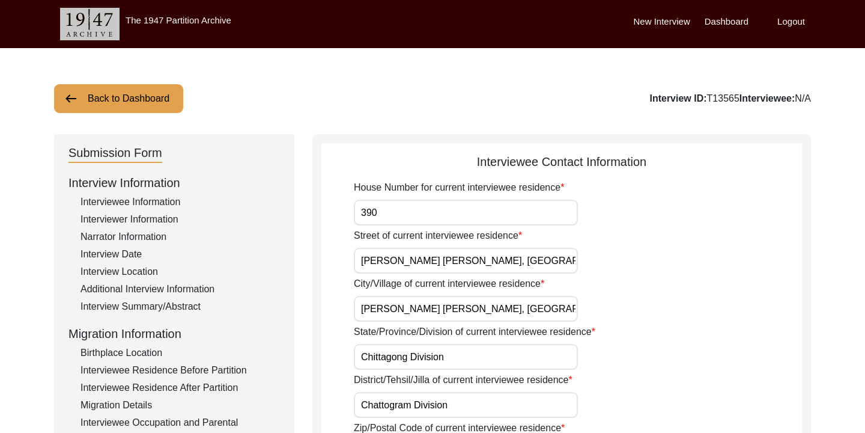
drag, startPoint x: 481, startPoint y: 261, endPoint x: 358, endPoint y: 261, distance: 122.6
click at [358, 261] on input "[PERSON_NAME] [PERSON_NAME], [GEOGRAPHIC_DATA], [GEOGRAPHIC_DATA]" at bounding box center [466, 261] width 224 height 26
type input "[PERSON_NAME] [PERSON_NAME][GEOGRAPHIC_DATA], [GEOGRAPHIC_DATA], [GEOGRAPHIC_DA…"
drag, startPoint x: 559, startPoint y: 313, endPoint x: 331, endPoint y: 311, distance: 228.4
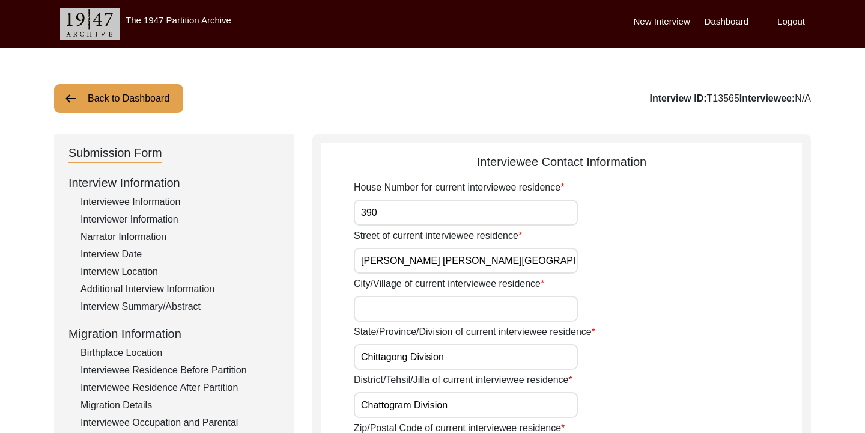
drag, startPoint x: 519, startPoint y: 256, endPoint x: 360, endPoint y: 261, distance: 158.7
click at [360, 261] on input "[PERSON_NAME] [PERSON_NAME][GEOGRAPHIC_DATA], [GEOGRAPHIC_DATA], [GEOGRAPHIC_DA…" at bounding box center [466, 261] width 224 height 26
click at [398, 304] on input "City/Village of current interviewee residence" at bounding box center [466, 309] width 224 height 26
paste input "[PERSON_NAME] [PERSON_NAME][GEOGRAPHIC_DATA], [GEOGRAPHIC_DATA], [GEOGRAPHIC_DA…"
type input "[PERSON_NAME] [PERSON_NAME][GEOGRAPHIC_DATA], [GEOGRAPHIC_DATA], [GEOGRAPHIC_DA…"
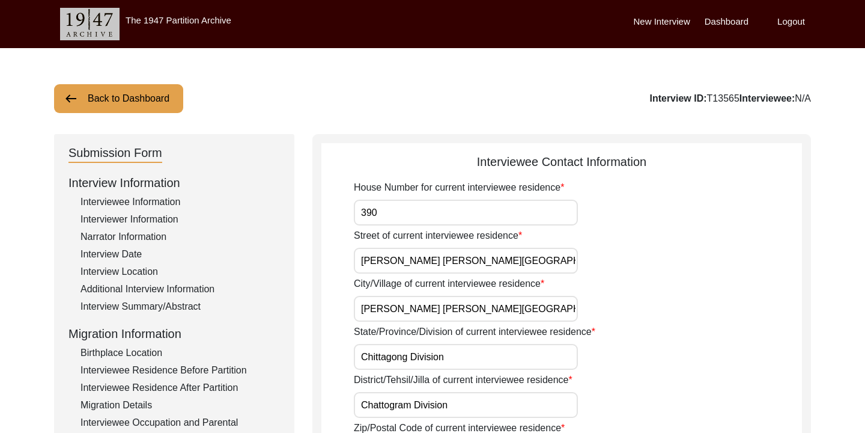
click at [633, 327] on div "State/Province/Division of current interviewee residence Chittagong Division" at bounding box center [578, 346] width 448 height 45
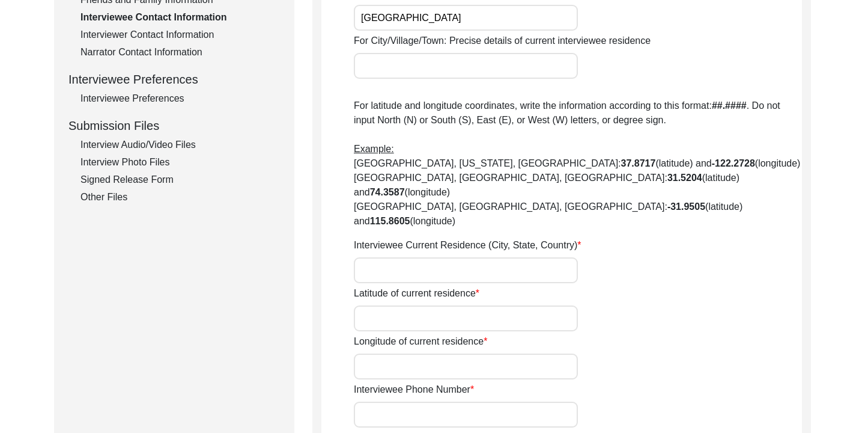
scroll to position [493, 0]
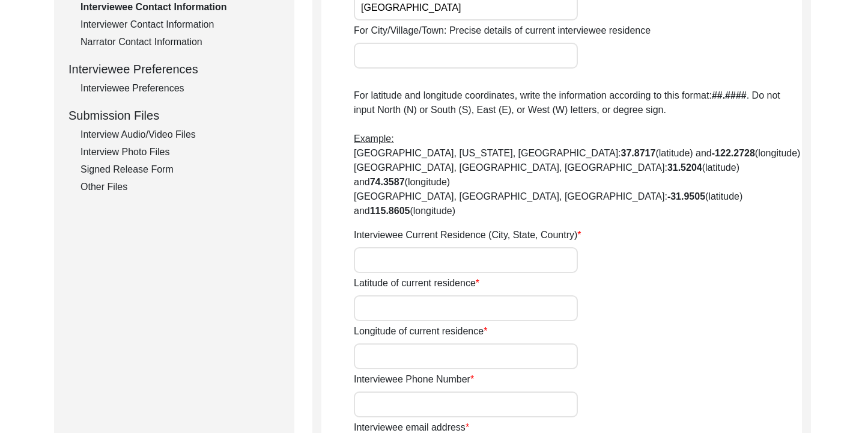
click at [439, 247] on input "Interviewee Current Residence (City, State, Country)" at bounding box center [466, 260] width 224 height 26
click at [668, 165] on b "31.5204" at bounding box center [685, 167] width 35 height 10
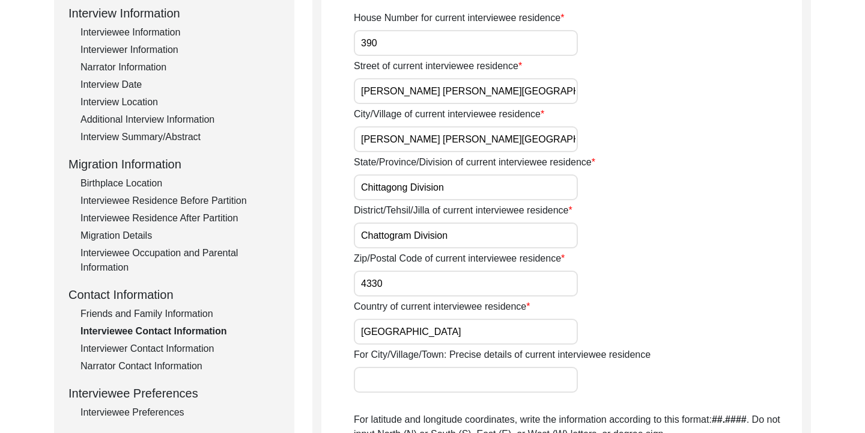
scroll to position [0, 0]
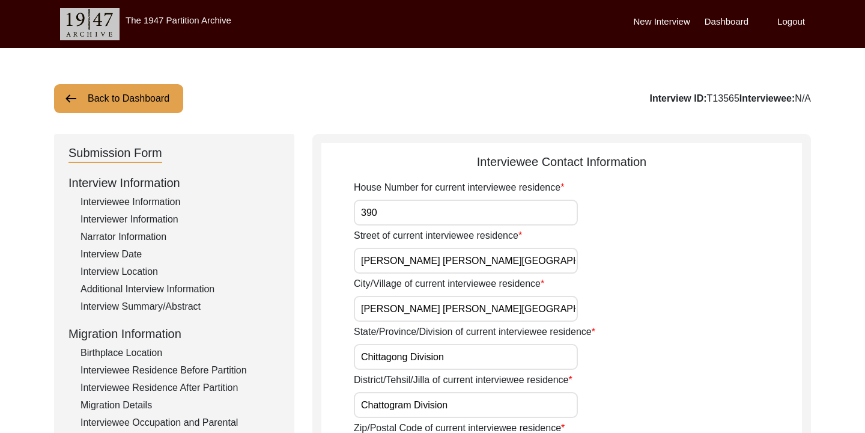
drag, startPoint x: 523, startPoint y: 261, endPoint x: 374, endPoint y: 261, distance: 149.0
click at [374, 261] on input "[PERSON_NAME] [PERSON_NAME][GEOGRAPHIC_DATA], [GEOGRAPHIC_DATA], [GEOGRAPHIC_DA…" at bounding box center [466, 261] width 224 height 26
drag, startPoint x: 523, startPoint y: 262, endPoint x: 359, endPoint y: 264, distance: 163.5
click at [359, 264] on input "[PERSON_NAME] [PERSON_NAME][GEOGRAPHIC_DATA], [GEOGRAPHIC_DATA], [GEOGRAPHIC_DA…" at bounding box center [466, 261] width 224 height 26
click at [589, 270] on div "Street of current interviewee residence [PERSON_NAME] [PERSON_NAME][GEOGRAPHIC_…" at bounding box center [578, 250] width 448 height 45
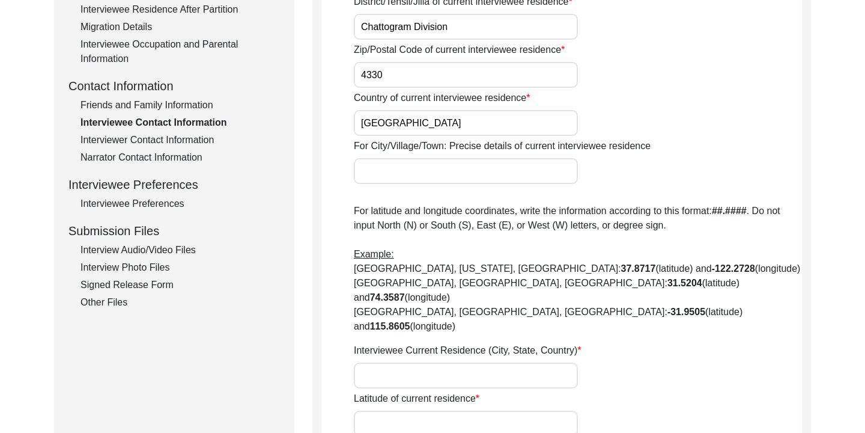
scroll to position [383, 0]
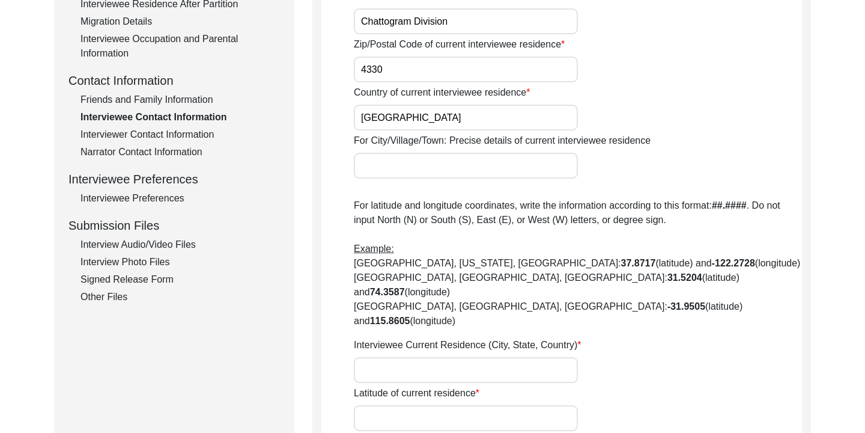
click at [462, 338] on div "Interviewee Current Residence (City, State, Country)" at bounding box center [578, 360] width 448 height 45
click at [440, 357] on input "Interviewee Current Residence (City, State, Country)" at bounding box center [466, 370] width 224 height 26
paste input "[PERSON_NAME] [PERSON_NAME][GEOGRAPHIC_DATA], [GEOGRAPHIC_DATA], [GEOGRAPHIC_DA…"
click at [476, 357] on input "[PERSON_NAME] [PERSON_NAME][GEOGRAPHIC_DATA], [GEOGRAPHIC_DATA], [GEOGRAPHIC_DA…" at bounding box center [466, 370] width 224 height 26
type input "[PERSON_NAME] [PERSON_NAME][GEOGRAPHIC_DATA], [GEOGRAPHIC_DATA], 4330, [GEOGRAP…"
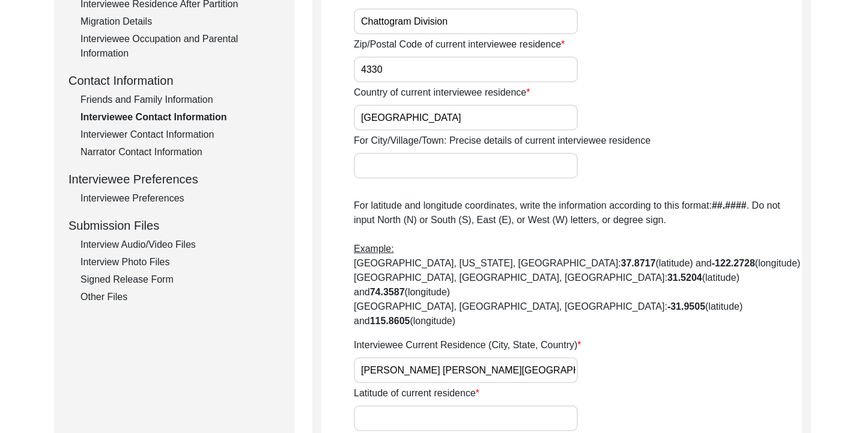
click at [447, 405] on input "Latitude of current residence" at bounding box center [466, 418] width 224 height 26
click at [615, 338] on div "Interviewee Current Residence (City, State, Country) [PERSON_NAME] [PERSON_NAME…" at bounding box center [578, 360] width 448 height 45
click at [395, 405] on input "Latitude of current residence" at bounding box center [466, 418] width 224 height 26
paste input "22.50511"
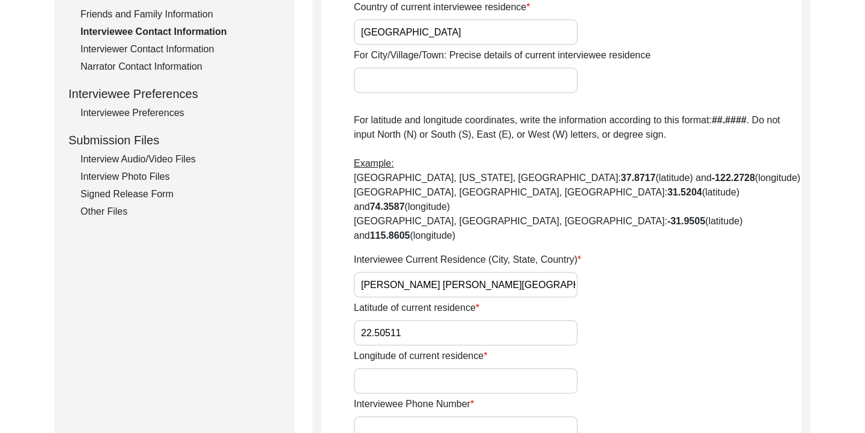
scroll to position [487, 0]
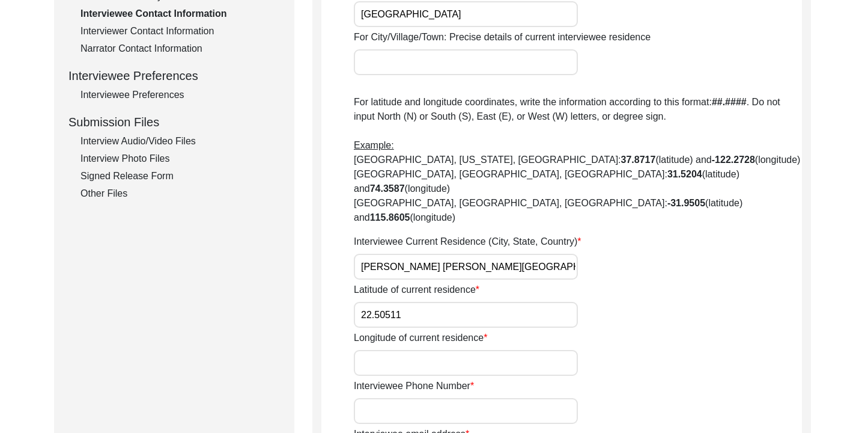
type input "22.50511"
click at [440, 350] on input "Longitude of current residence" at bounding box center [466, 363] width 224 height 26
paste input "91.80886"
type input "91.80886"
click at [400, 398] on input "Interviewee Phone Number" at bounding box center [466, 411] width 224 height 26
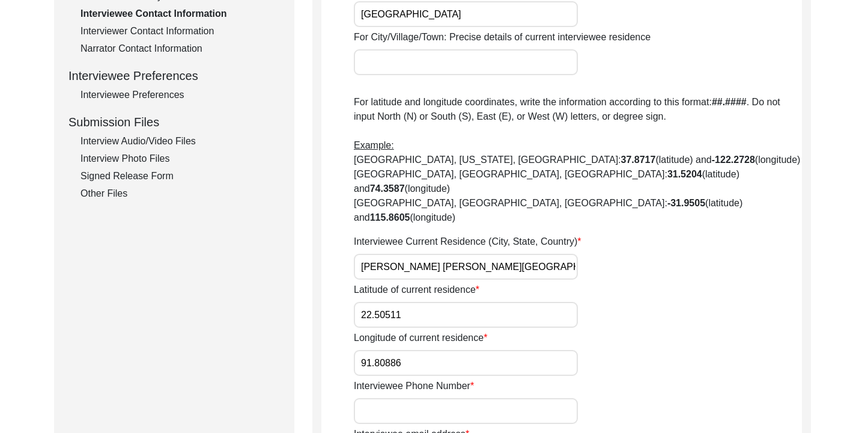
scroll to position [510, 0]
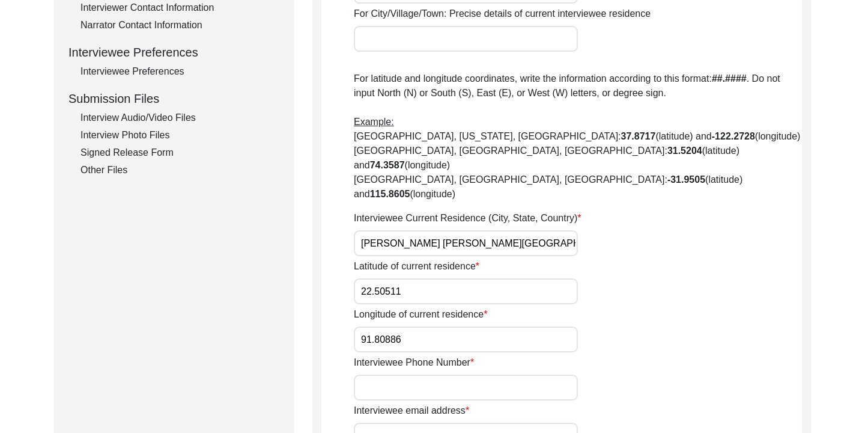
click at [384, 422] on input "Interviewee email address" at bounding box center [466, 435] width 224 height 26
type input "nil"
click at [376, 374] on input "Interviewee Phone Number" at bounding box center [466, 387] width 224 height 26
type input "_"
type input "[PHONE_NUMBER]"
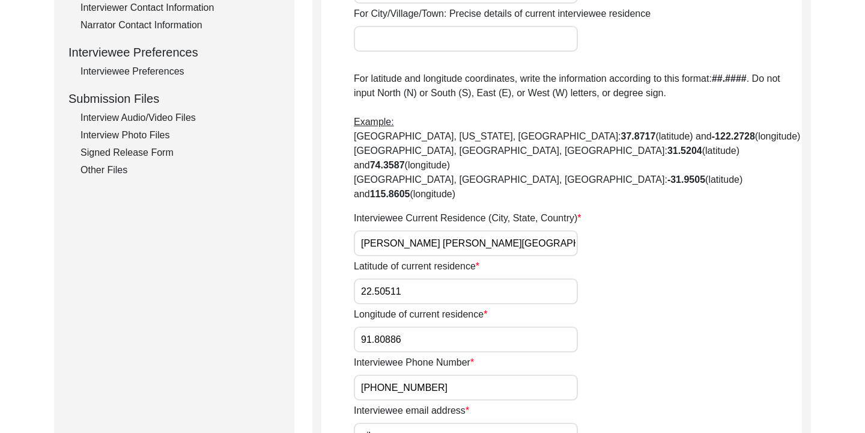
click at [581, 355] on div "Interviewee Phone Number [PHONE_NUMBER]" at bounding box center [578, 377] width 448 height 45
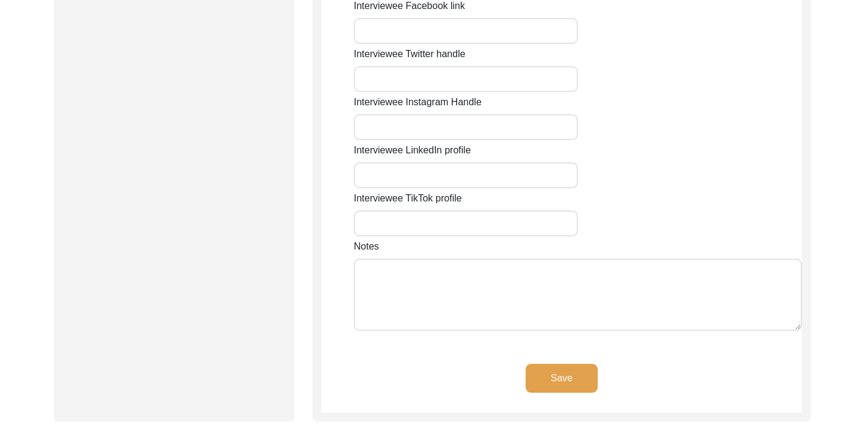
scroll to position [969, 0]
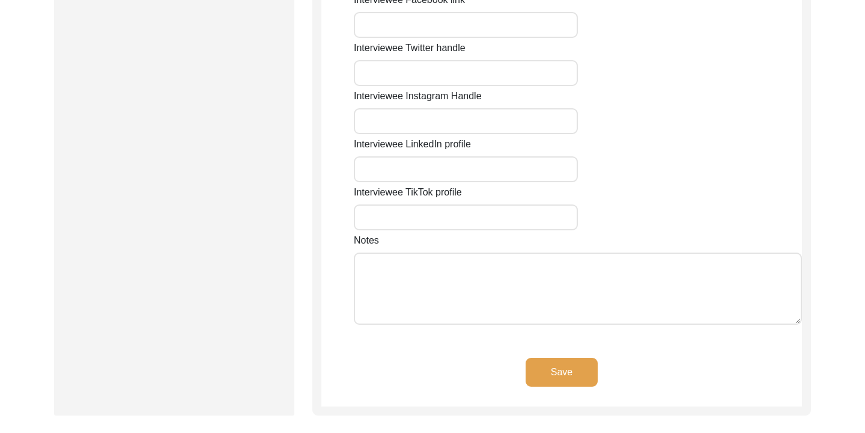
click at [570, 358] on button "Save" at bounding box center [562, 372] width 72 height 29
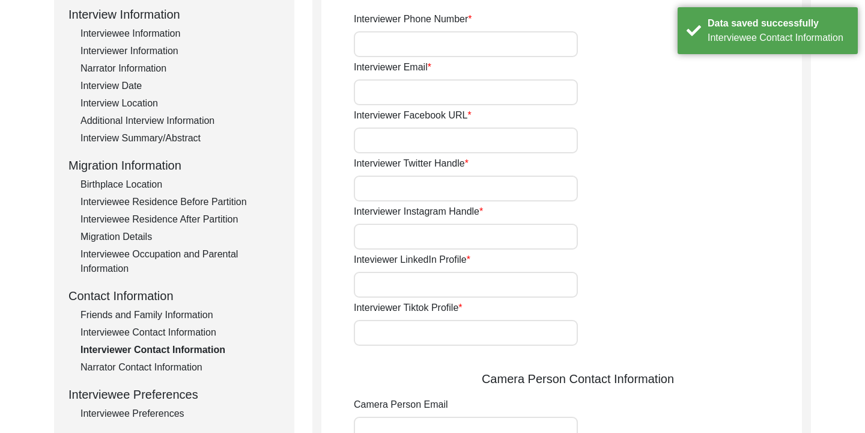
scroll to position [0, 0]
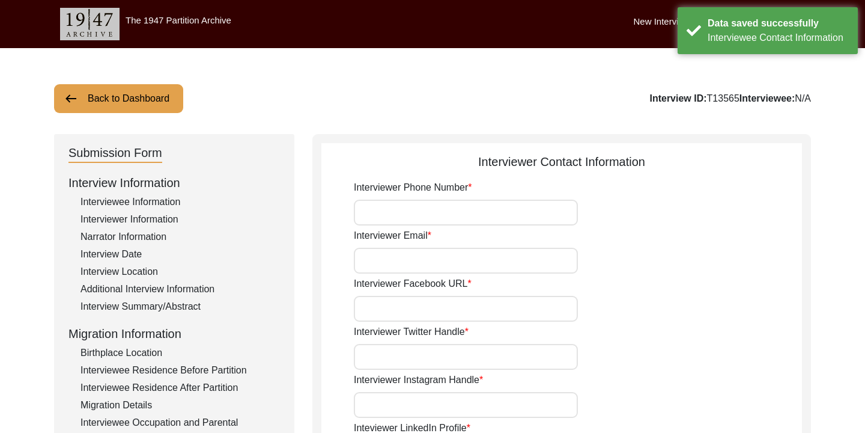
click at [448, 204] on input "Interviewer Phone Number" at bounding box center [466, 213] width 224 height 26
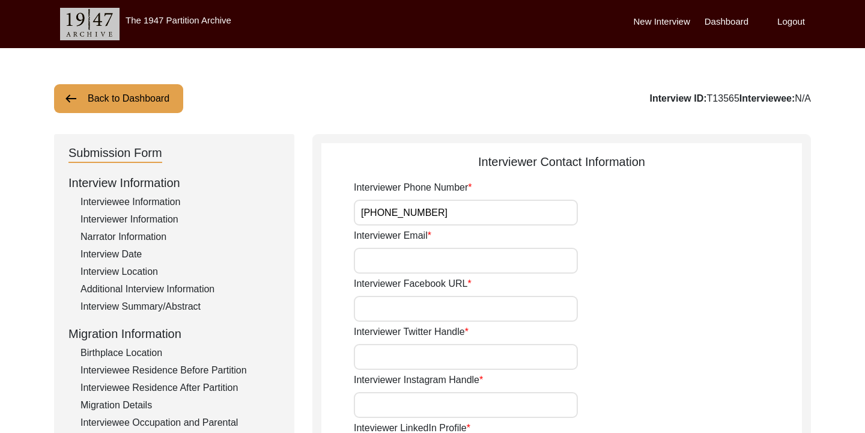
type input "[PHONE_NUMBER]"
click at [426, 255] on input "Interviewer Email" at bounding box center [466, 261] width 224 height 26
type input "[EMAIL_ADDRESS][DOMAIN_NAME]"
click at [436, 315] on input "Interviewer Facebook URL" at bounding box center [466, 309] width 224 height 26
click at [413, 350] on input "Interviewer Twitter Handle" at bounding box center [466, 357] width 224 height 26
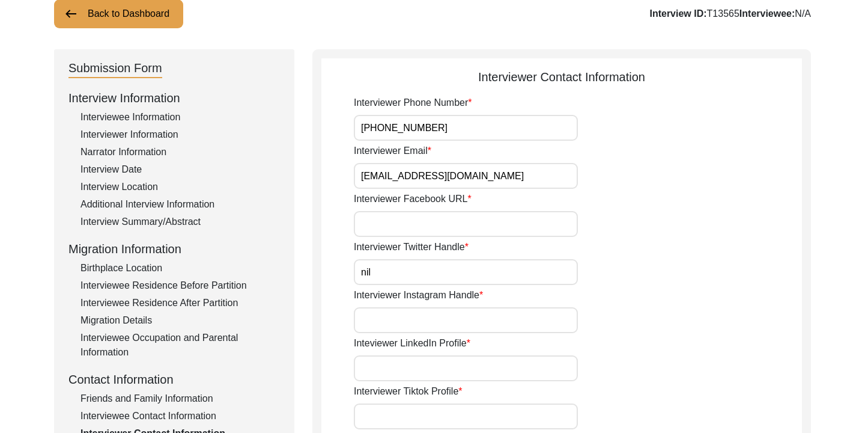
scroll to position [90, 0]
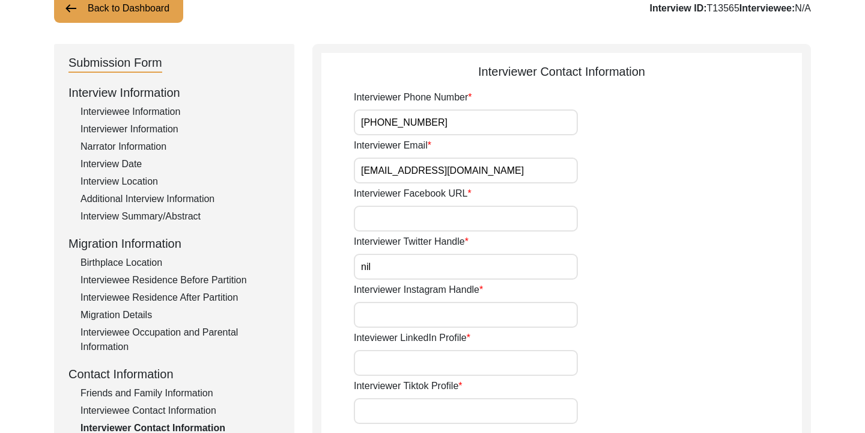
type input "nil"
click at [465, 315] on input "Interviewer Instagram Handle" at bounding box center [466, 315] width 224 height 26
type input "nil"
click at [439, 360] on input "Inteviewer LinkedIn Profile" at bounding box center [466, 363] width 224 height 26
click at [393, 365] on input "Inteviewer LinkedIn Profile" at bounding box center [466, 363] width 224 height 26
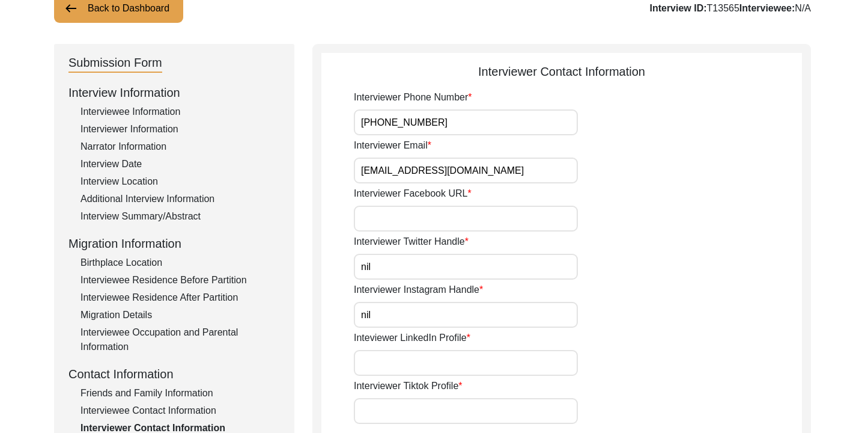
paste input "[URL][DOMAIN_NAME][PERSON_NAME]"
type input "[URL][DOMAIN_NAME][PERSON_NAME]"
click at [388, 410] on input "Interviewer Tiktok Profile" at bounding box center [466, 411] width 224 height 26
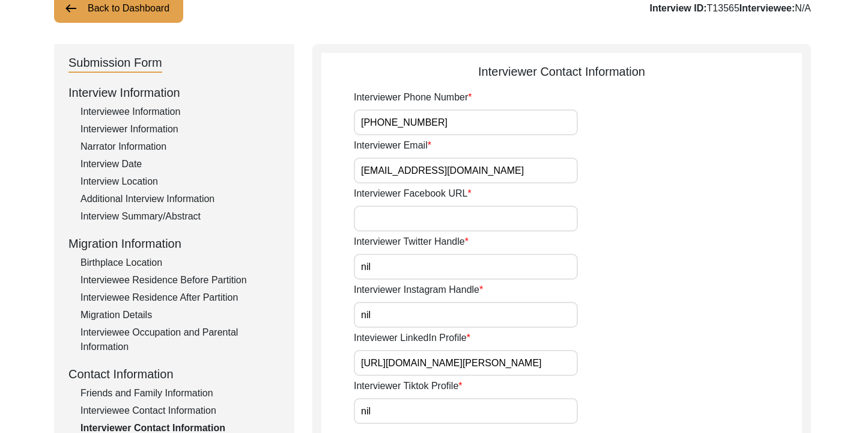
type input "nil"
click at [615, 267] on div "Interviewer Twitter Handle nil" at bounding box center [578, 256] width 448 height 45
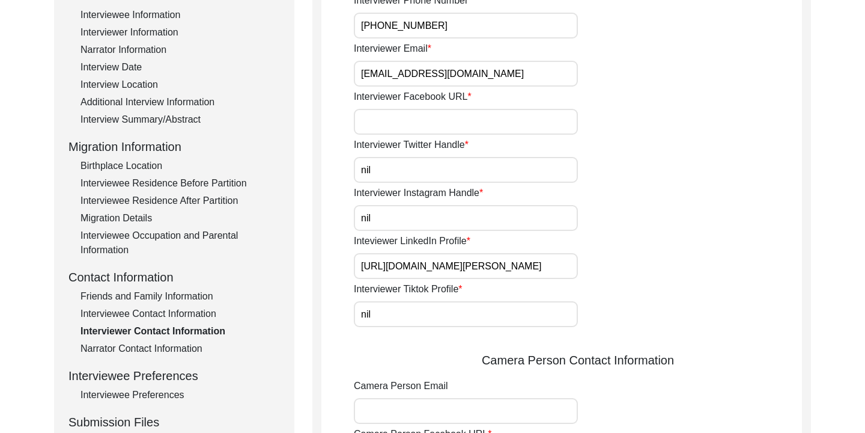
scroll to position [198, 0]
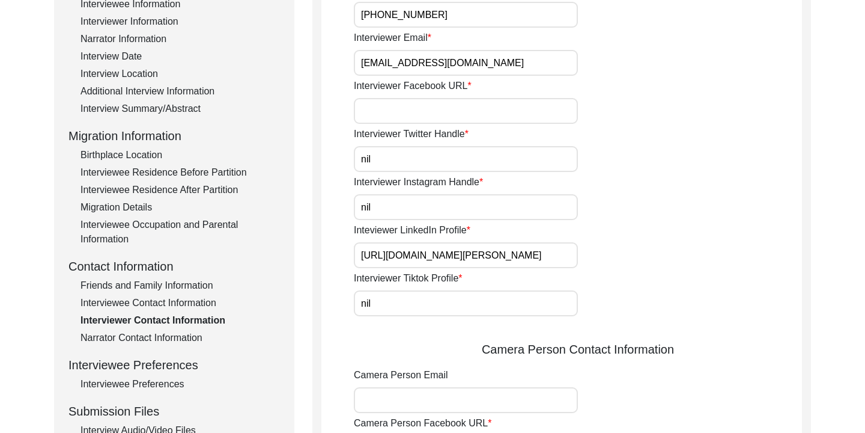
click at [436, 111] on input "Interviewer Facebook URL" at bounding box center [466, 111] width 224 height 26
click at [716, 88] on div "Interviewer Facebook URL" at bounding box center [578, 101] width 448 height 45
click at [416, 114] on input "Interviewer Facebook URL" at bounding box center [466, 111] width 224 height 26
type input "nil"
click at [690, 165] on div "Interviewer Twitter Handle nil" at bounding box center [578, 149] width 448 height 45
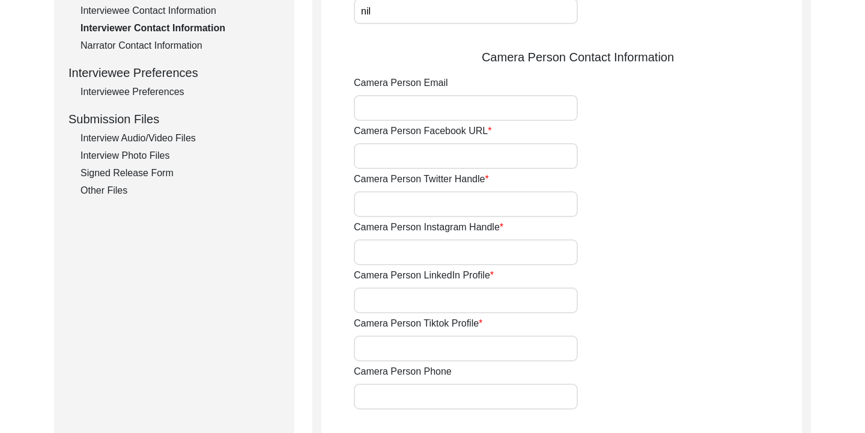
scroll to position [513, 0]
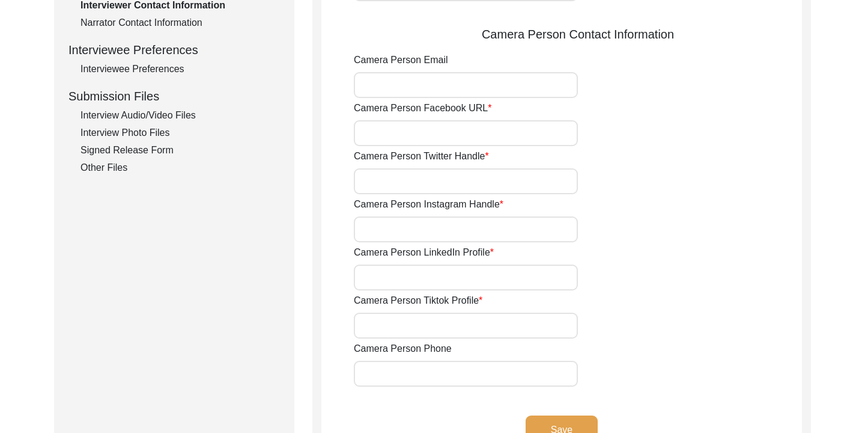
click at [494, 138] on input "Camera Person Facebook URL" at bounding box center [466, 133] width 224 height 26
type input "nil"
click at [483, 172] on input "Camera Person Twitter Handle" at bounding box center [466, 181] width 224 height 26
type input "nil"
click at [451, 229] on input "Camera Person Instagram Handle" at bounding box center [466, 229] width 224 height 26
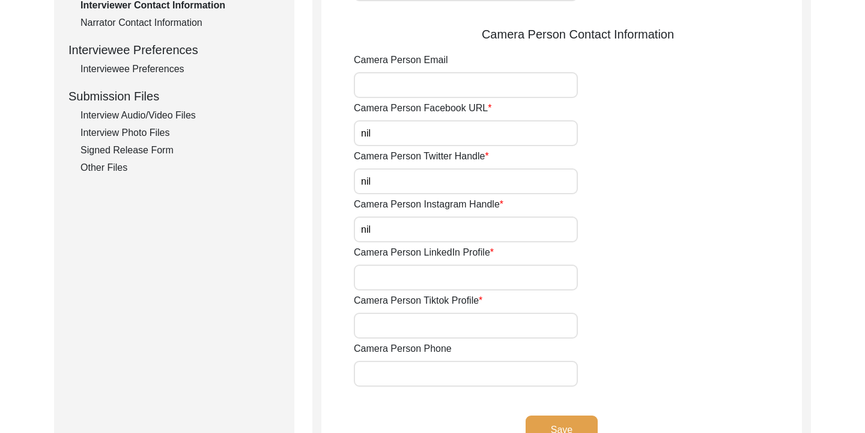
type input "nil"
click at [421, 281] on input "Camera Person LinkedIn Profile" at bounding box center [466, 277] width 224 height 26
click at [388, 331] on input "Camera Person Tiktok Profile" at bounding box center [466, 325] width 224 height 26
type input "nil"
click at [377, 279] on input "Camera Person LinkedIn Profile" at bounding box center [466, 277] width 224 height 26
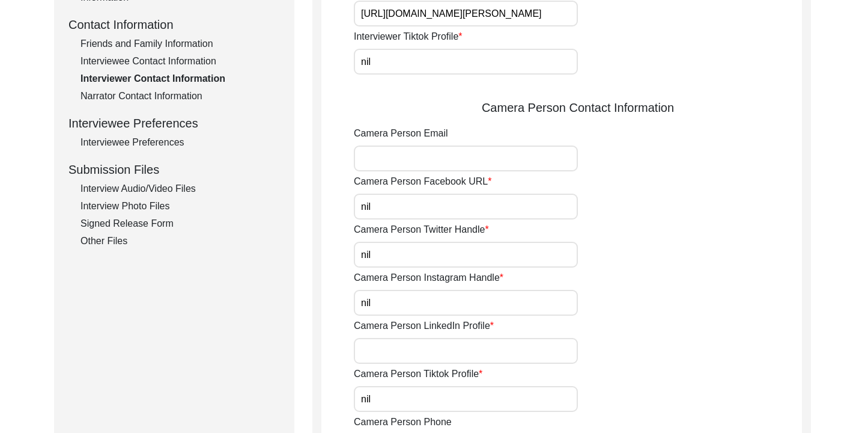
scroll to position [445, 0]
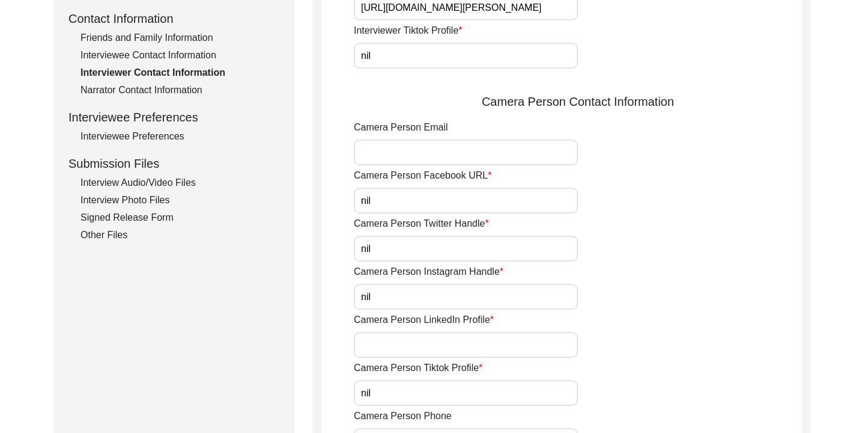
paste input "[URL][DOMAIN_NAME][PERSON_NAME]"
type input "[URL][DOMAIN_NAME][PERSON_NAME]"
click at [694, 338] on div "Camera Person LinkedIn Profile [URL][DOMAIN_NAME][PERSON_NAME]" at bounding box center [578, 334] width 448 height 45
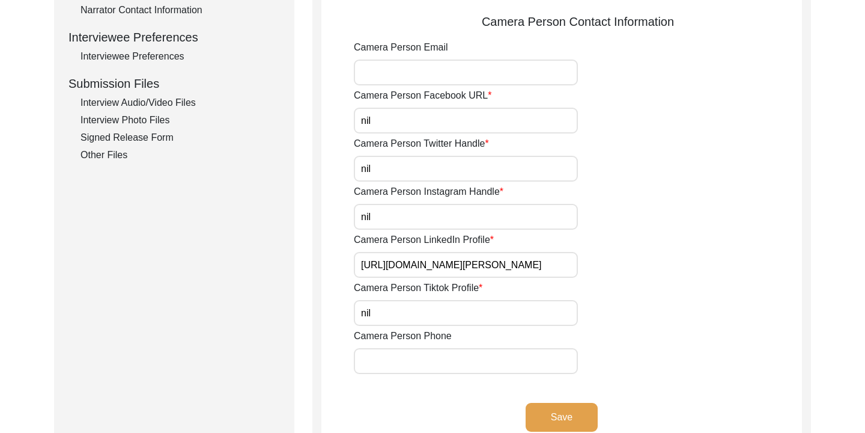
scroll to position [537, 0]
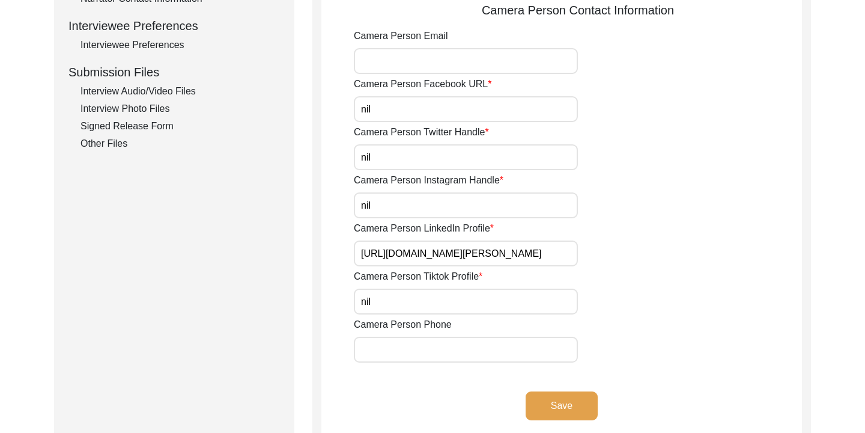
click at [568, 403] on button "Save" at bounding box center [562, 405] width 72 height 29
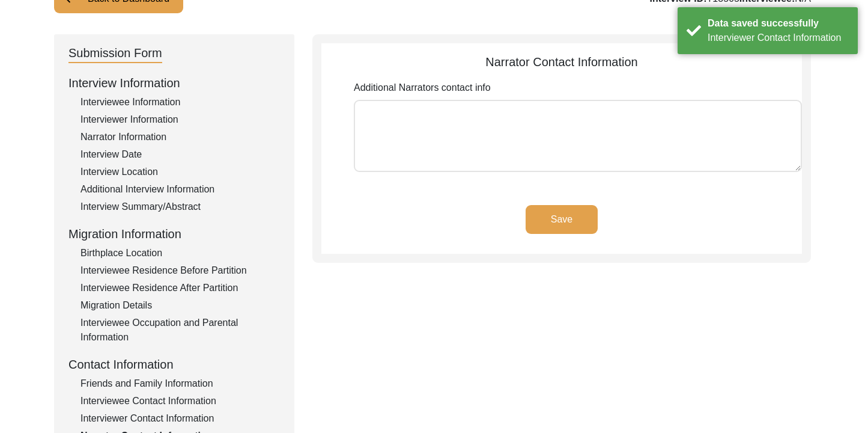
scroll to position [99, 0]
click at [553, 221] on button "Save" at bounding box center [562, 220] width 72 height 29
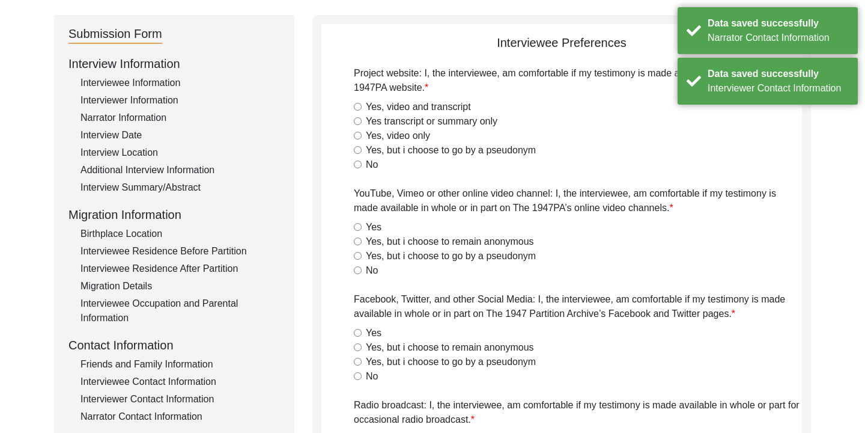
scroll to position [122, 0]
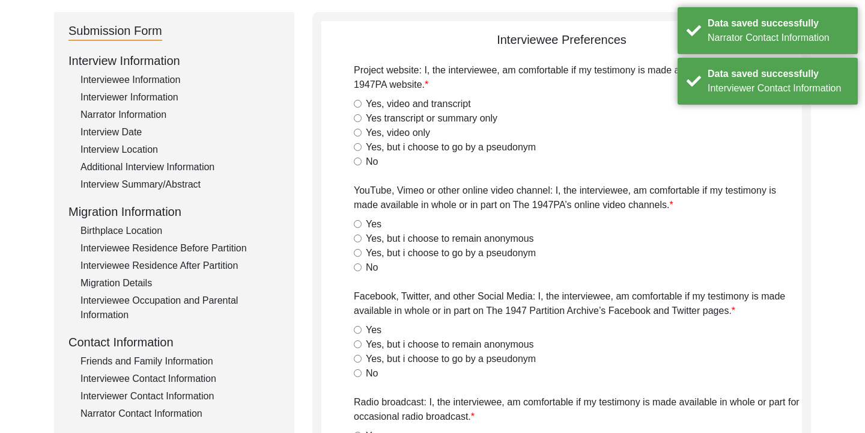
click at [360, 105] on input "Yes, video and transcript" at bounding box center [358, 104] width 8 height 8
radio input "true"
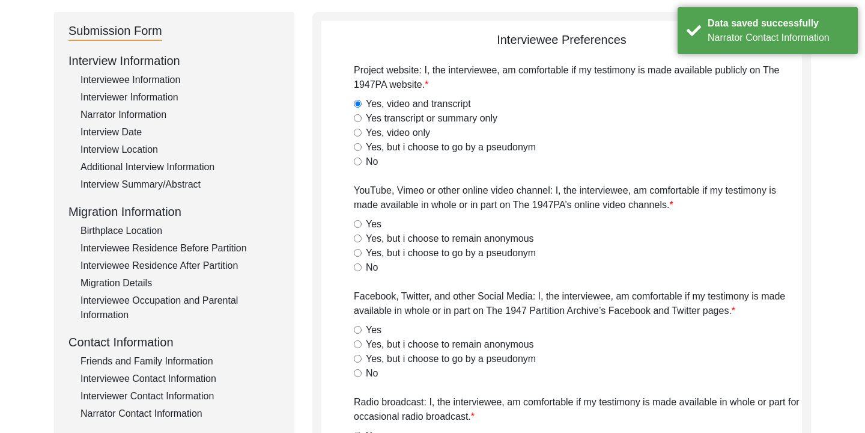
click at [357, 239] on input "Yes, but i choose to remain anonymous" at bounding box center [358, 238] width 8 height 8
radio input "true"
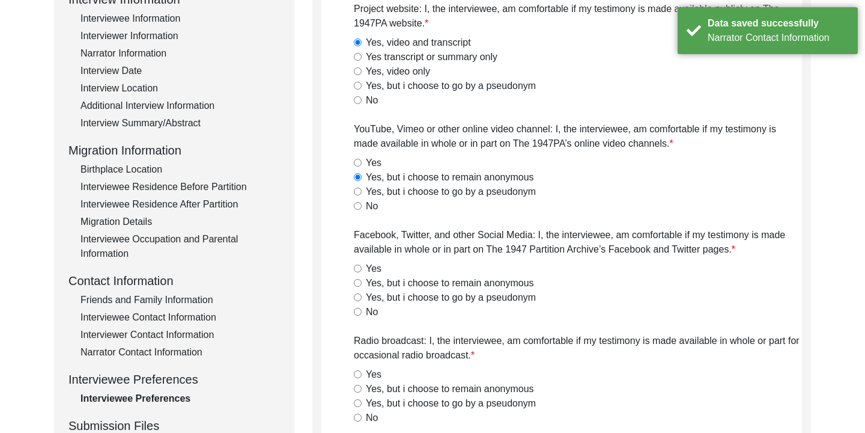
scroll to position [219, 0]
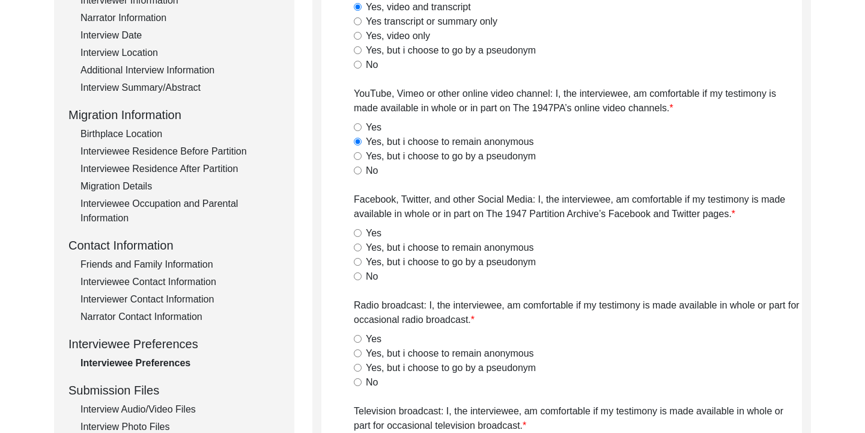
click at [358, 248] on input "Yes, but i choose to remain anonymous" at bounding box center [358, 247] width 8 height 8
radio input "true"
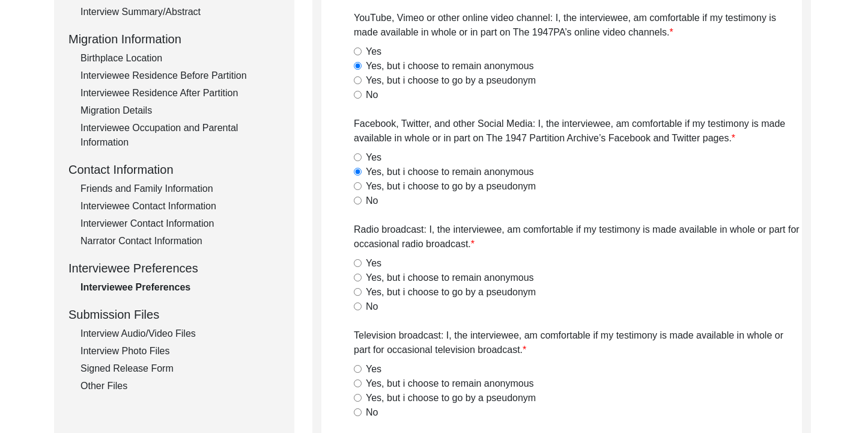
scroll to position [297, 0]
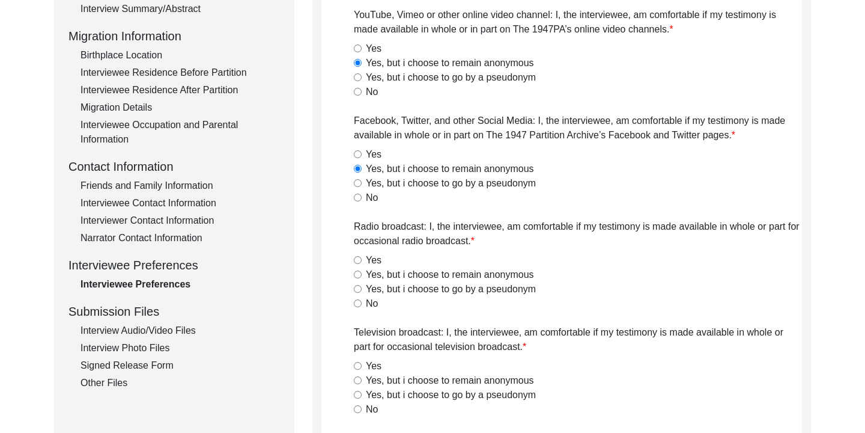
click at [358, 275] on input "Yes, but i choose to remain anonymous" at bounding box center [358, 274] width 8 height 8
radio input "true"
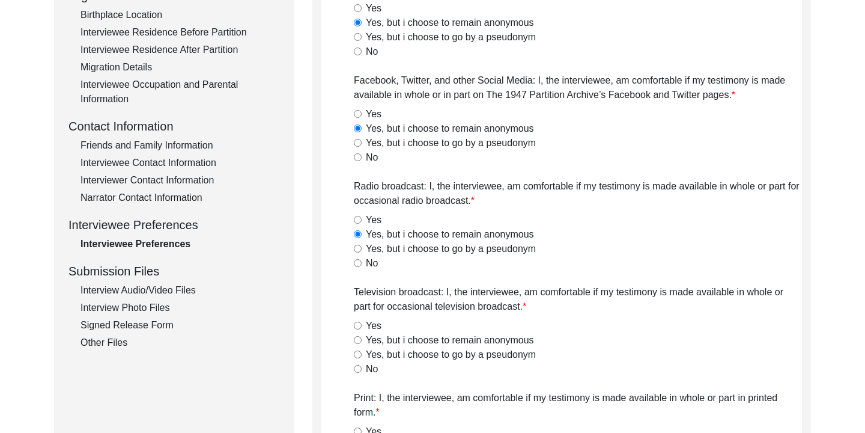
scroll to position [346, 0]
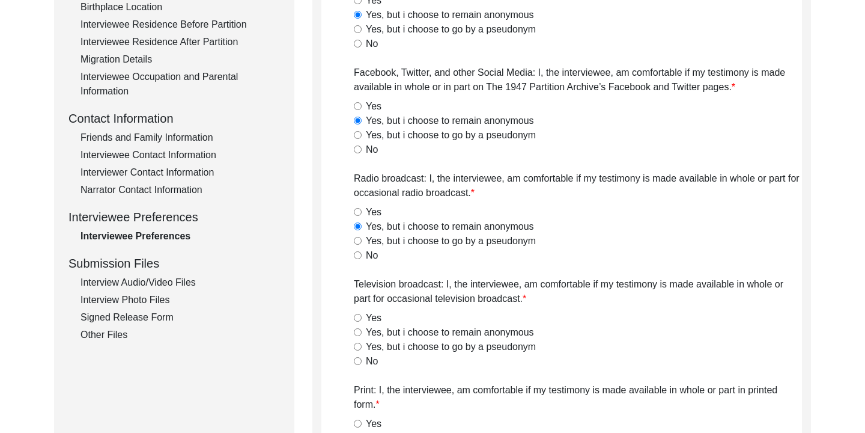
click at [359, 331] on input "Yes, but i choose to remain anonymous" at bounding box center [358, 332] width 8 height 8
radio input "true"
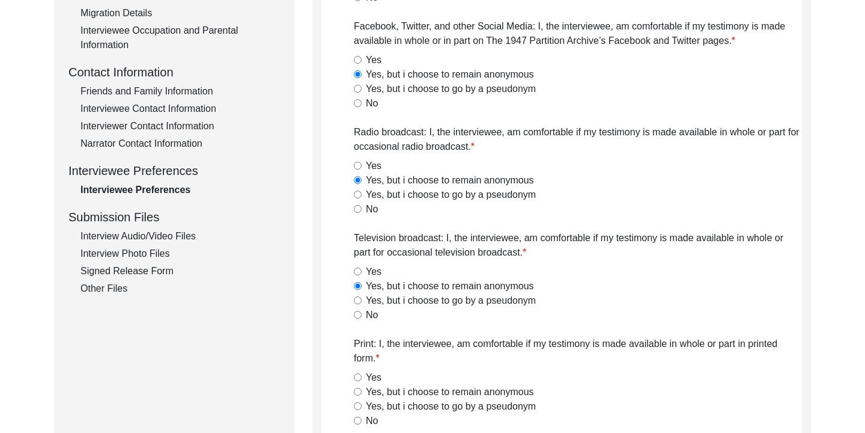
scroll to position [404, 0]
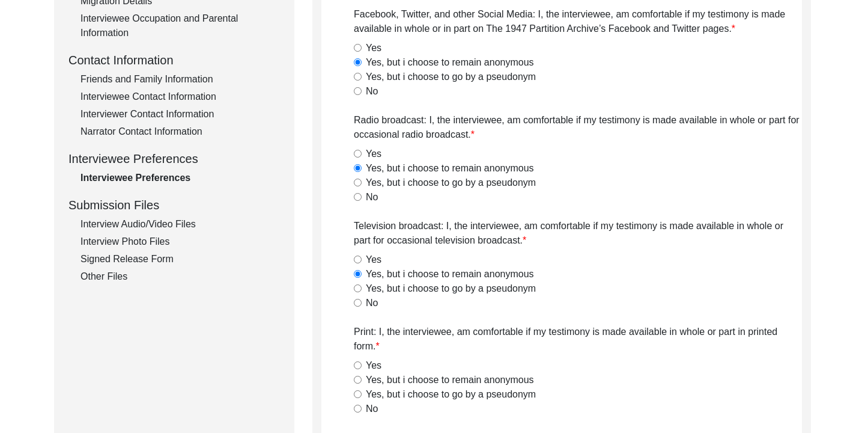
click at [359, 365] on input "Yes" at bounding box center [358, 365] width 8 height 8
radio input "true"
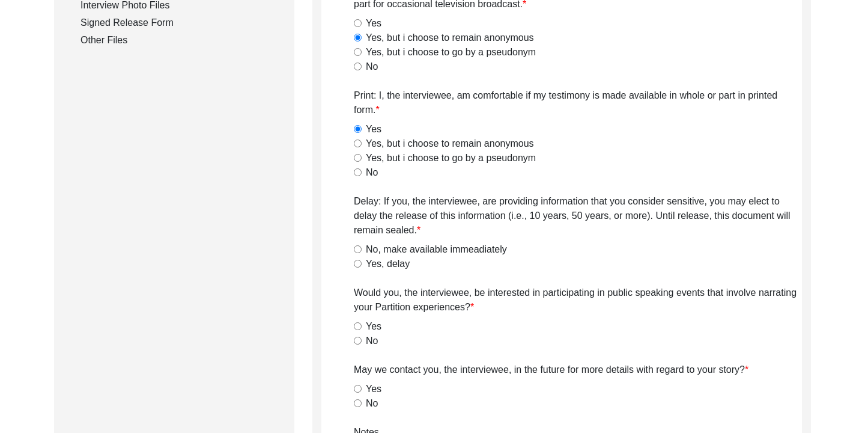
scroll to position [647, 0]
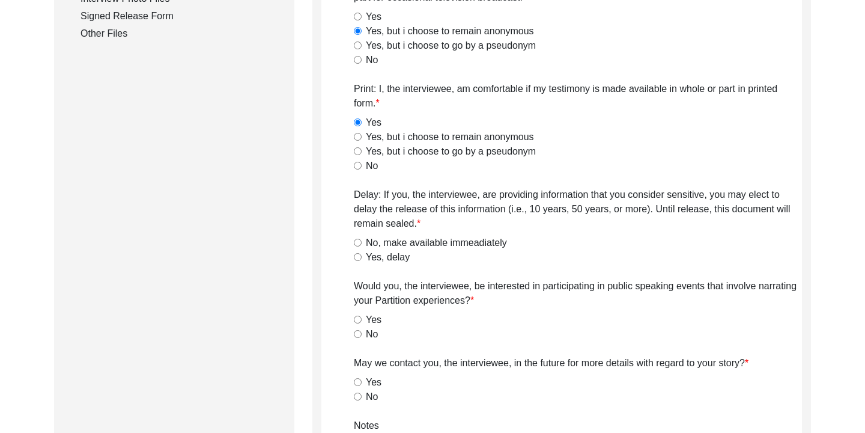
click at [358, 242] on input "No, make available immeadiately" at bounding box center [358, 243] width 8 height 8
radio input "true"
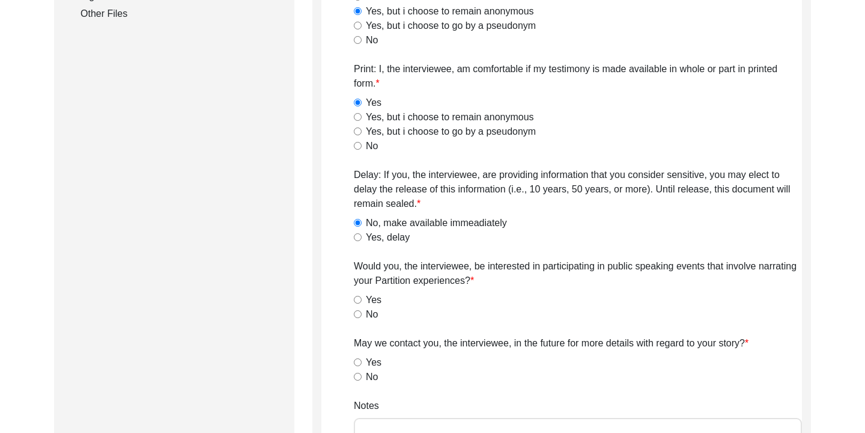
click at [358, 315] on input "No" at bounding box center [358, 314] width 8 height 8
radio input "true"
click at [358, 362] on input "Yes" at bounding box center [358, 362] width 8 height 8
radio input "true"
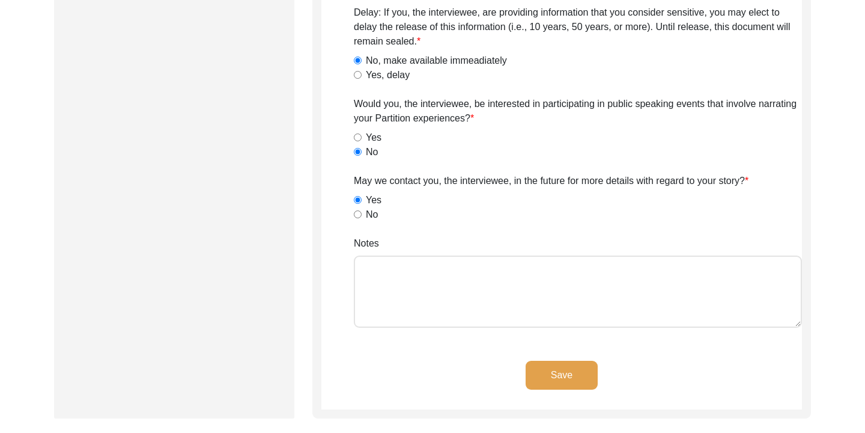
click at [548, 371] on button "Save" at bounding box center [562, 375] width 72 height 29
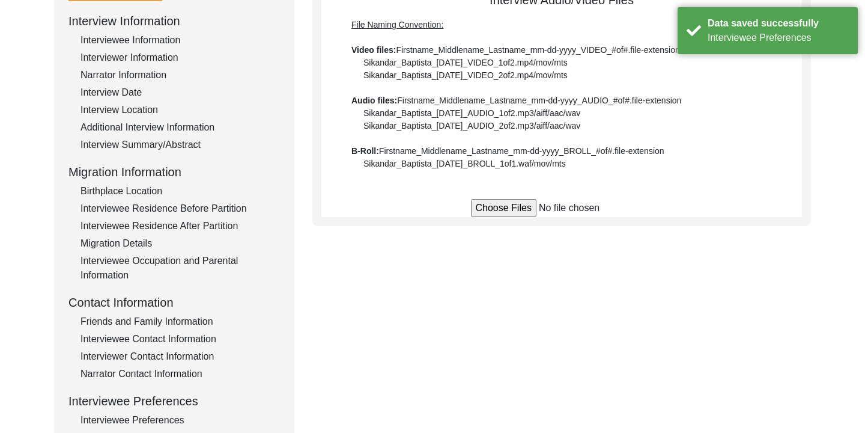
scroll to position [159, 0]
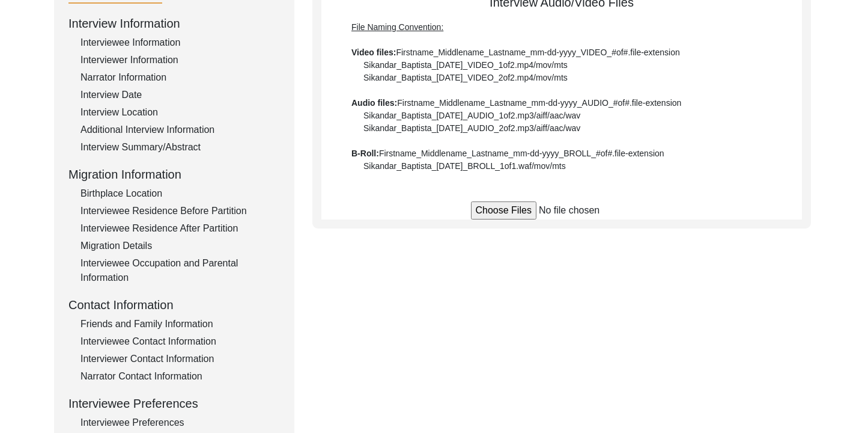
click at [509, 212] on input "file" at bounding box center [562, 210] width 182 height 18
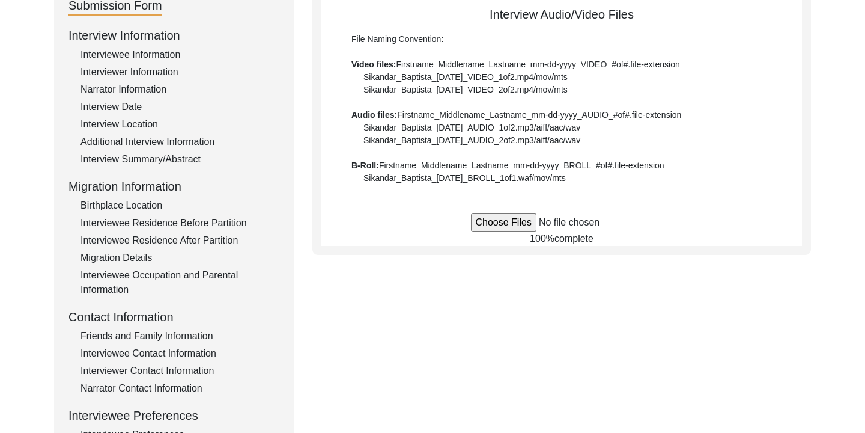
scroll to position [153, 0]
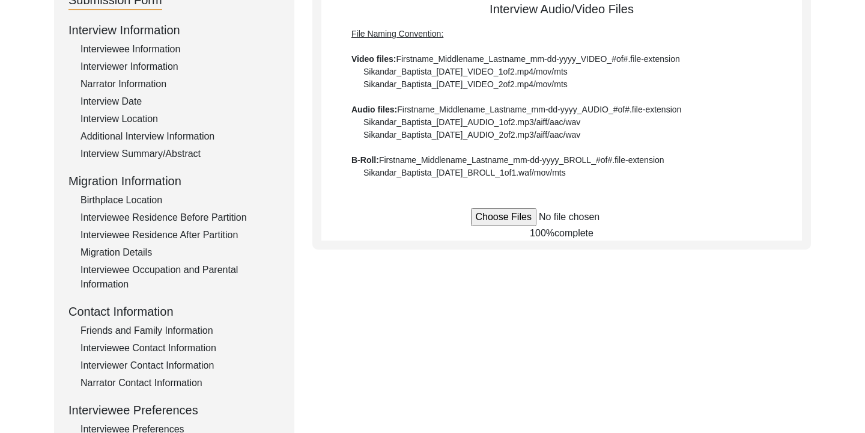
click at [520, 221] on input "file" at bounding box center [562, 217] width 182 height 18
type input "C:\fakepath\Salma_Khatun_[DATE]_BROLL_1of1.MOV"
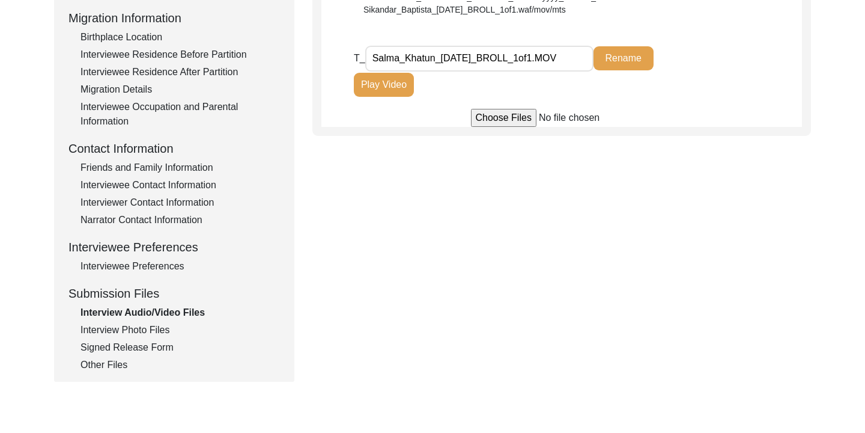
scroll to position [317, 0]
click at [150, 329] on div "Interview Photo Files" at bounding box center [181, 328] width 200 height 14
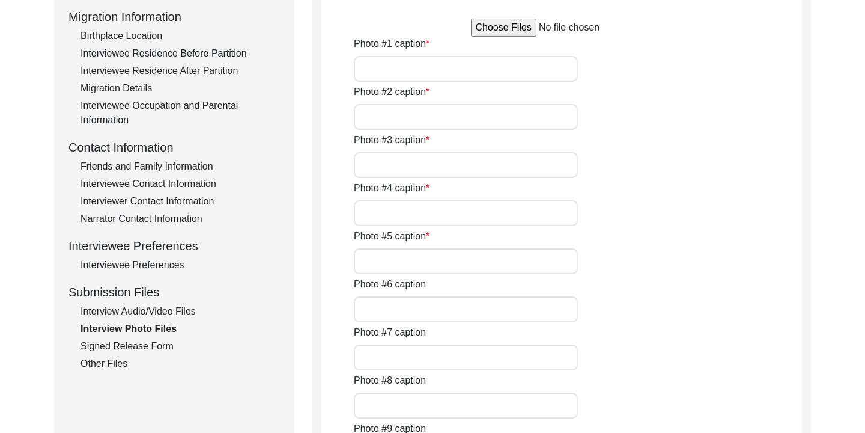
click at [525, 29] on input "file" at bounding box center [562, 28] width 182 height 18
type input "C:\fakepath\Salma Khatun_[DATE]_PHOTO_1of5.jpg"
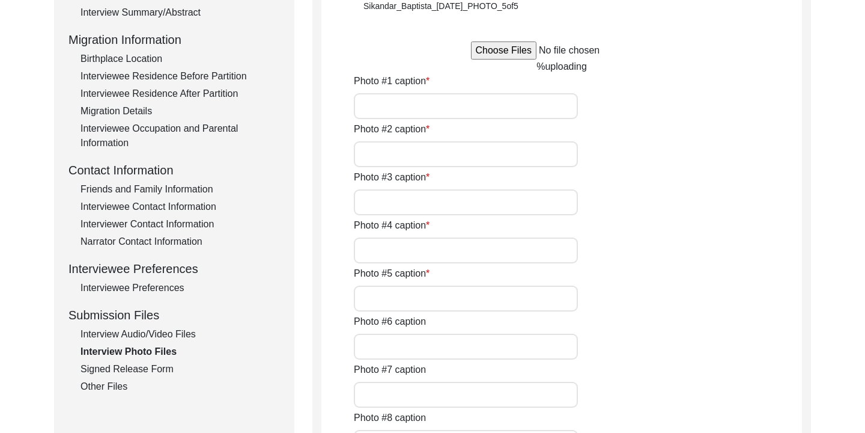
scroll to position [293, 0]
click at [419, 103] on input "Photo #1 caption" at bounding box center [466, 107] width 224 height 26
type input "pHOT"
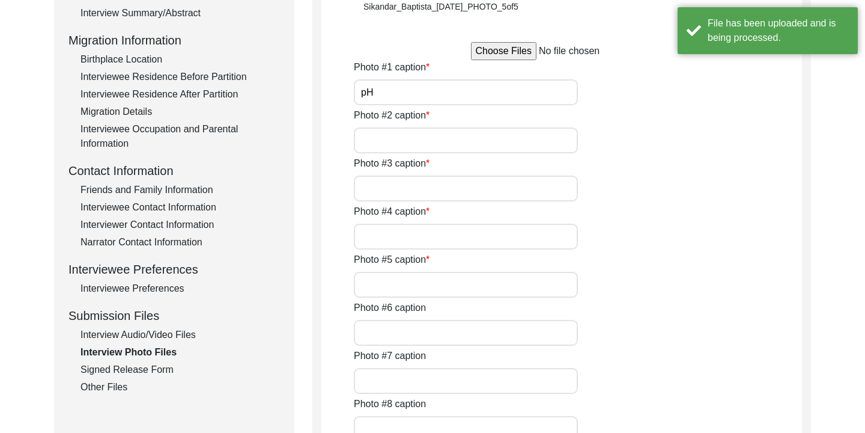
type input "p"
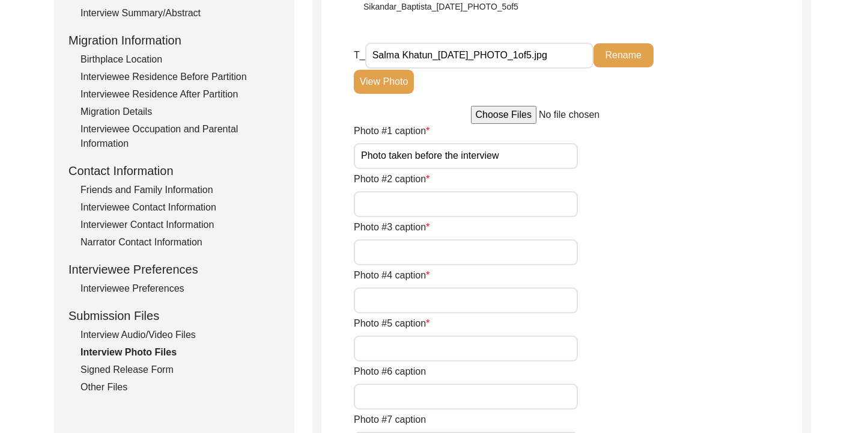
type input "Photo taken before the interview"
click at [639, 138] on div "Photo #1 caption Photo taken before the interview" at bounding box center [578, 146] width 448 height 45
click at [516, 119] on input "file" at bounding box center [562, 115] width 182 height 18
type input "C:\fakepath\Salma_Khatun_[DATE]_PHOTO_2of5.jpg"
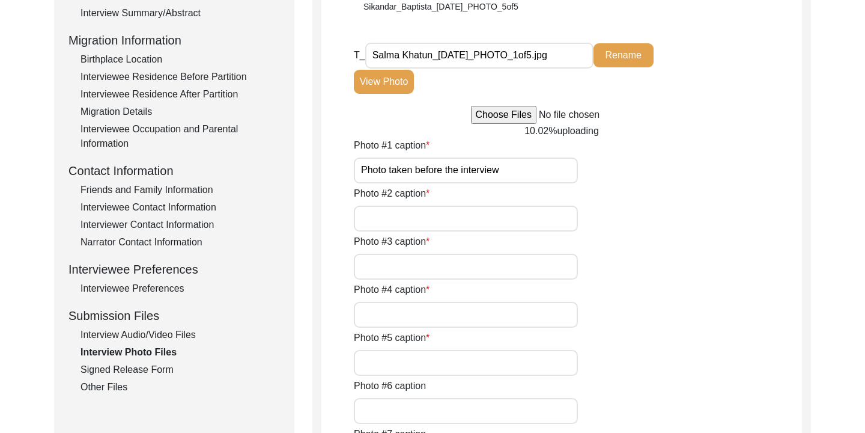
click at [416, 216] on input "Photo #2 caption" at bounding box center [466, 219] width 224 height 26
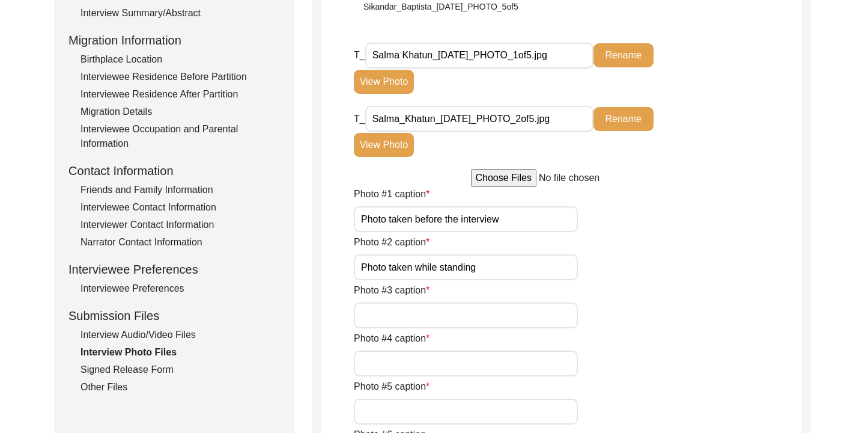
type input "Photo taken while standing"
click at [660, 203] on div "Photo #1 caption Photo taken before the interview" at bounding box center [578, 209] width 448 height 45
click at [507, 179] on input "file" at bounding box center [562, 178] width 182 height 18
type input "C:\fakepath\Salma_Khatun_[DATE]_PHOTO_3of5.jpg"
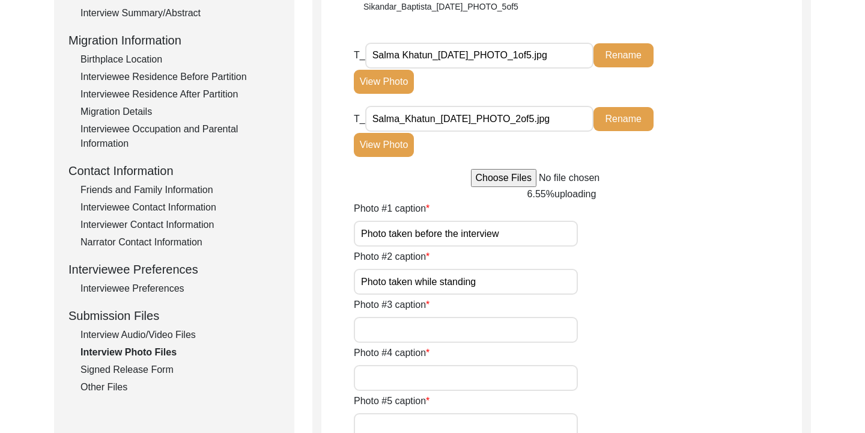
click at [413, 330] on input "Photo #3 caption" at bounding box center [466, 330] width 224 height 26
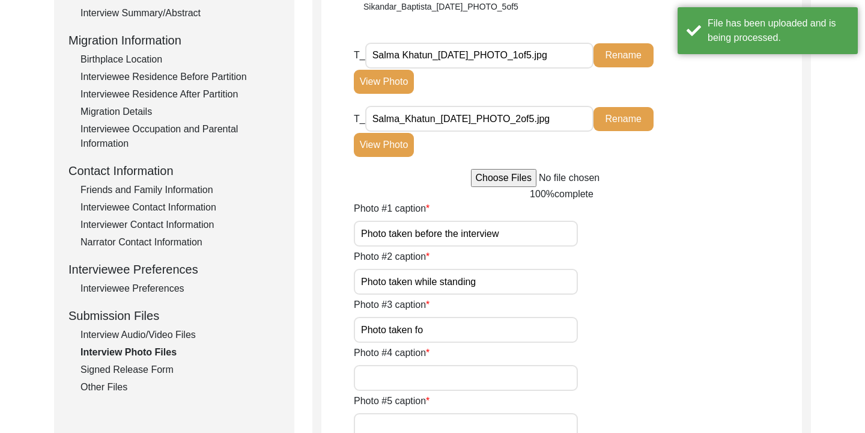
type input "Photo taken for"
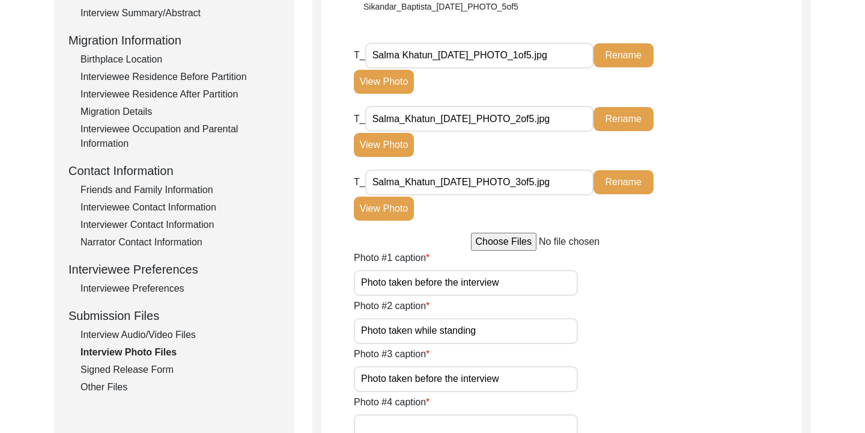
type input "Photo taken before the interview"
click at [513, 242] on input "file" at bounding box center [562, 242] width 182 height 18
type input "C:\fakepath\Salma_Khatun_[DATE]_PHOTO_4of5.jpg"
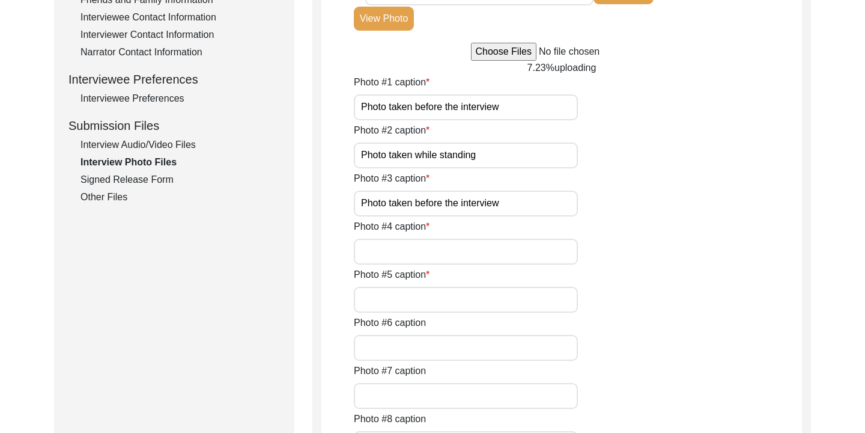
scroll to position [522, 0]
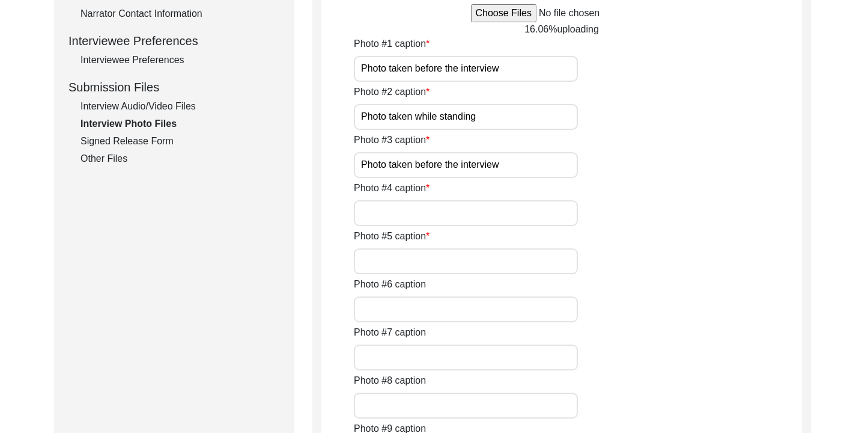
click at [507, 166] on input "Photo taken before the interview" at bounding box center [466, 165] width 224 height 26
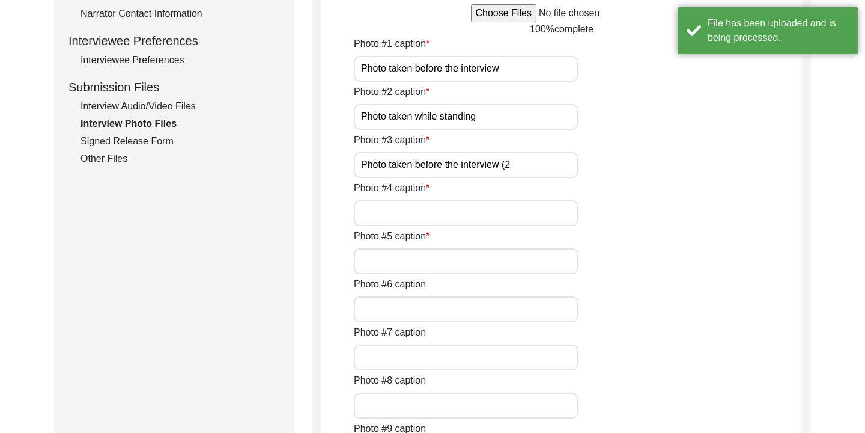
type input "Photo taken before the interview (2)"
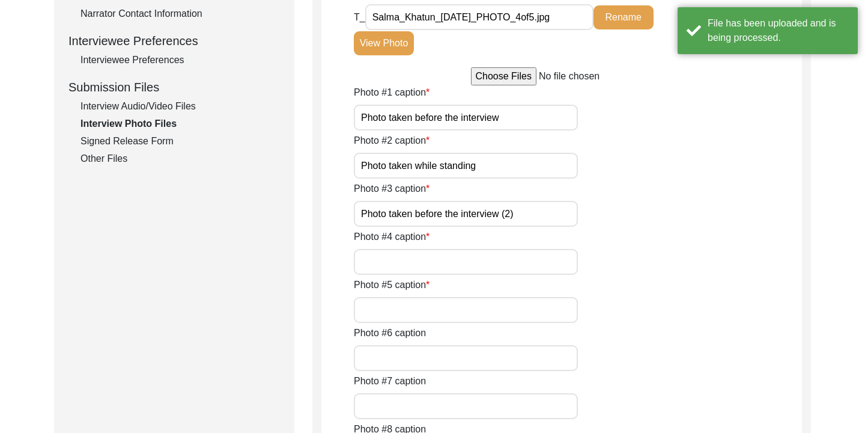
type input "Photo taken before the interview (2)"
click at [431, 255] on input "Photo #4 caption" at bounding box center [466, 262] width 224 height 26
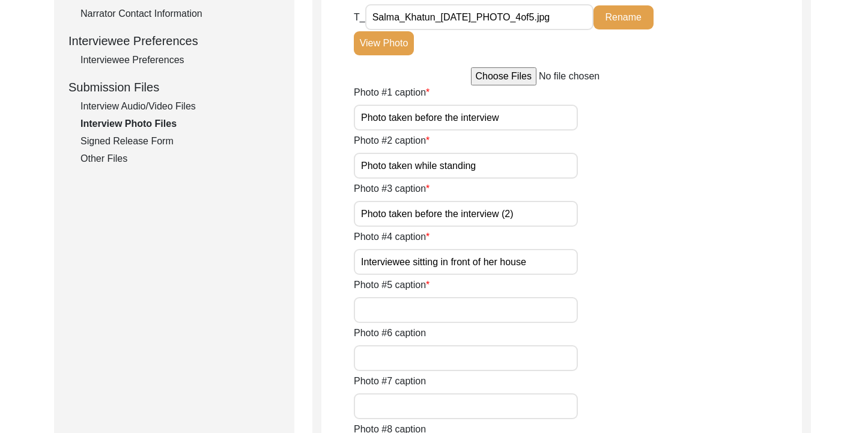
drag, startPoint x: 531, startPoint y: 264, endPoint x: 451, endPoint y: 263, distance: 79.9
click at [451, 263] on input "Interviewee sitting in front of her house" at bounding box center [466, 262] width 224 height 26
type input "Interviewee sitting in the living room"
click at [412, 314] on input "Photo #5 caption" at bounding box center [466, 310] width 224 height 26
click at [504, 82] on input "file" at bounding box center [562, 76] width 182 height 18
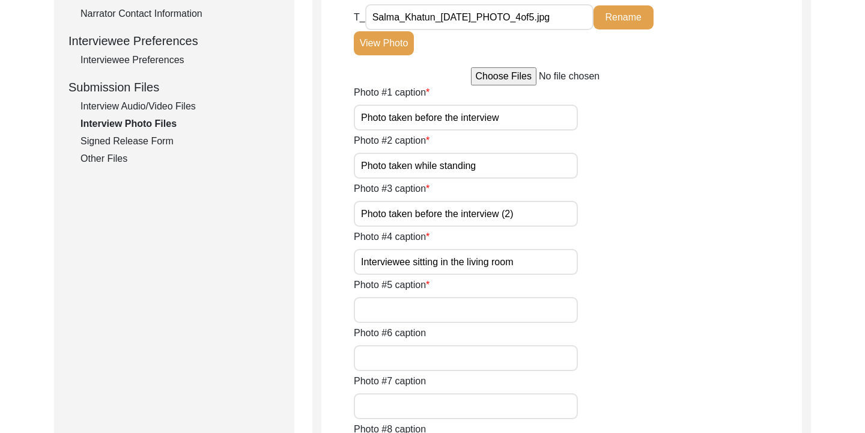
type input "C:\fakepath\IMG_2274.HEIC"
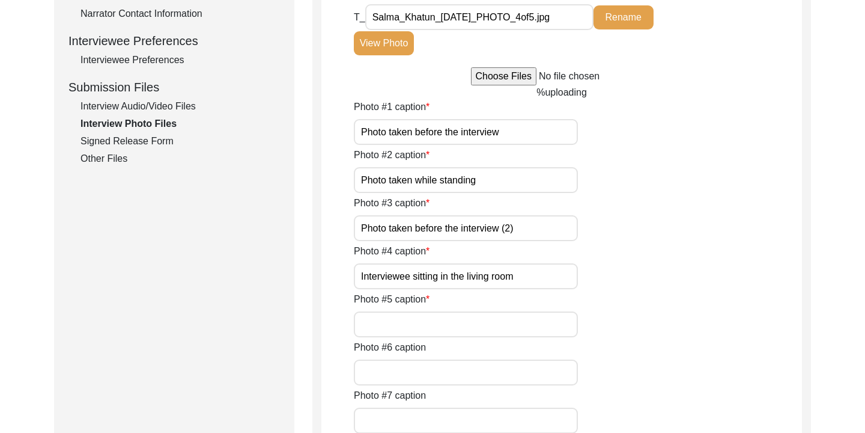
click at [394, 331] on input "Photo #5 caption" at bounding box center [466, 324] width 224 height 26
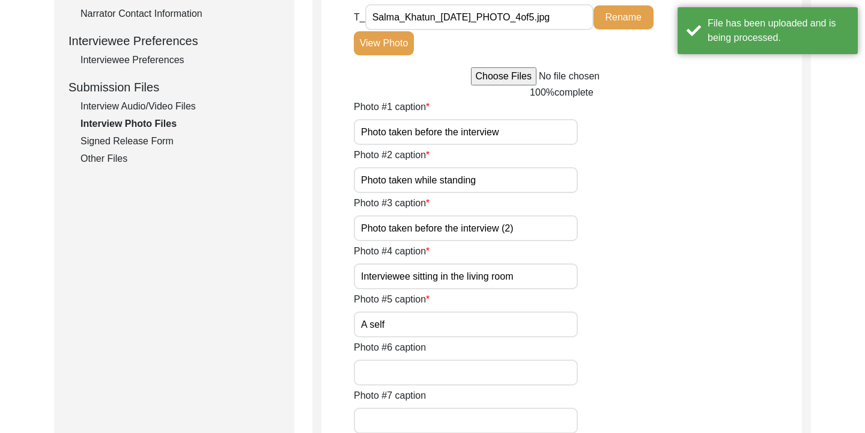
type input "A selfl"
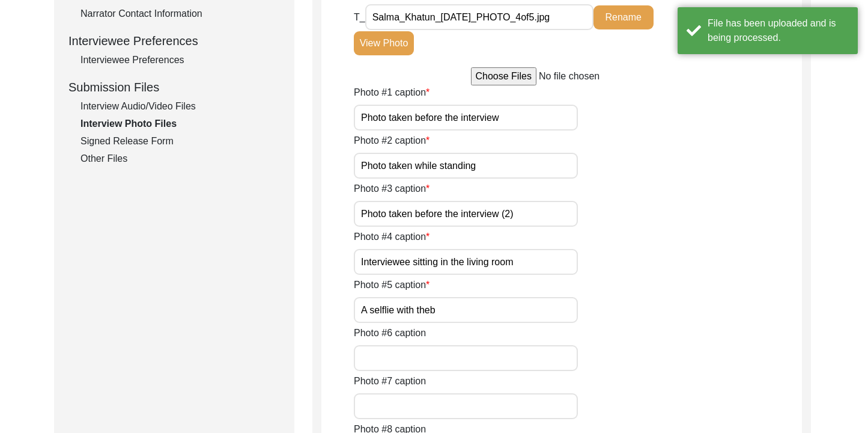
click at [387, 309] on input "A selflie with theb" at bounding box center [466, 310] width 224 height 26
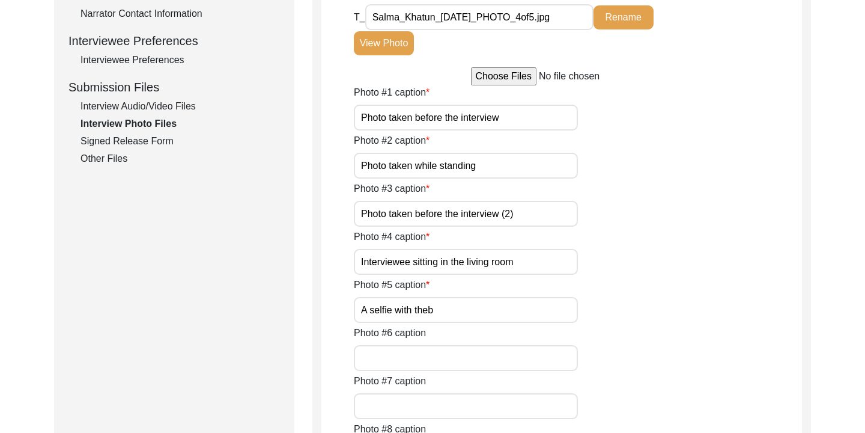
click at [445, 315] on input "A selfie with theb" at bounding box center [466, 310] width 224 height 26
type input "A selfie with the interviewee"
click at [660, 297] on div "Photo #5 caption A selfie with the interviewee" at bounding box center [578, 300] width 448 height 45
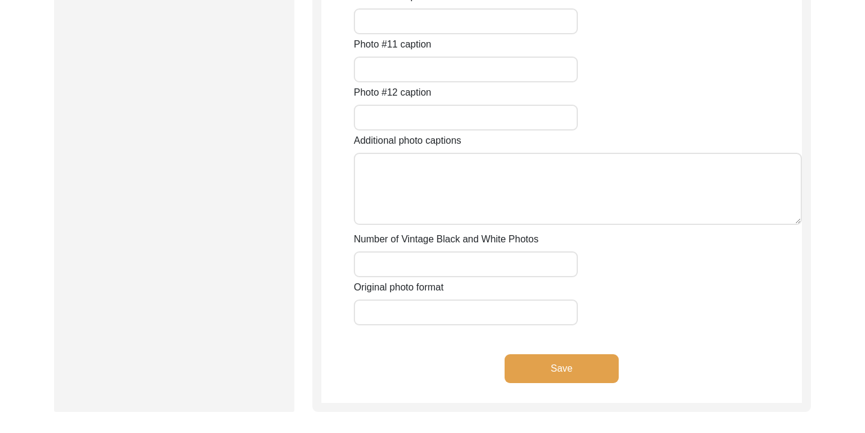
scroll to position [1201, 0]
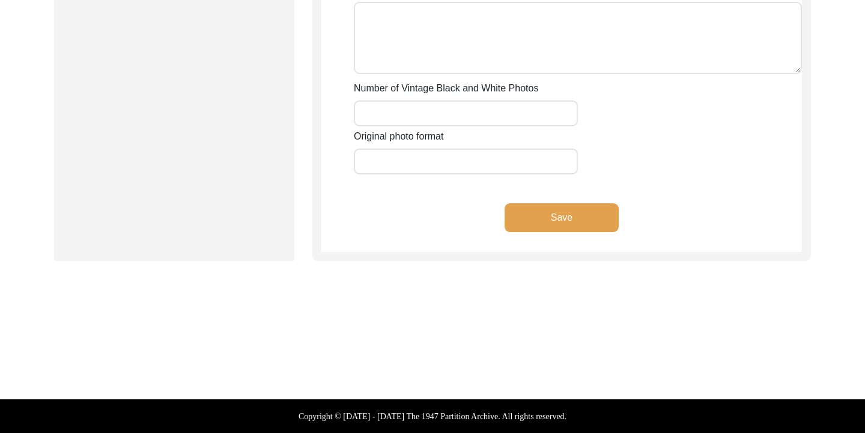
click at [580, 222] on button "Save" at bounding box center [562, 217] width 114 height 29
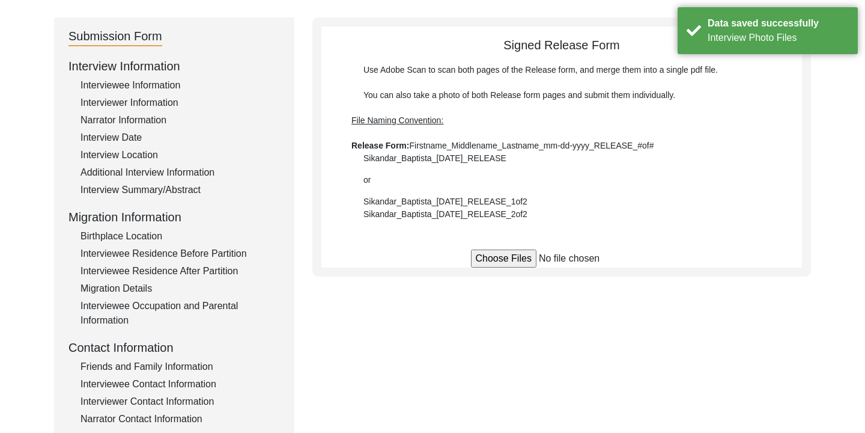
scroll to position [120, 0]
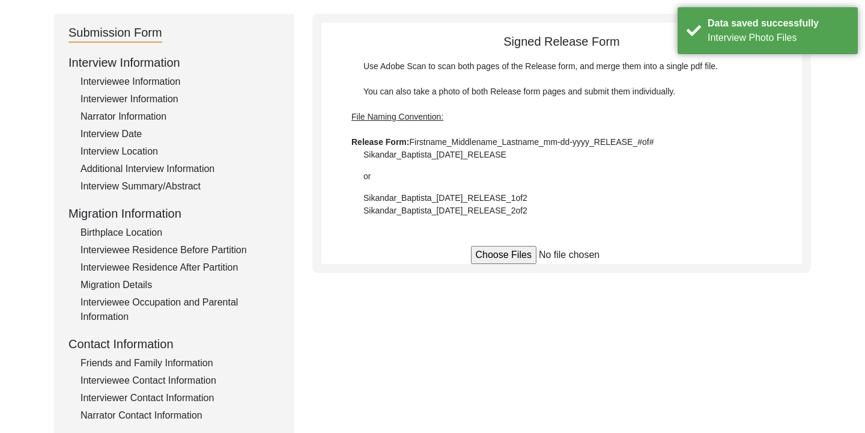
click at [519, 255] on input "file" at bounding box center [562, 255] width 182 height 18
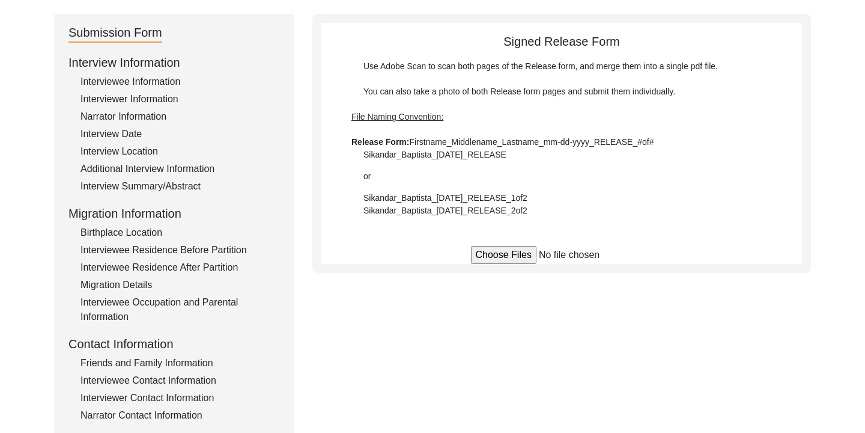
type input "C:\fakepath\Salma_Khatun_[DATE]_RELEASE_1of1.pdf"
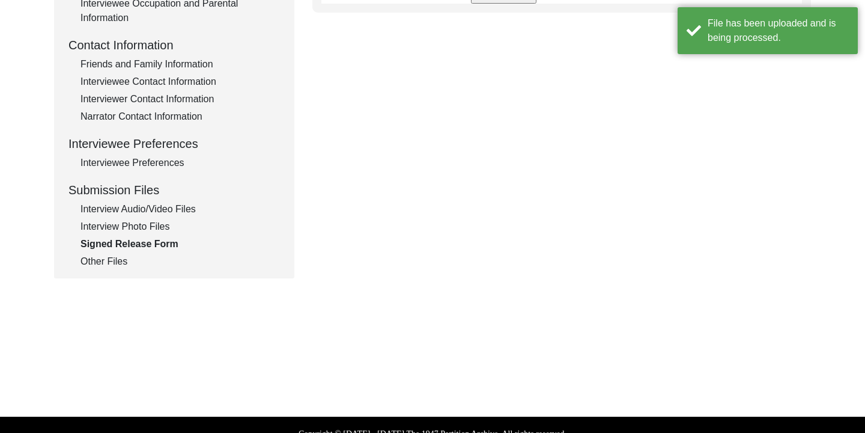
scroll to position [435, 0]
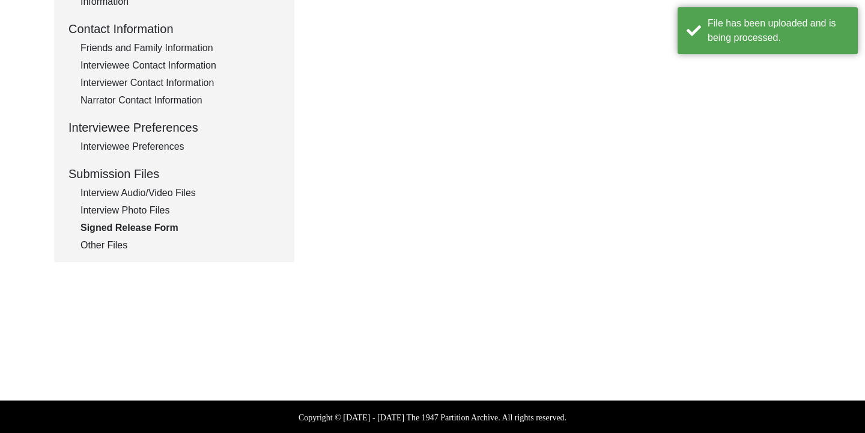
click at [121, 246] on div "Other Files" at bounding box center [181, 245] width 200 height 14
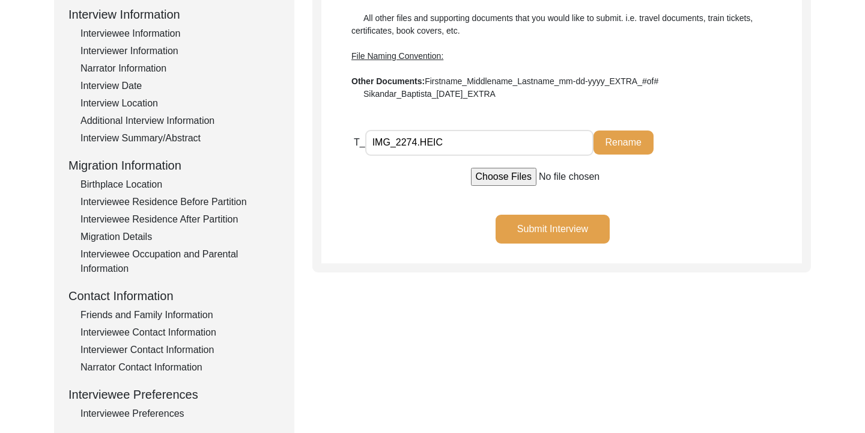
scroll to position [166, 0]
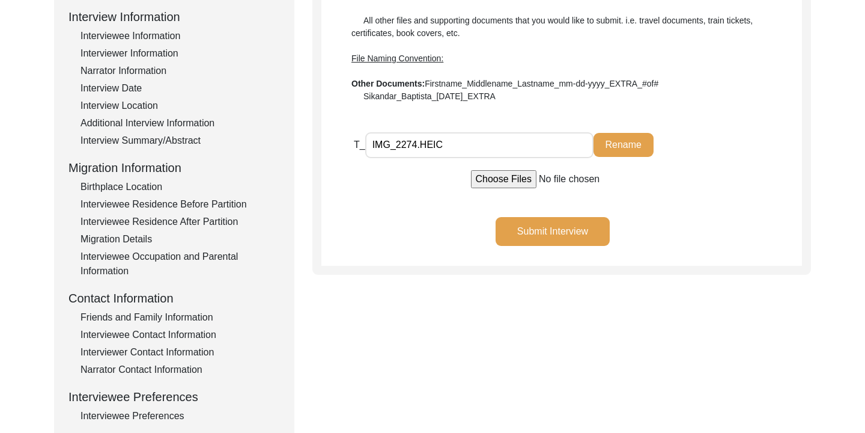
drag, startPoint x: 443, startPoint y: 144, endPoint x: 368, endPoint y: 144, distance: 75.1
click at [368, 144] on input "IMG_2274.HEIC" at bounding box center [479, 145] width 228 height 26
click at [534, 230] on button "Submit Interview" at bounding box center [553, 231] width 114 height 29
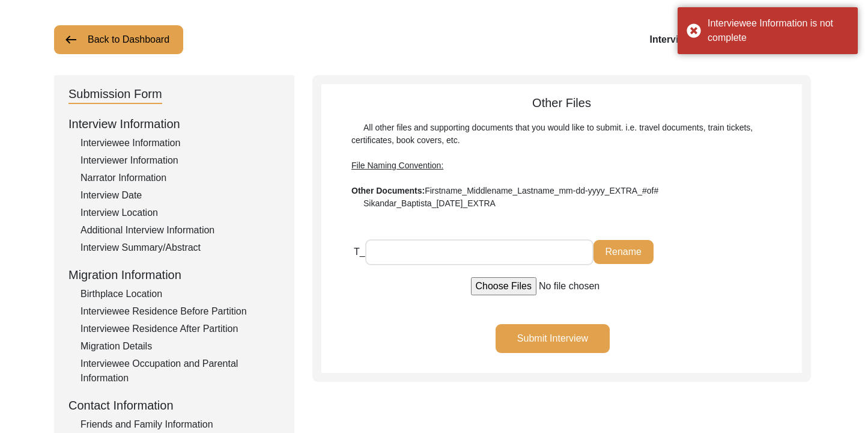
scroll to position [57, 0]
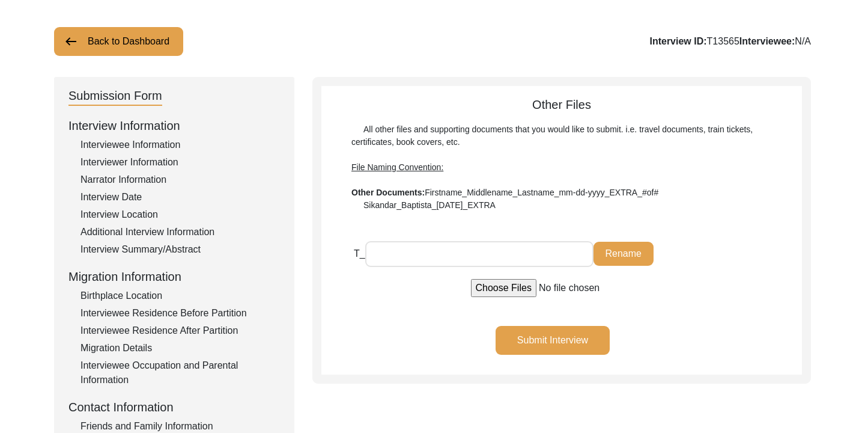
click at [138, 296] on div "Birthplace Location" at bounding box center [181, 295] width 200 height 14
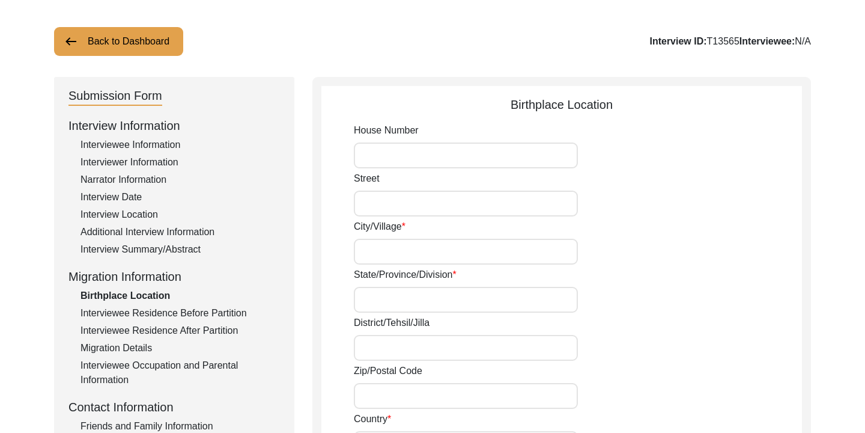
type input "392"
type input "[GEOGRAPHIC_DATA]"
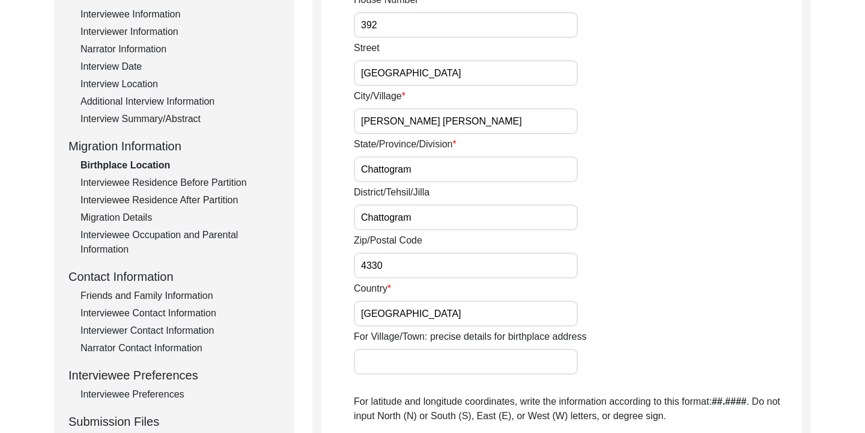
scroll to position [126, 0]
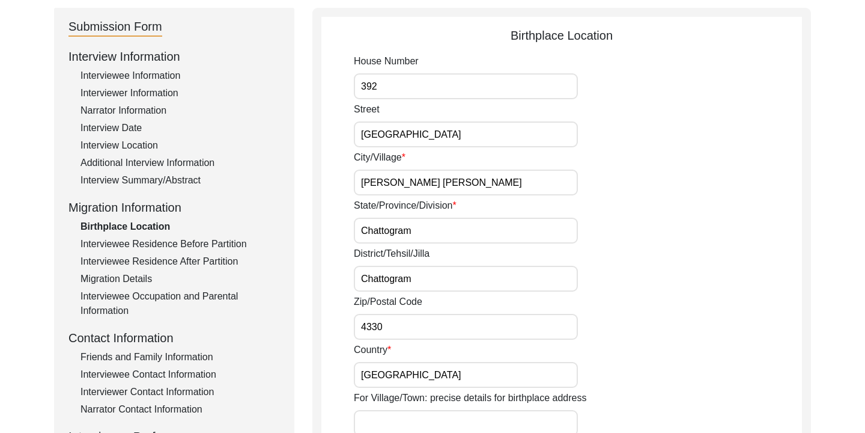
click at [160, 246] on div "Interviewee Residence Before Partition" at bounding box center [181, 244] width 200 height 14
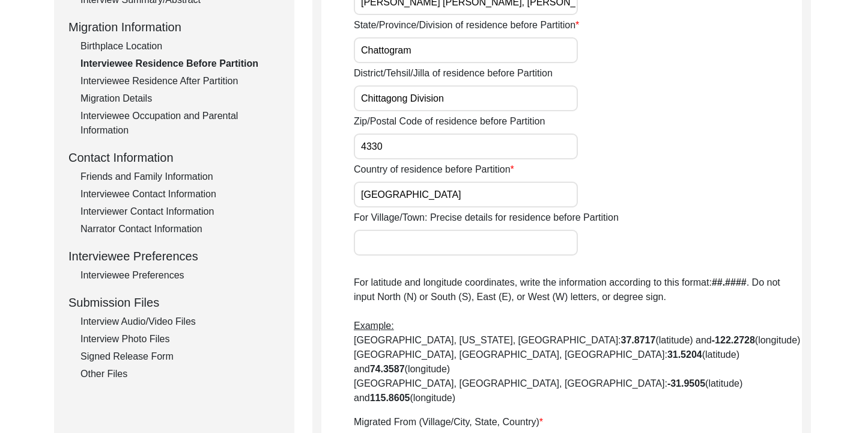
scroll to position [285, 0]
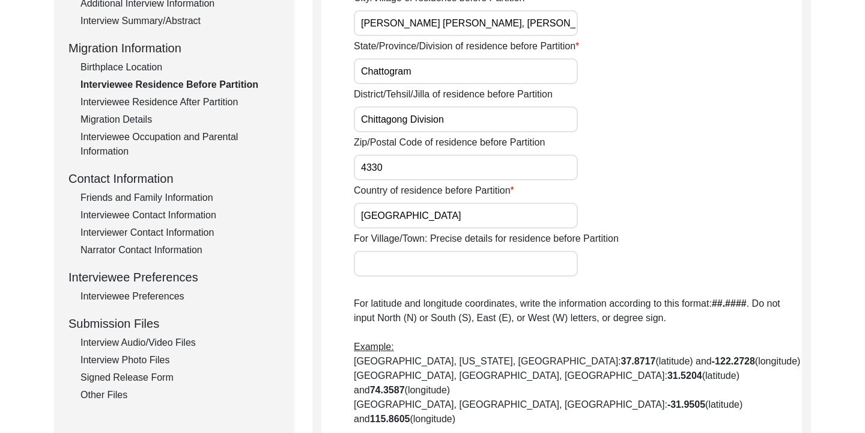
click at [194, 100] on div "Interviewee Residence After Partition" at bounding box center [181, 102] width 200 height 14
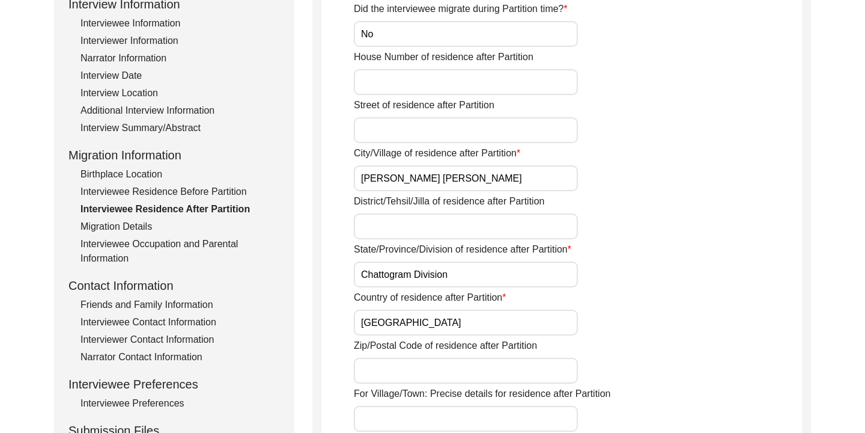
scroll to position [175, 0]
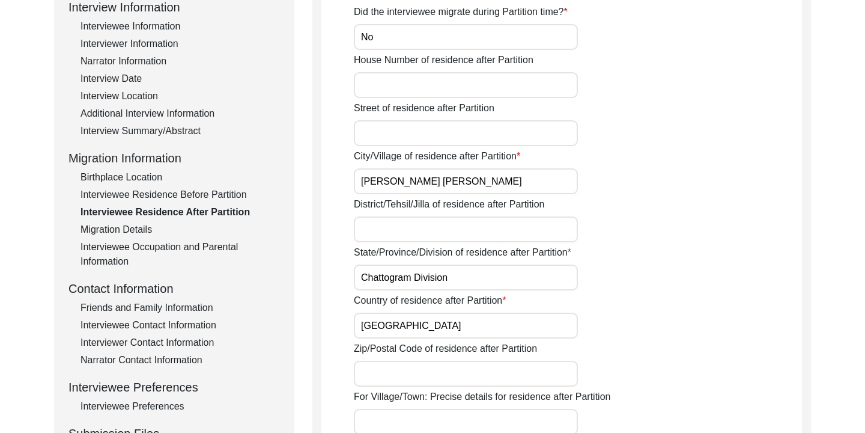
click at [430, 79] on input "House Number of residence after Partition" at bounding box center [466, 85] width 224 height 26
click at [429, 122] on input "Street of residence after Partition" at bounding box center [466, 133] width 224 height 26
click at [372, 185] on input "[PERSON_NAME] [PERSON_NAME]" at bounding box center [466, 181] width 224 height 26
click at [400, 135] on input "Street of residence after Partition" at bounding box center [466, 133] width 224 height 26
drag, startPoint x: 480, startPoint y: 184, endPoint x: 352, endPoint y: 182, distance: 128.0
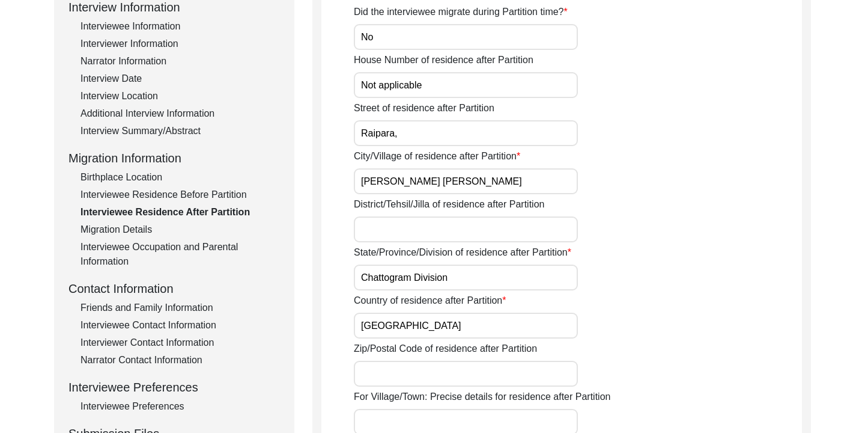
click at [352, 182] on app-residence-after-partition "Interviewee Residence After Partition Did the interviewee migrate during Partit…" at bounding box center [561, 394] width 481 height 835
click at [419, 123] on input "Raipara," at bounding box center [466, 133] width 224 height 26
click at [416, 132] on input "Raipara," at bounding box center [466, 133] width 224 height 26
paste input "[PERSON_NAME] [PERSON_NAME]"
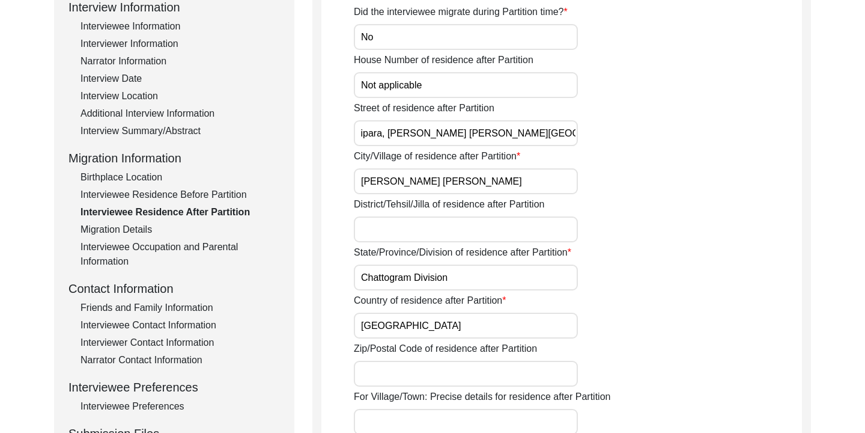
click at [627, 222] on div "District/Tehsil/Jilla of residence after Partition" at bounding box center [578, 219] width 448 height 45
click at [489, 227] on input "District/Tehsil/Jilla of residence after Partition" at bounding box center [466, 229] width 224 height 26
click at [617, 269] on div "State/Province/Division of residence after Partition Chattogram Division" at bounding box center [578, 267] width 448 height 45
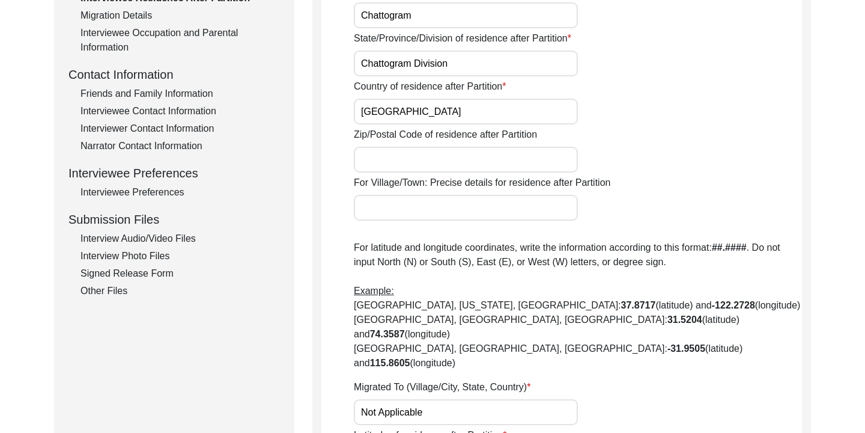
scroll to position [395, 0]
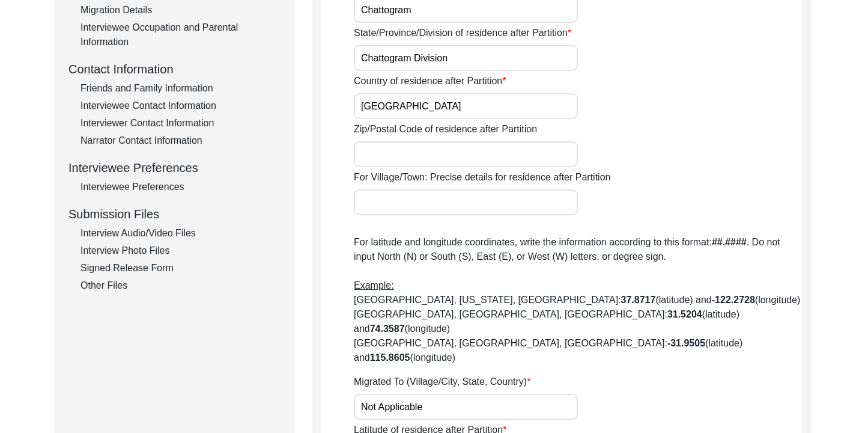
click at [477, 150] on input "Zip/Postal Code of residence after Partition" at bounding box center [466, 154] width 224 height 26
click at [610, 148] on div "Zip/Postal Code of residence after Partition 4330" at bounding box center [578, 144] width 448 height 45
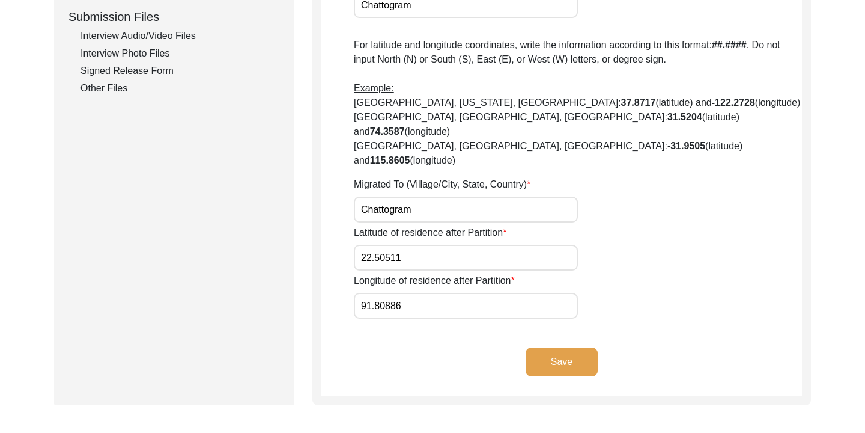
scroll to position [599, 0]
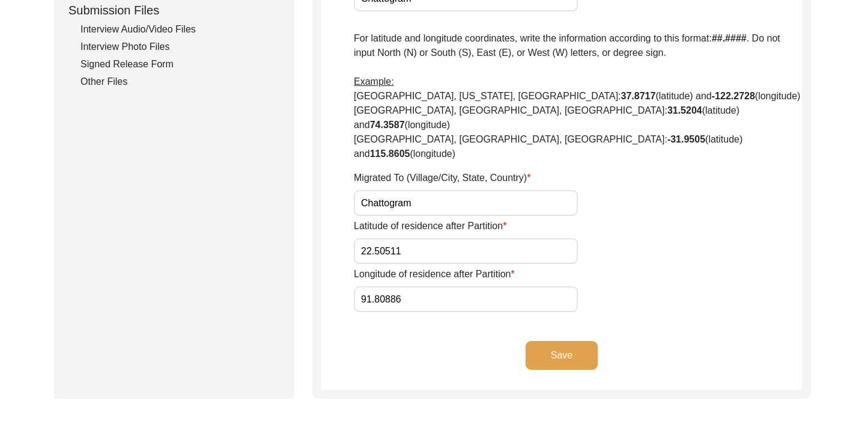
drag, startPoint x: 430, startPoint y: 174, endPoint x: 354, endPoint y: 175, distance: 75.7
click at [354, 190] on input "Chattogram" at bounding box center [466, 203] width 224 height 26
click at [546, 341] on button "Save" at bounding box center [562, 355] width 72 height 29
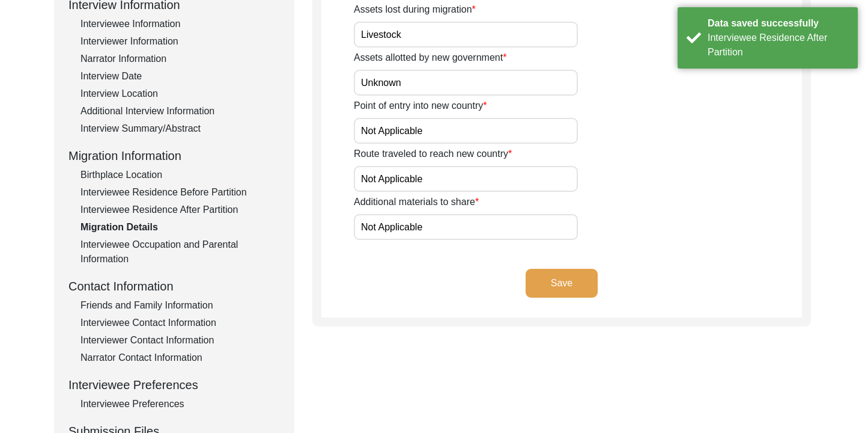
scroll to position [177, 0]
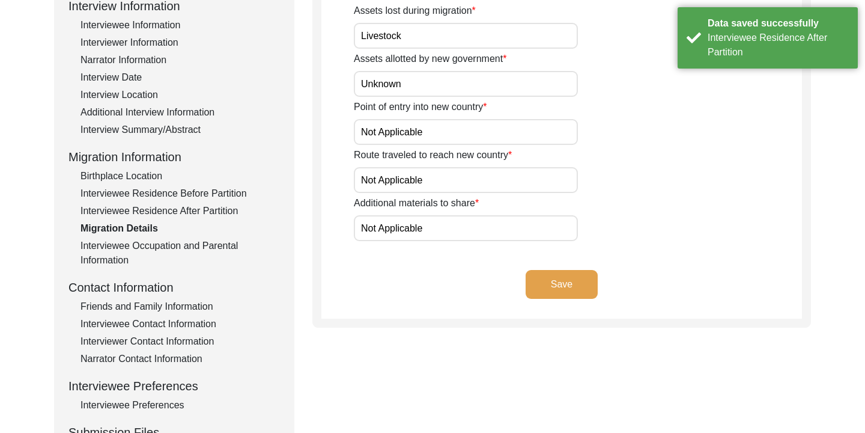
click at [550, 278] on button "Save" at bounding box center [562, 284] width 72 height 29
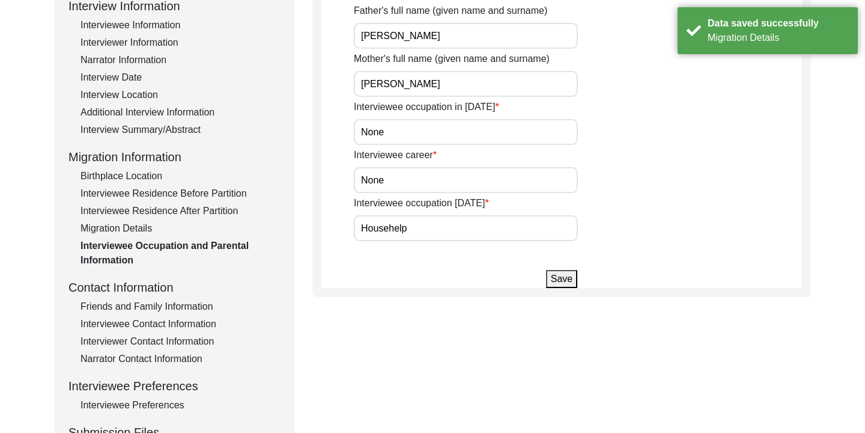
click at [551, 277] on button "Save" at bounding box center [561, 279] width 31 height 18
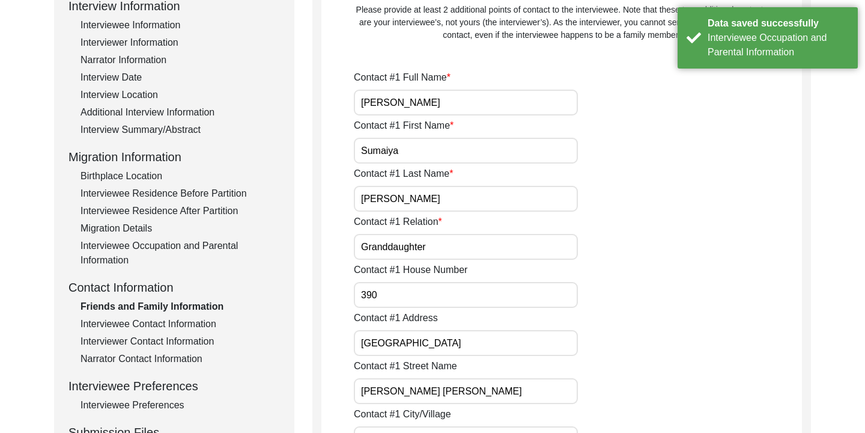
click at [171, 127] on div "Interview Summary/Abstract" at bounding box center [181, 130] width 200 height 14
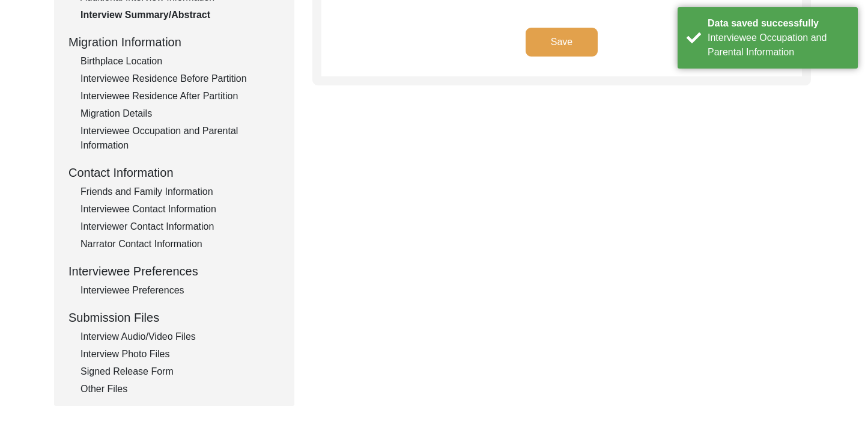
scroll to position [436, 0]
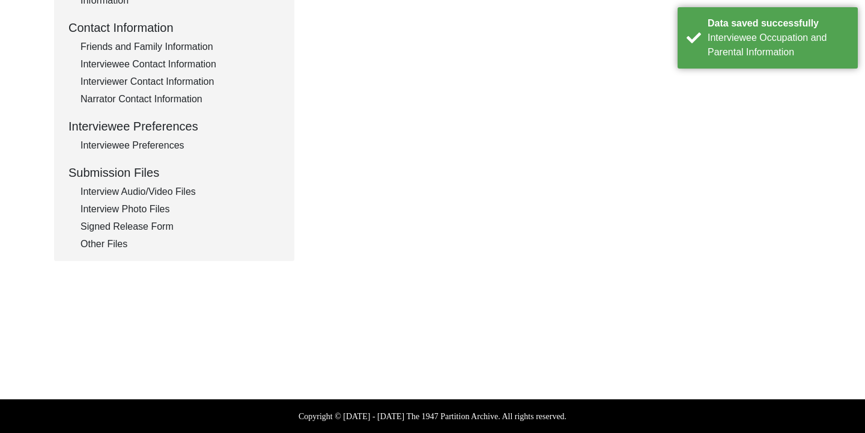
click at [129, 243] on div "Other Files" at bounding box center [181, 244] width 200 height 14
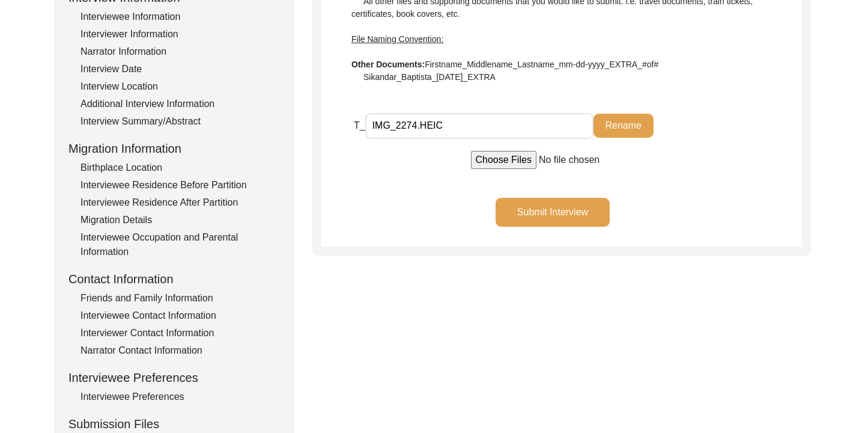
scroll to position [231, 0]
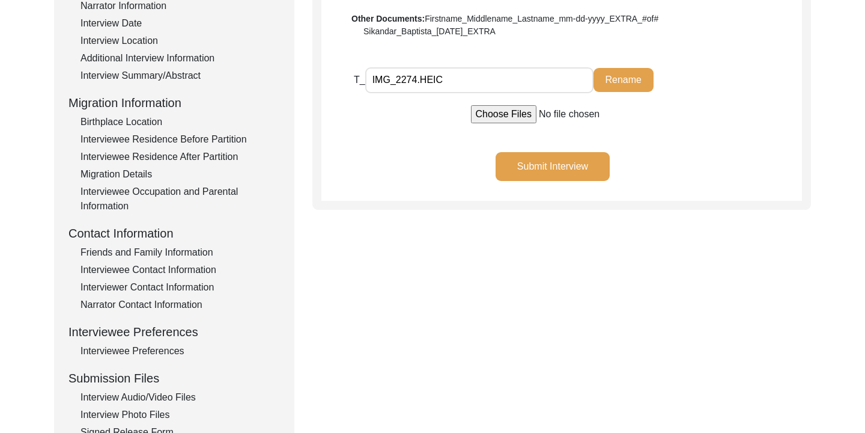
click at [163, 393] on div "Interview Audio/Video Files" at bounding box center [181, 397] width 200 height 14
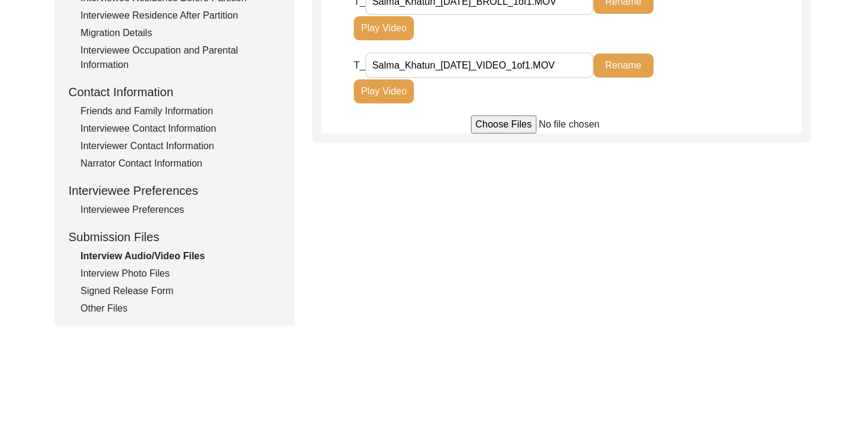
scroll to position [407, 0]
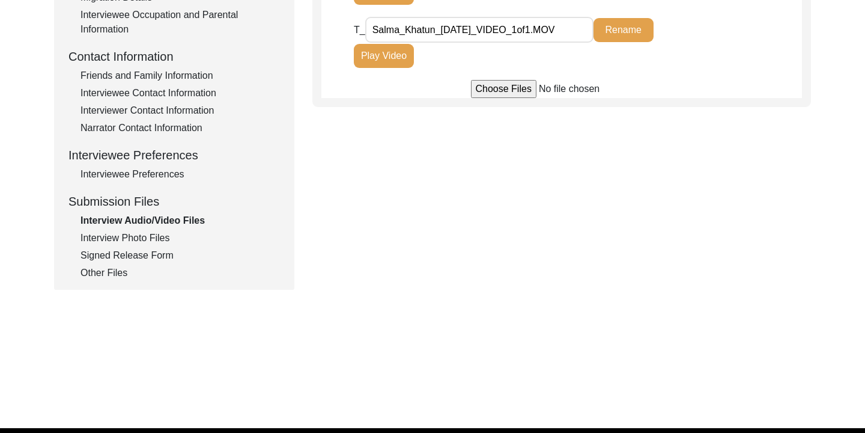
click at [115, 276] on div "Other Files" at bounding box center [181, 273] width 200 height 14
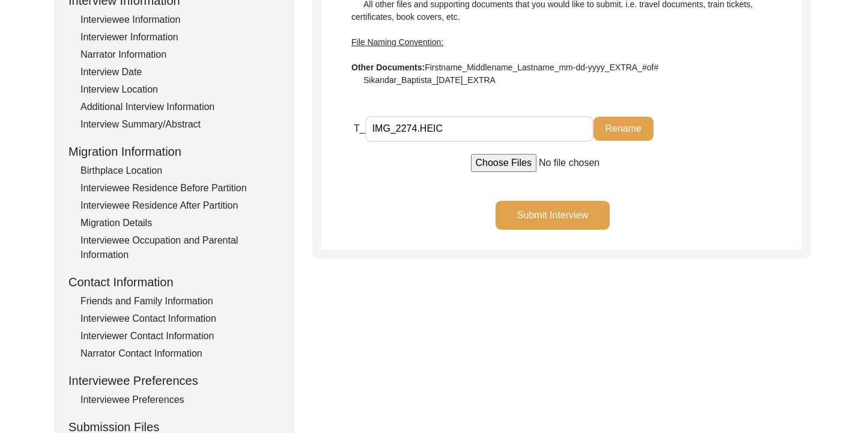
scroll to position [174, 0]
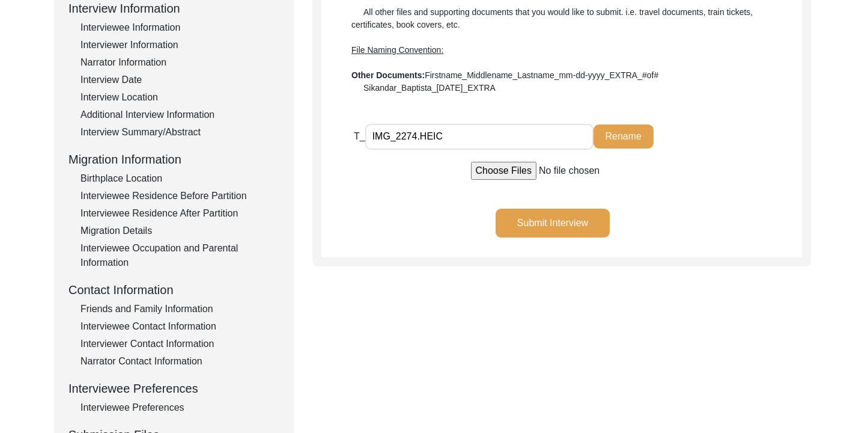
click at [546, 218] on button "Submit Interview" at bounding box center [553, 223] width 114 height 29
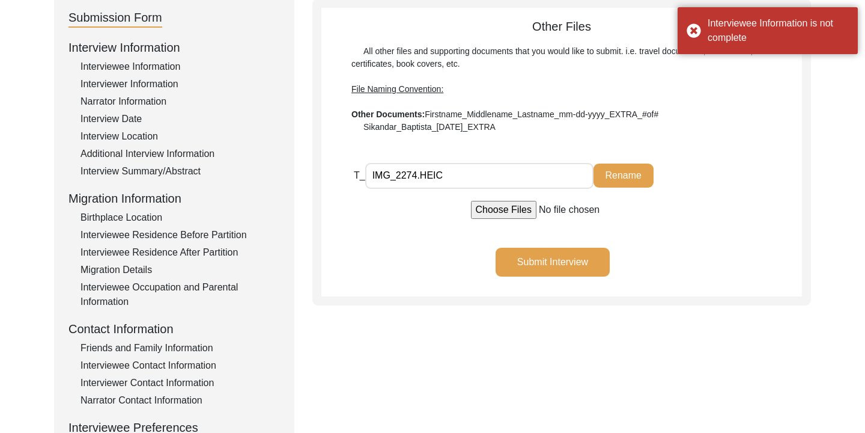
scroll to position [117, 0]
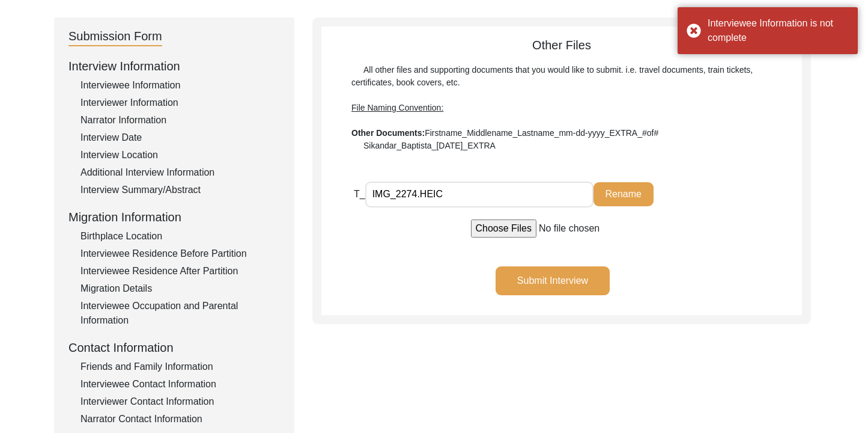
click at [144, 85] on div "Interviewee Information" at bounding box center [181, 85] width 200 height 14
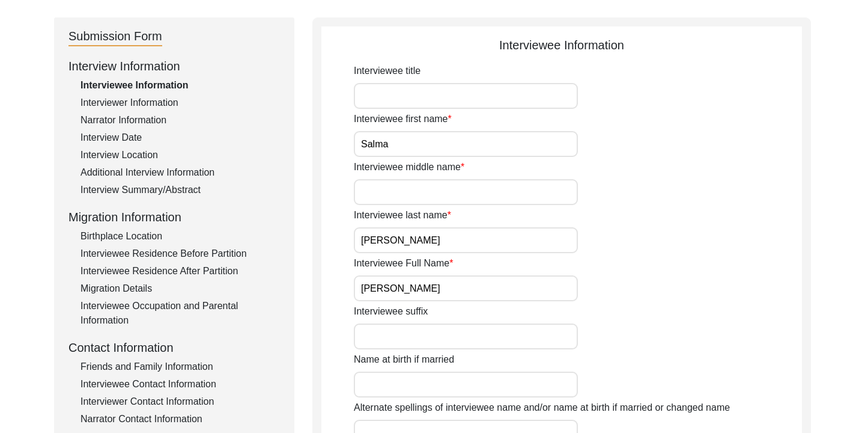
click at [444, 189] on input "Interviewee middle name" at bounding box center [466, 192] width 224 height 26
click at [420, 88] on input "Interviewee title" at bounding box center [466, 96] width 224 height 26
click at [741, 203] on div "Interviewee middle name [PERSON_NAME]" at bounding box center [578, 182] width 448 height 45
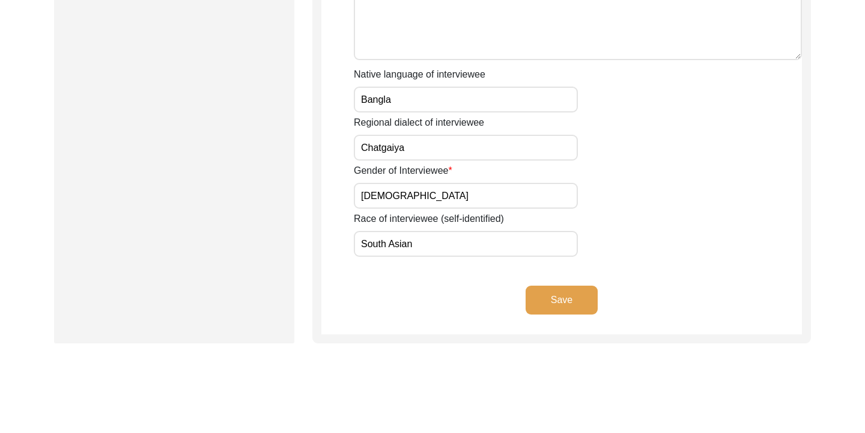
scroll to position [851, 0]
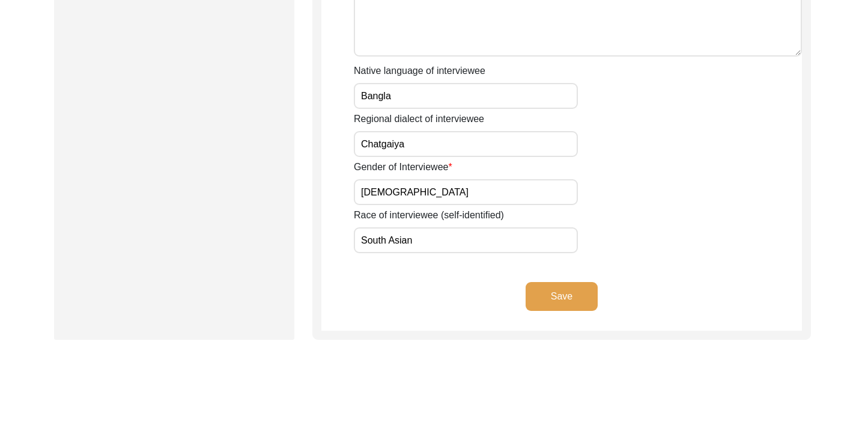
click at [590, 293] on button "Save" at bounding box center [562, 296] width 72 height 29
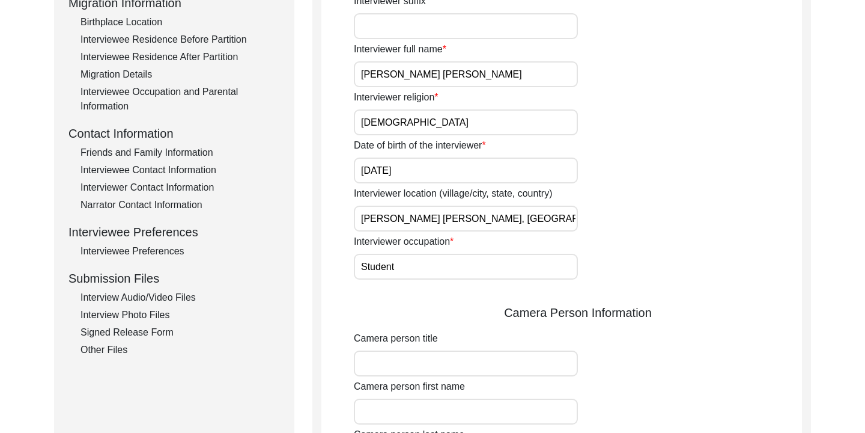
scroll to position [344, 0]
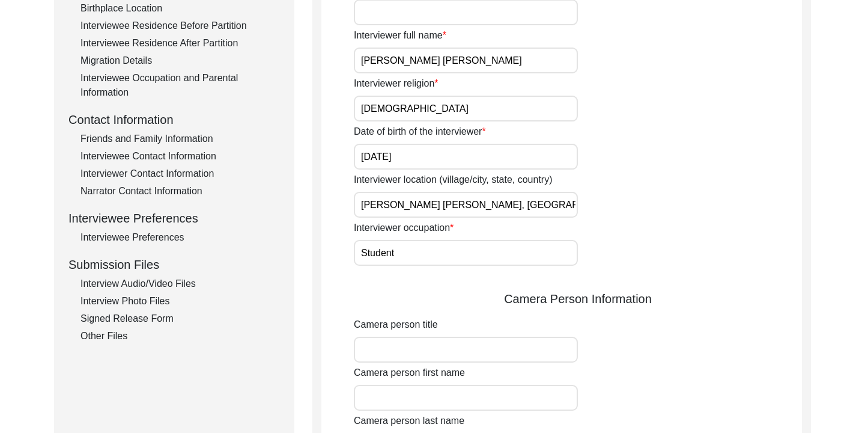
click at [115, 337] on div "Other Files" at bounding box center [181, 336] width 200 height 14
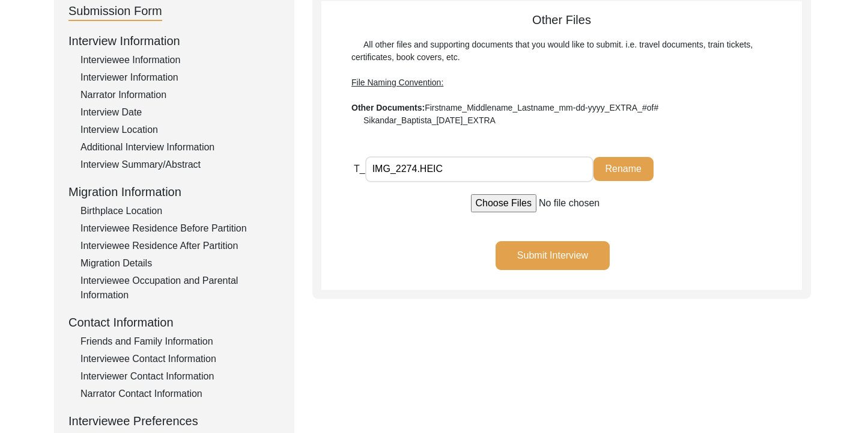
scroll to position [140, 0]
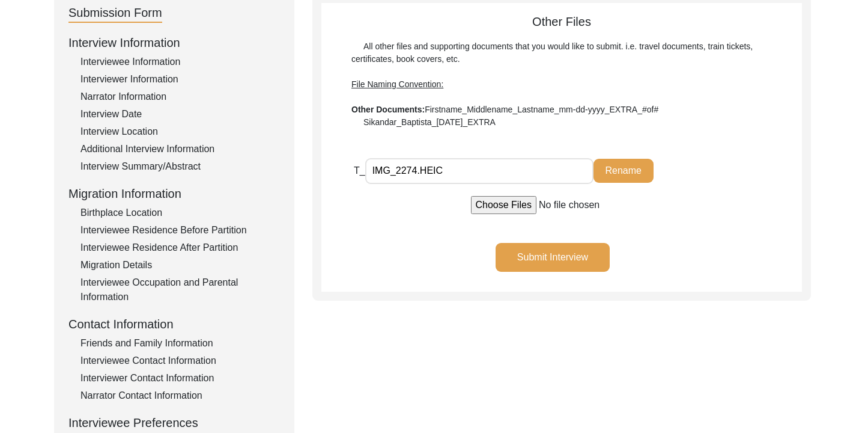
click at [608, 175] on button "Rename" at bounding box center [624, 171] width 60 height 24
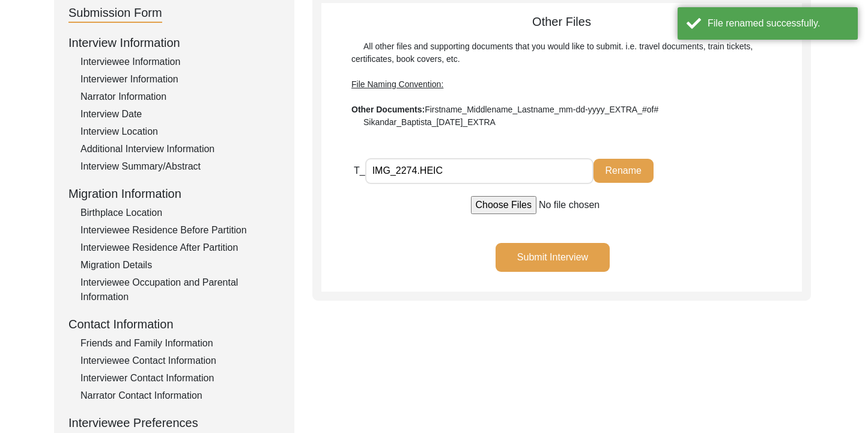
drag, startPoint x: 483, startPoint y: 175, endPoint x: 361, endPoint y: 178, distance: 122.0
click at [361, 178] on div "T_ IMG_2274.HEIC Rename" at bounding box center [511, 170] width 314 height 26
drag, startPoint x: 444, startPoint y: 170, endPoint x: 360, endPoint y: 168, distance: 84.1
click at [360, 168] on div "T_ IMG_2274.HEIC Rename" at bounding box center [511, 170] width 314 height 26
click at [546, 255] on button "Submit Interview" at bounding box center [553, 257] width 114 height 29
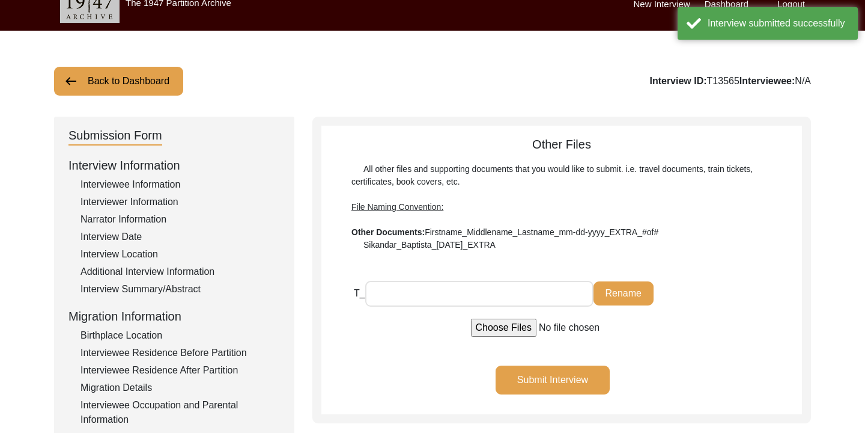
scroll to position [14, 0]
